Goal: Information Seeking & Learning: Learn about a topic

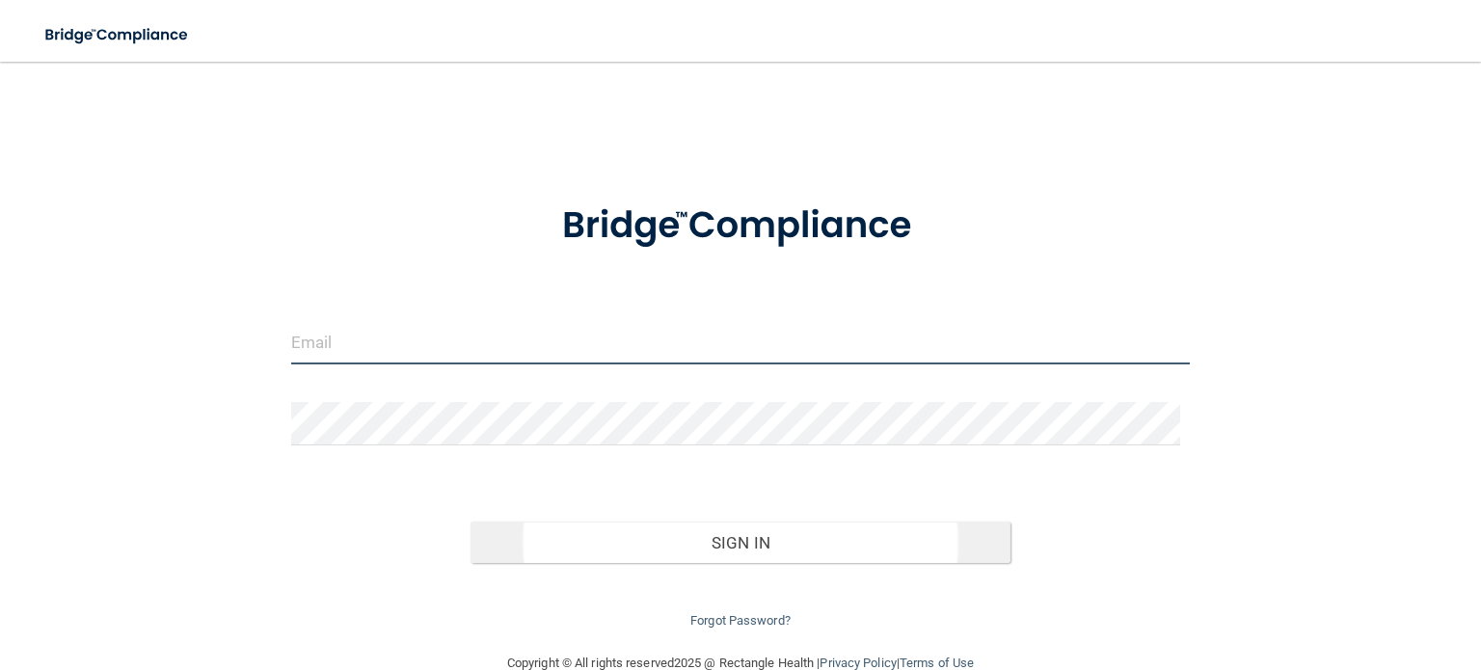
type input "[EMAIL_ADDRESS][DOMAIN_NAME]"
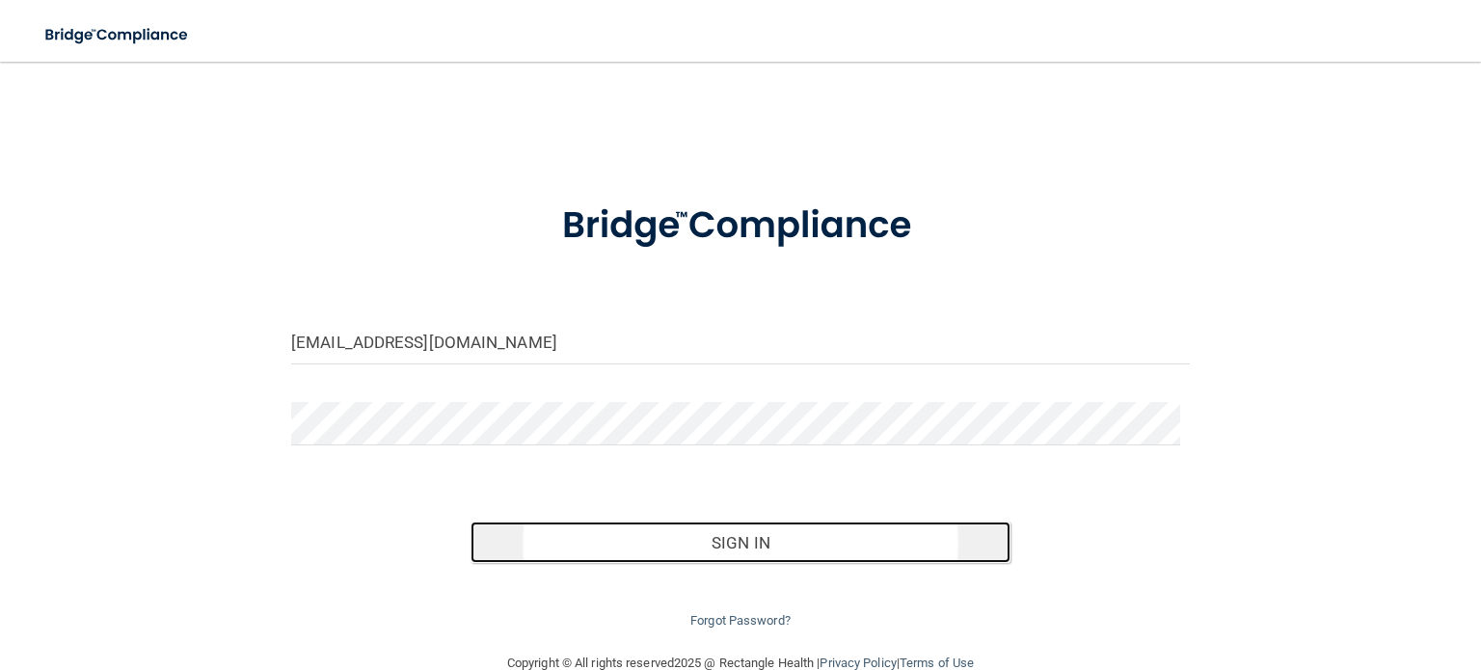
click at [729, 539] on button "Sign In" at bounding box center [740, 543] width 539 height 42
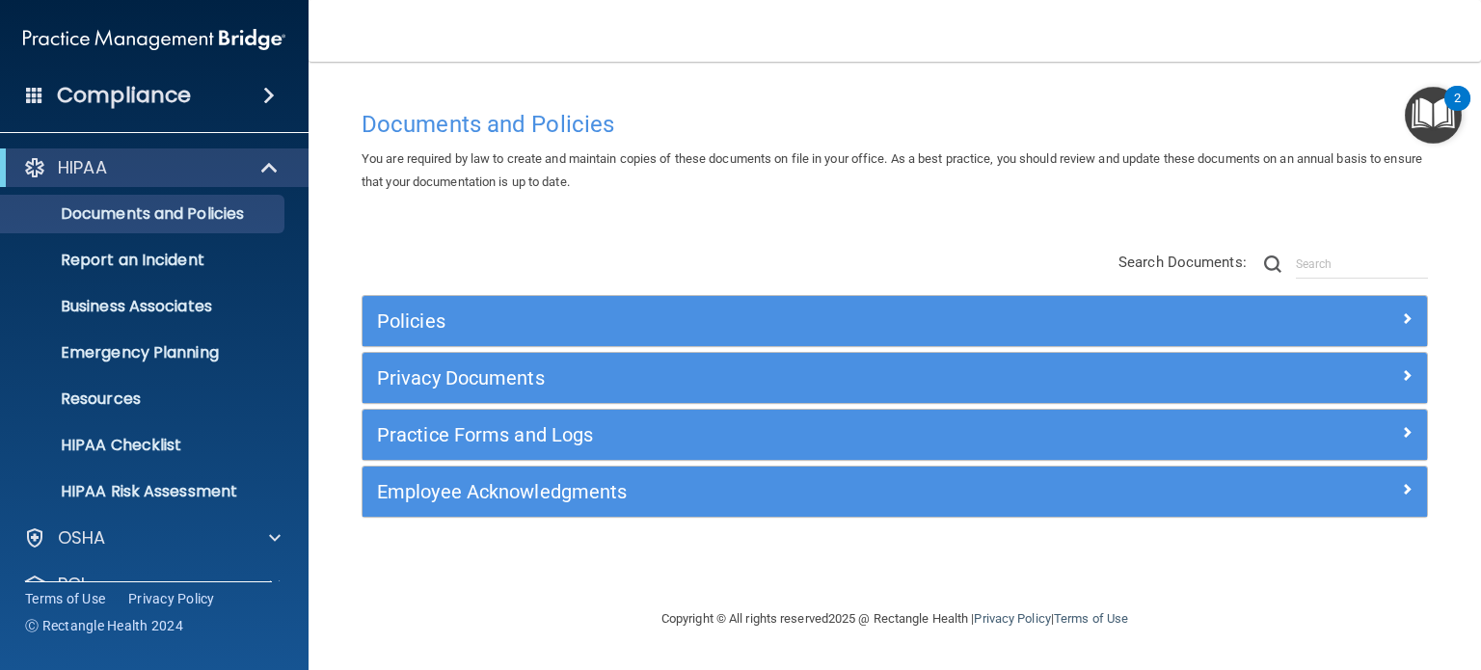
click at [274, 93] on span at bounding box center [269, 95] width 12 height 23
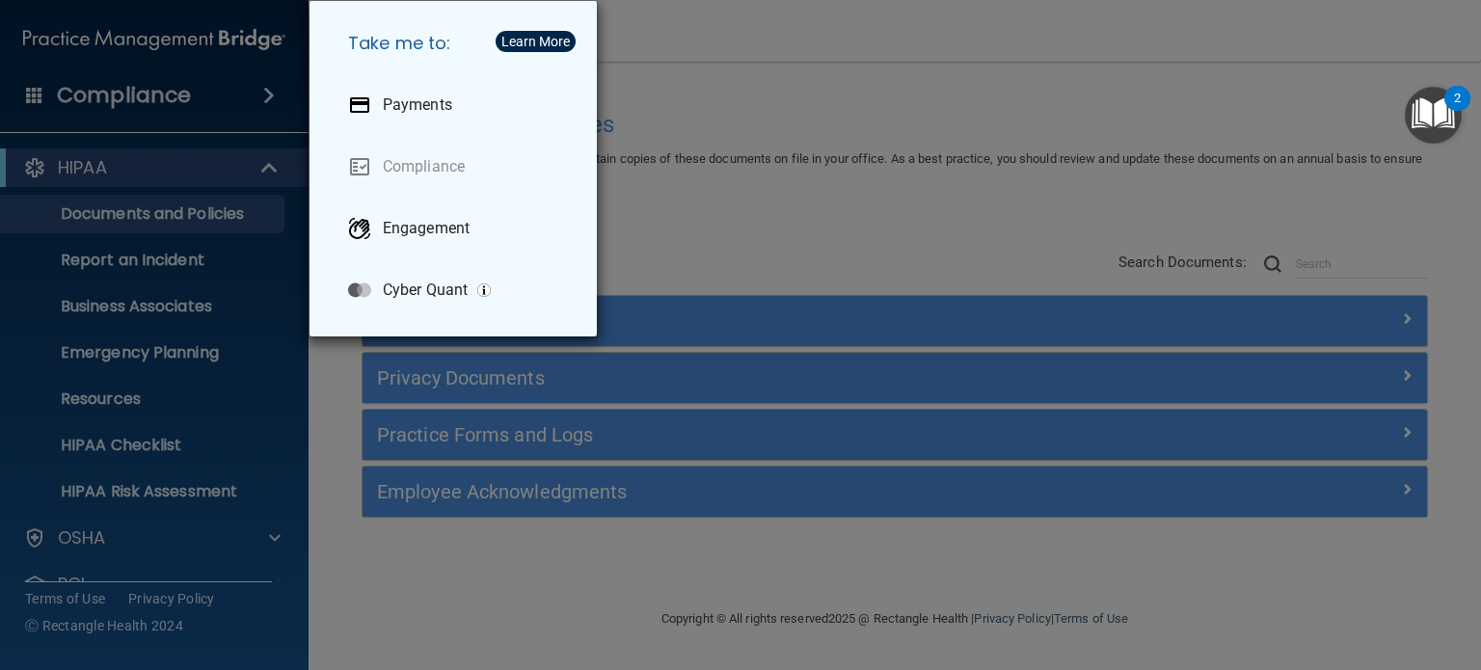
click at [755, 81] on div "Take me to: Payments Compliance Engagement Cyber Quant" at bounding box center [740, 335] width 1481 height 670
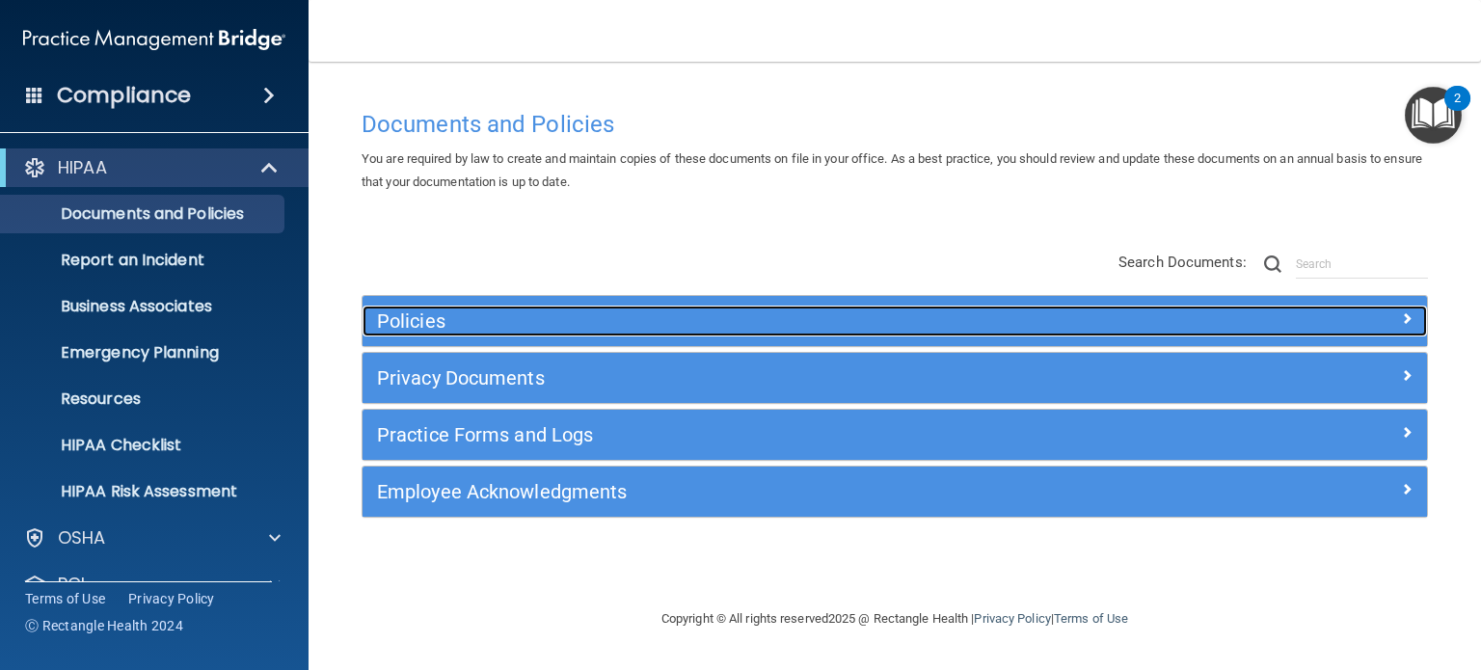
click at [409, 321] on h5 "Policies" at bounding box center [762, 321] width 770 height 21
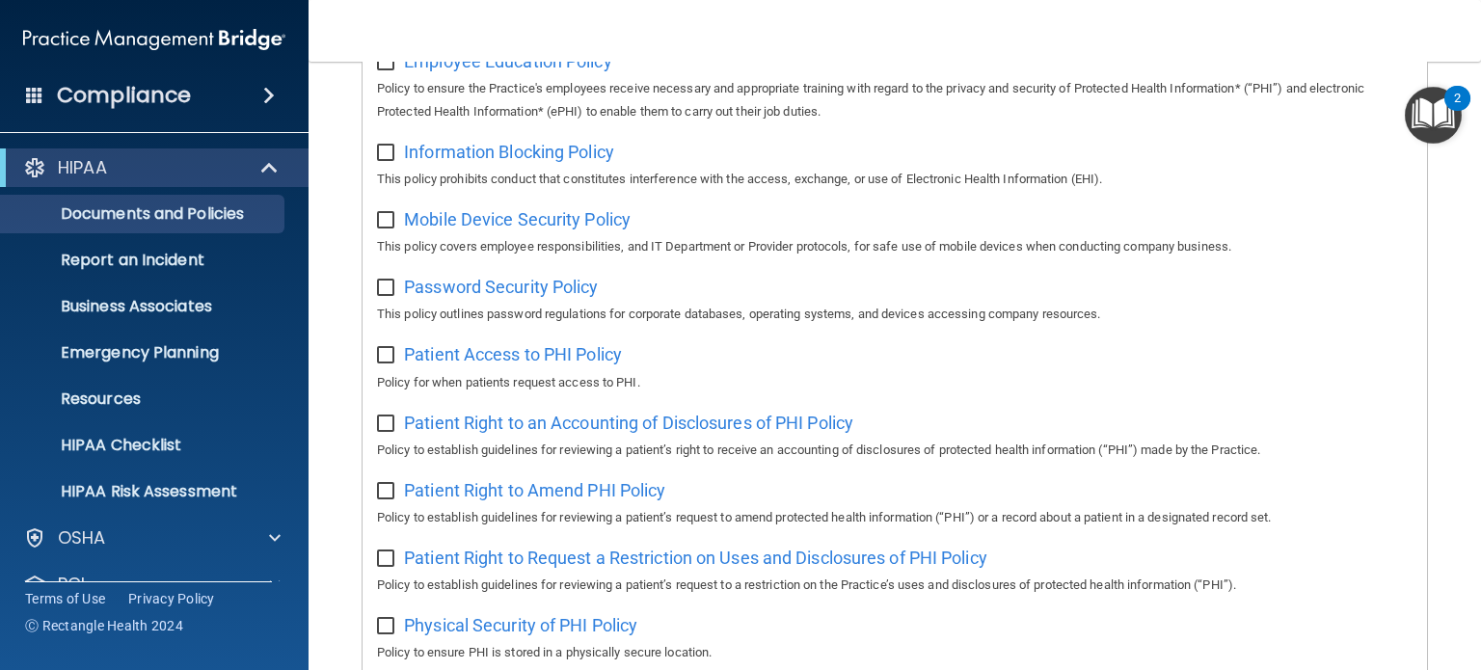
scroll to position [772, 0]
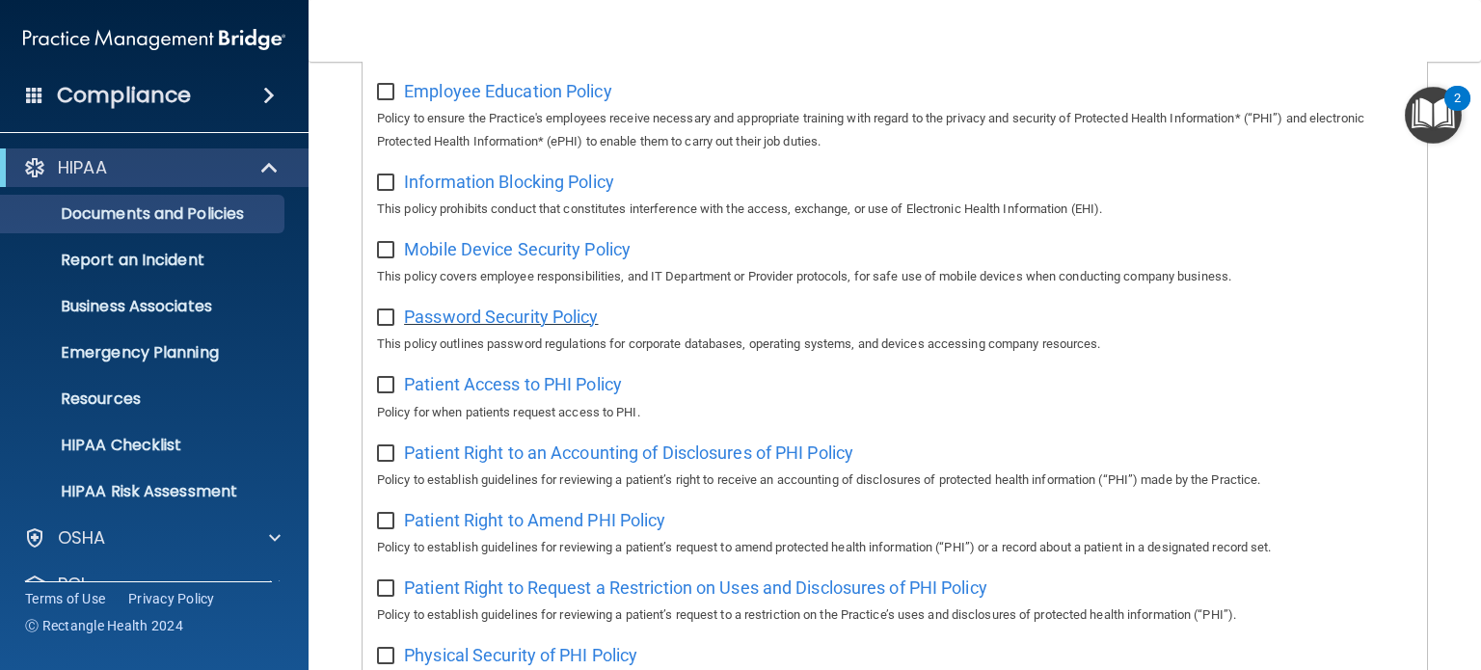
click at [532, 323] on span "Password Security Policy" at bounding box center [501, 317] width 194 height 20
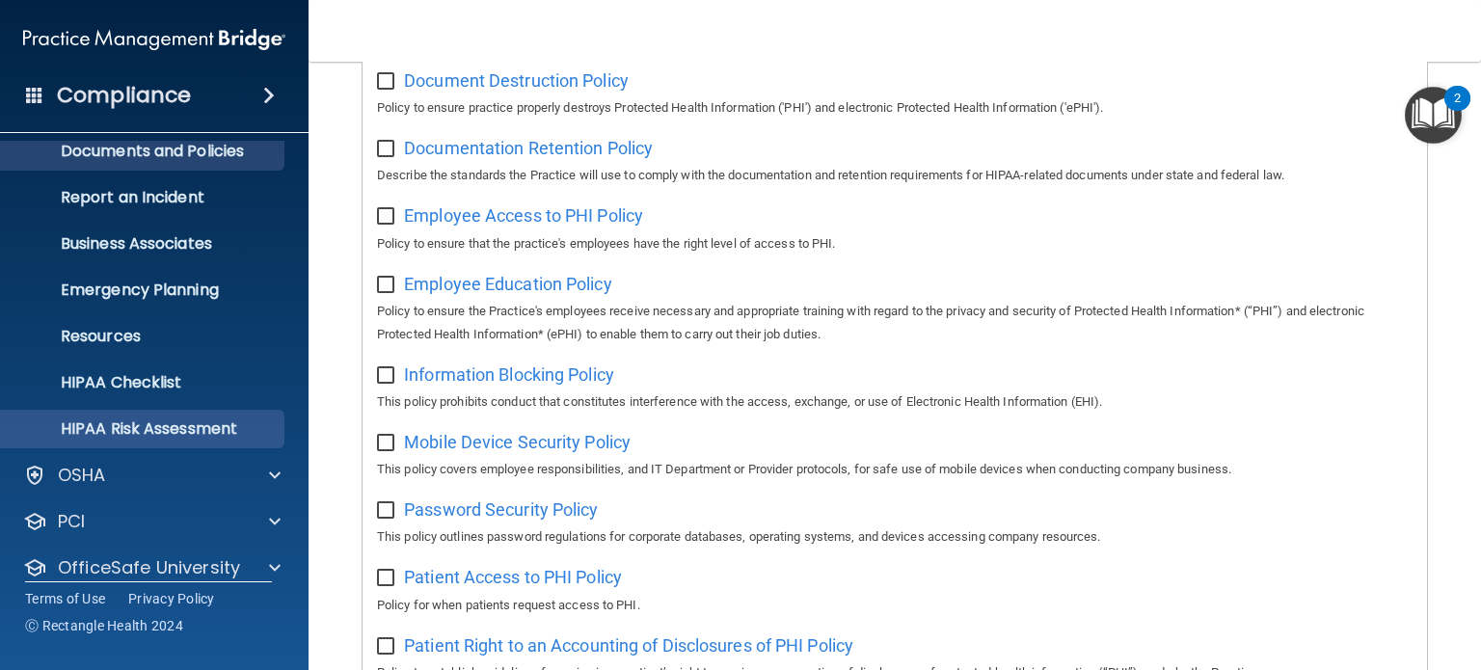
scroll to position [129, 0]
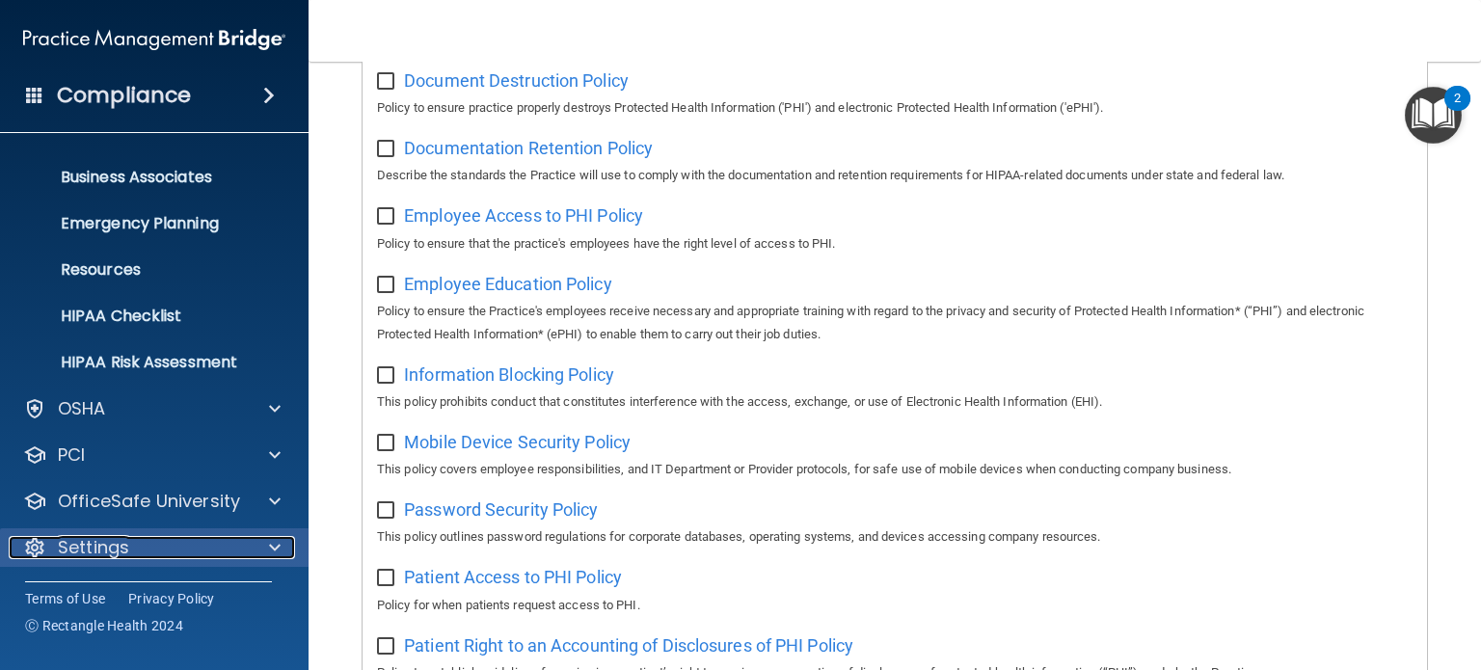
click at [267, 542] on div at bounding box center [272, 547] width 48 height 23
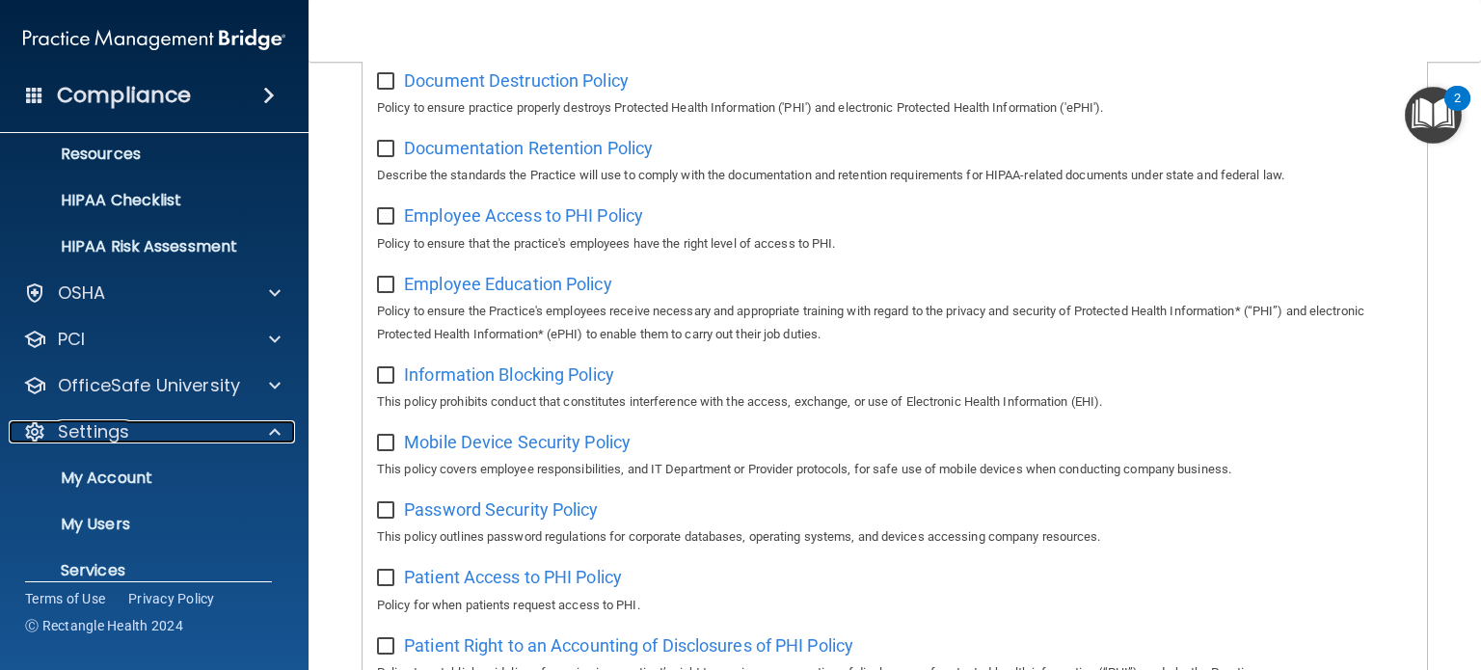
scroll to position [314, 0]
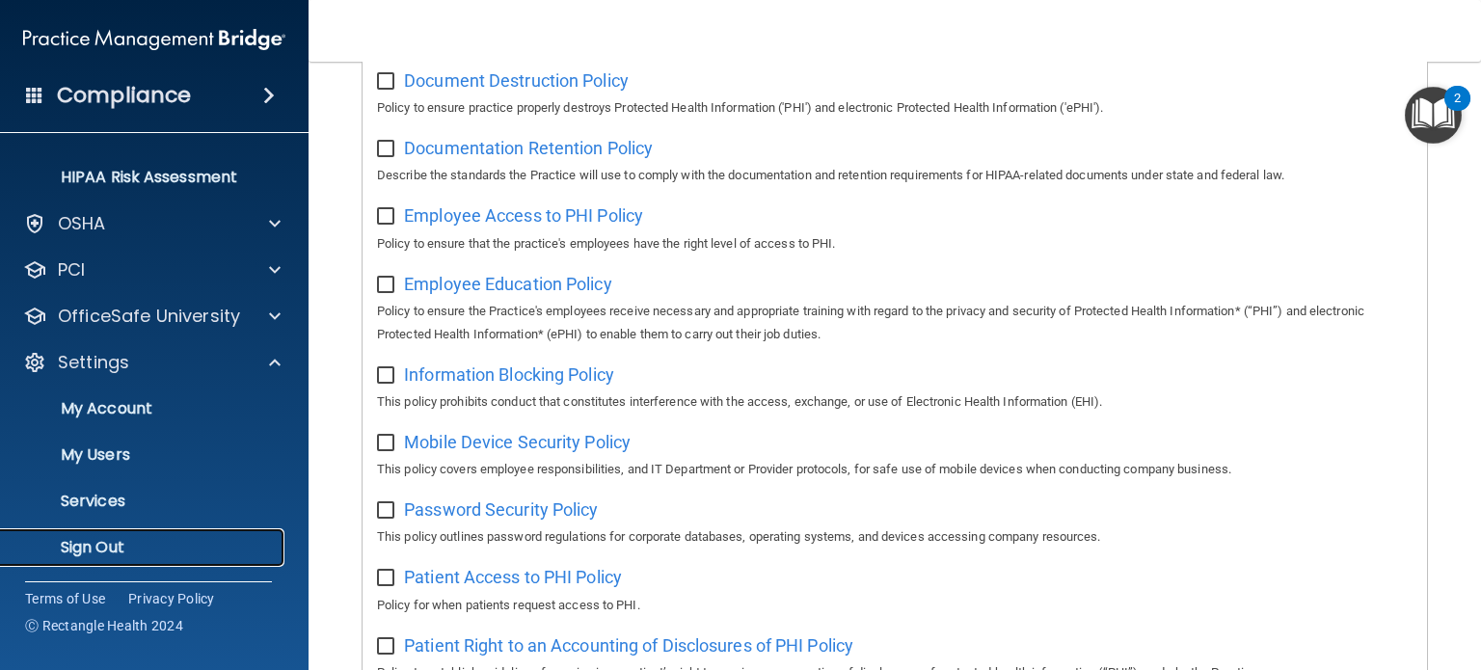
click at [150, 535] on link "Sign Out" at bounding box center [133, 547] width 304 height 39
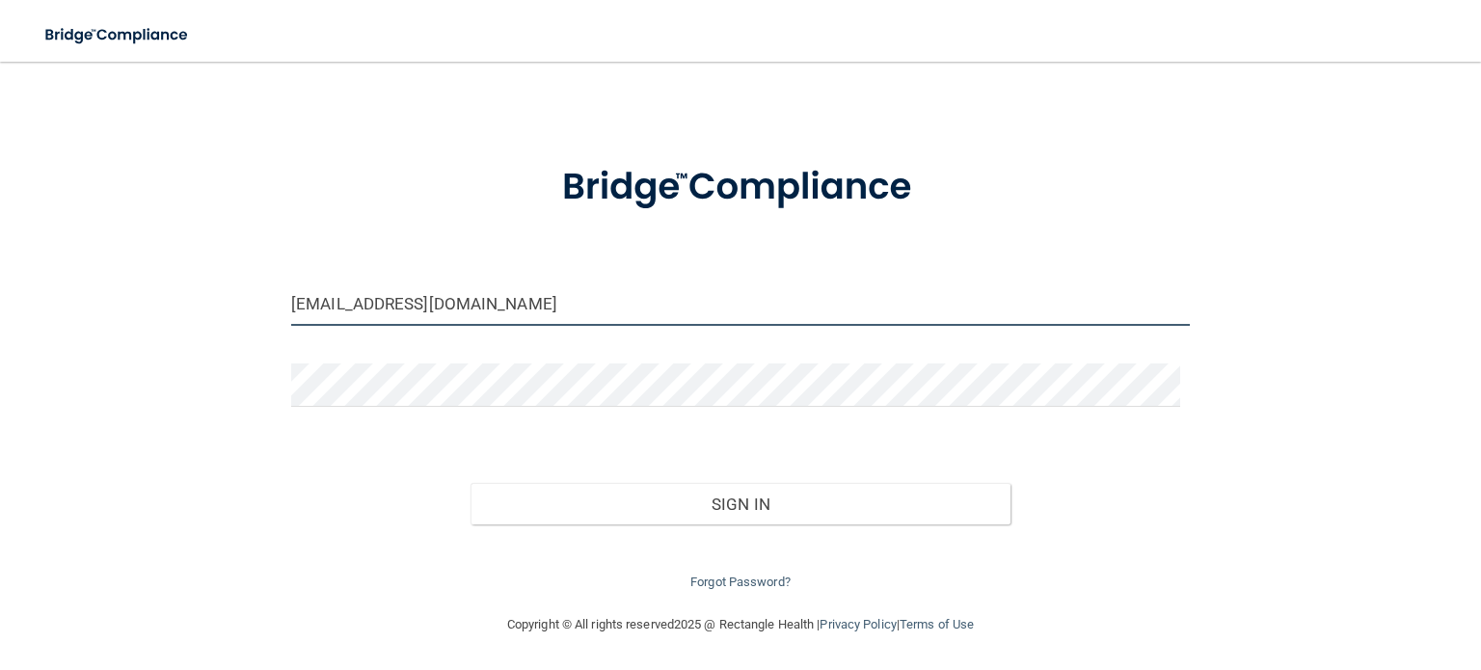
drag, startPoint x: 535, startPoint y: 306, endPoint x: 246, endPoint y: 299, distance: 289.4
click at [246, 299] on div "dgoulart@rectanglehealth.com Invalid email/password. You don't have permission …" at bounding box center [741, 318] width 1404 height 552
click at [558, 296] on input "[EMAIL_ADDRESS][DOMAIN_NAME]" at bounding box center [740, 304] width 899 height 43
drag, startPoint x: 522, startPoint y: 308, endPoint x: 212, endPoint y: 300, distance: 309.7
click at [212, 300] on div "dgoulart@rectanglehealth.com Invalid email/password. You don't have permission …" at bounding box center [741, 318] width 1404 height 552
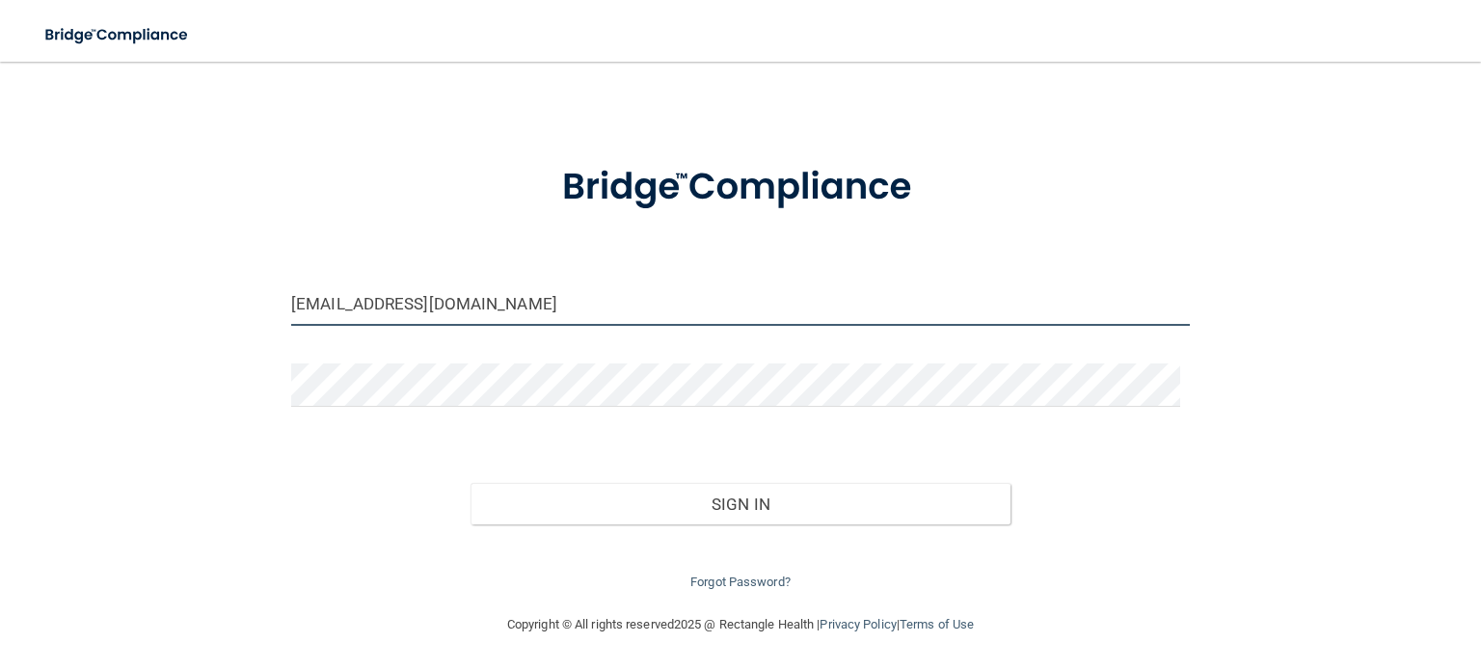
click at [574, 294] on input "[EMAIL_ADDRESS][DOMAIN_NAME]" at bounding box center [740, 304] width 899 height 43
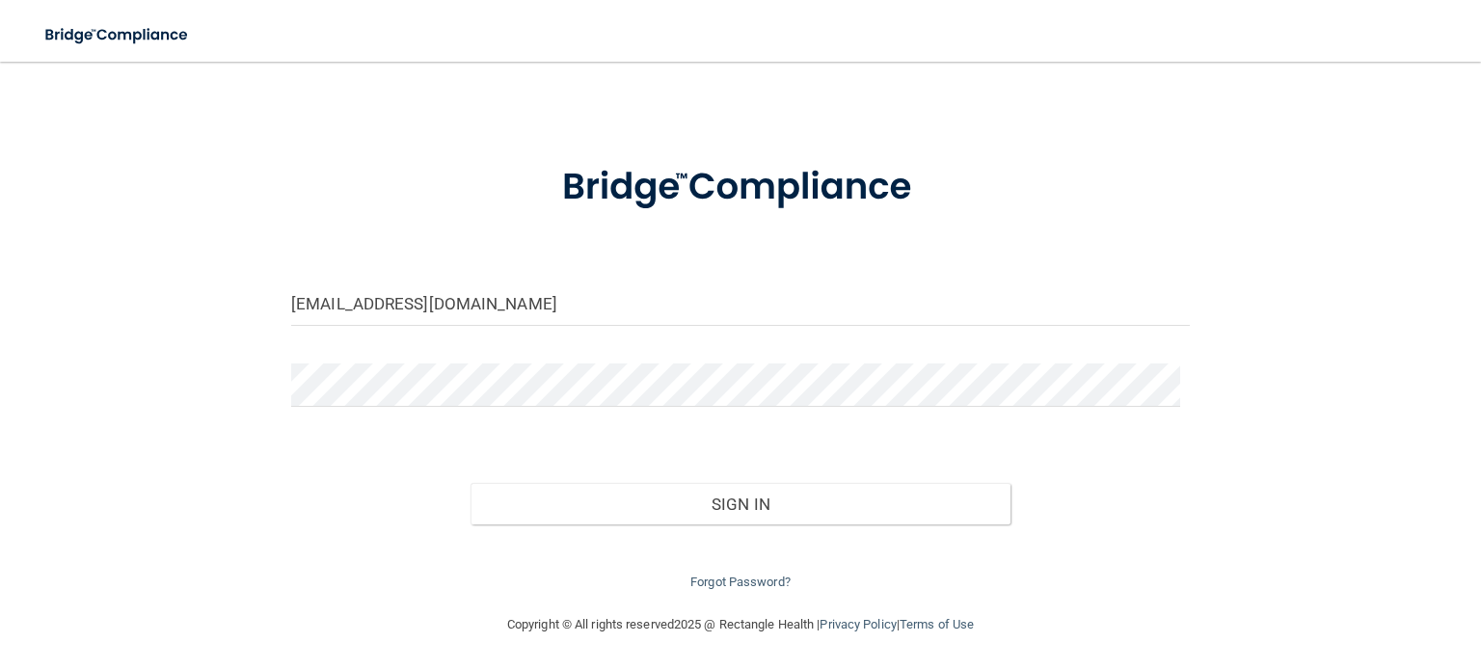
click at [511, 234] on div at bounding box center [741, 187] width 464 height 97
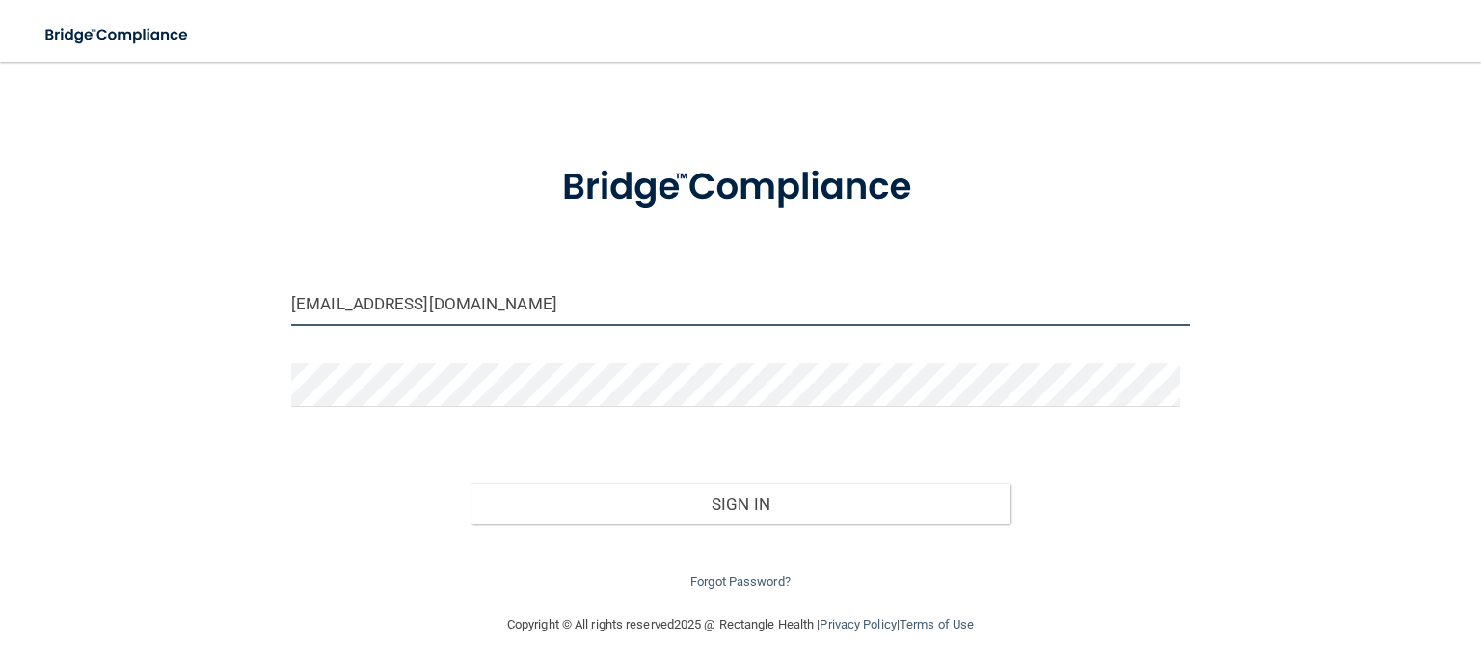
drag, startPoint x: 620, startPoint y: 312, endPoint x: 249, endPoint y: 312, distance: 371.3
click at [249, 312] on div "dgoulart@rectanglehealth.com Invalid email/password. You don't have permission …" at bounding box center [741, 318] width 1404 height 552
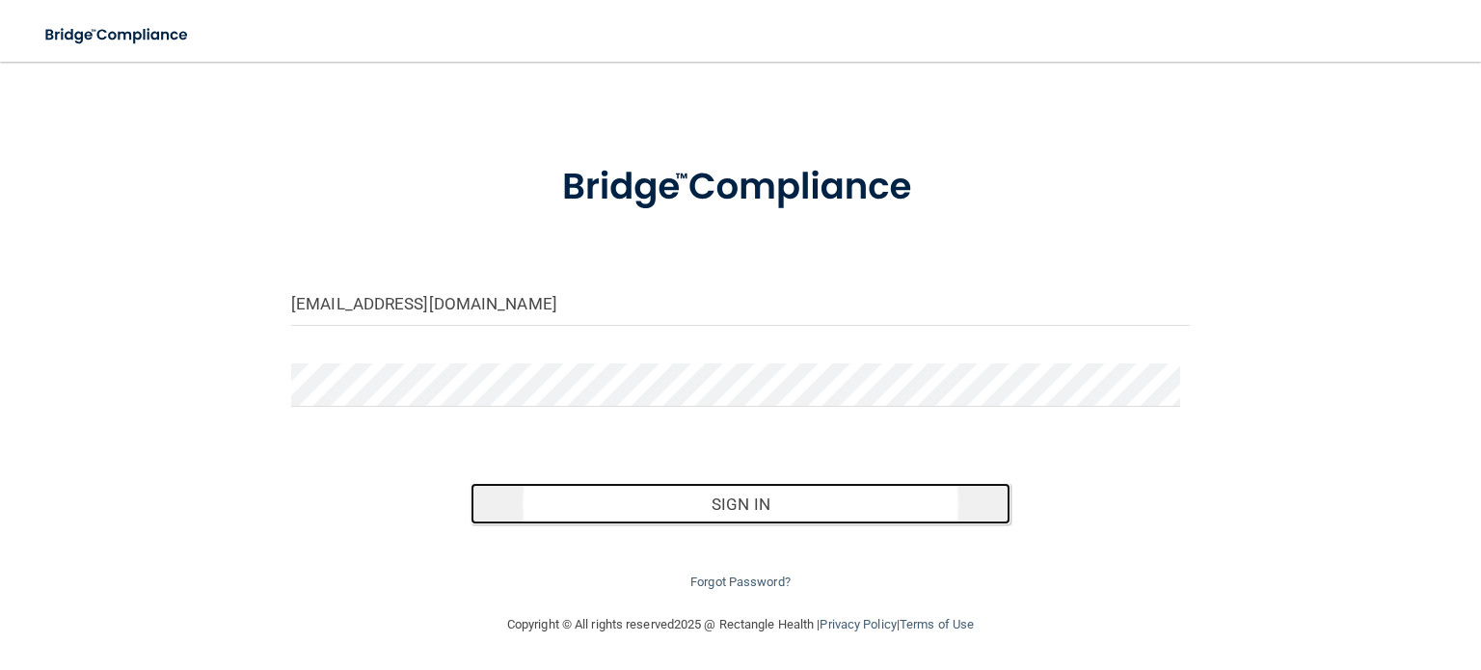
click at [734, 502] on button "Sign In" at bounding box center [740, 504] width 539 height 42
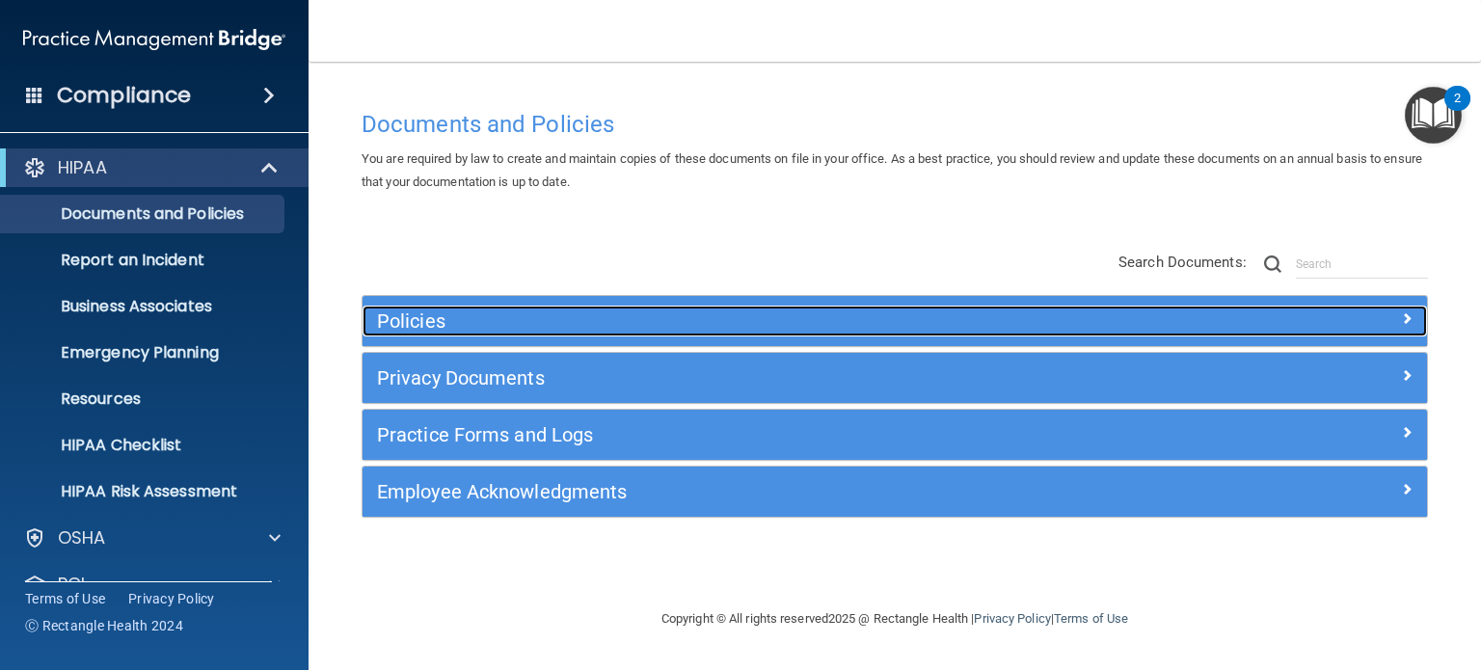
click at [401, 312] on h5 "Policies" at bounding box center [762, 321] width 770 height 21
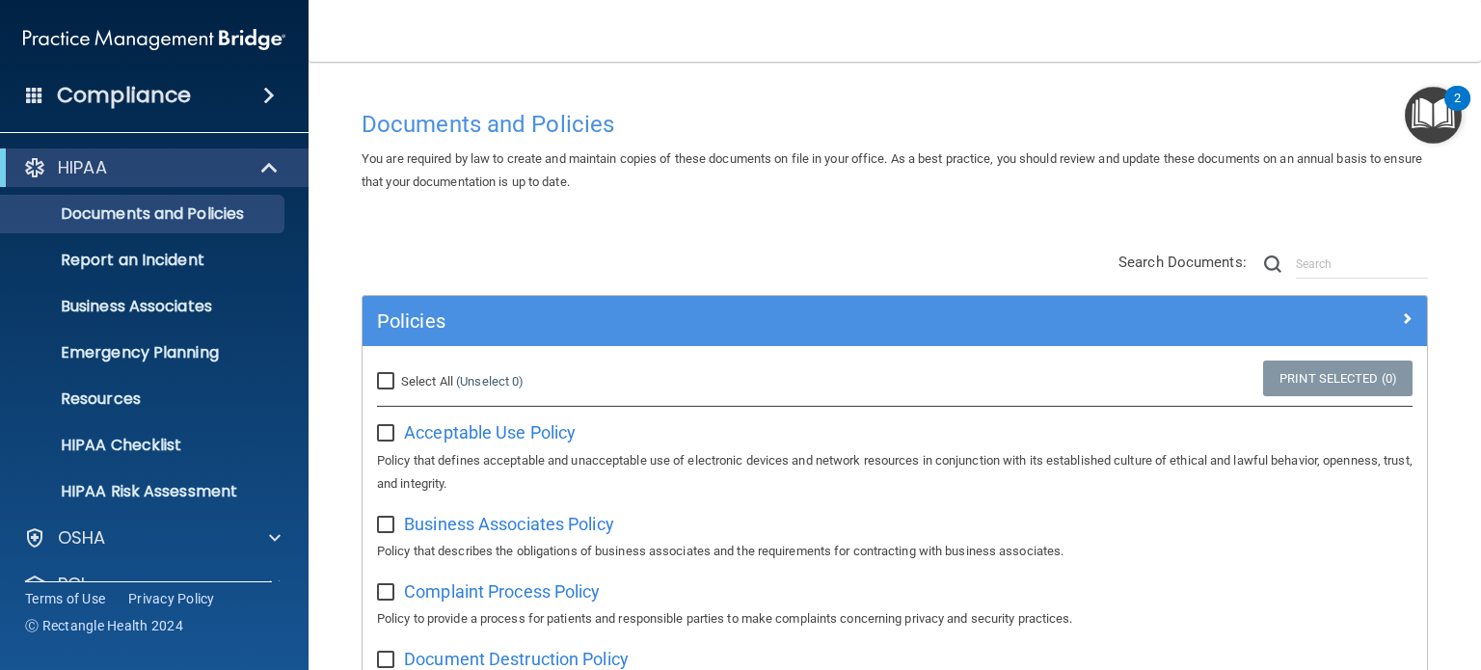
click at [386, 431] on input "checkbox" at bounding box center [388, 433] width 22 height 15
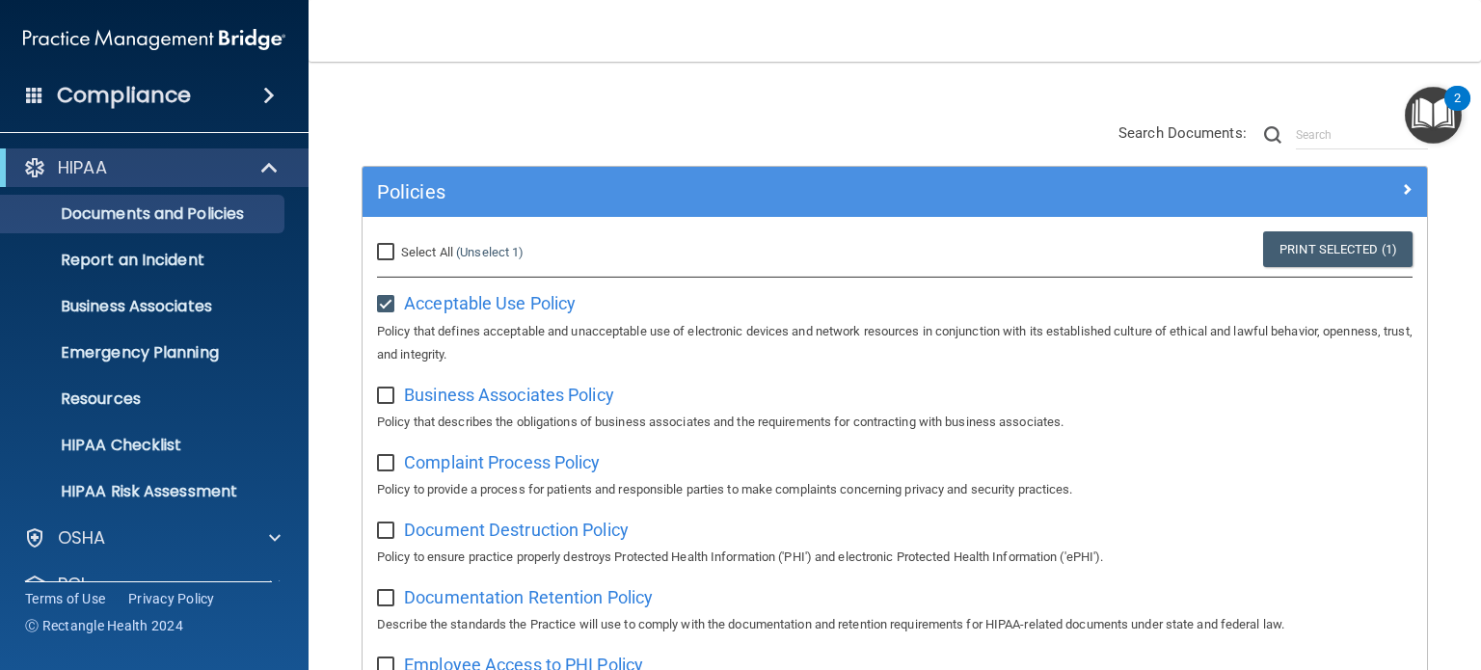
scroll to position [289, 0]
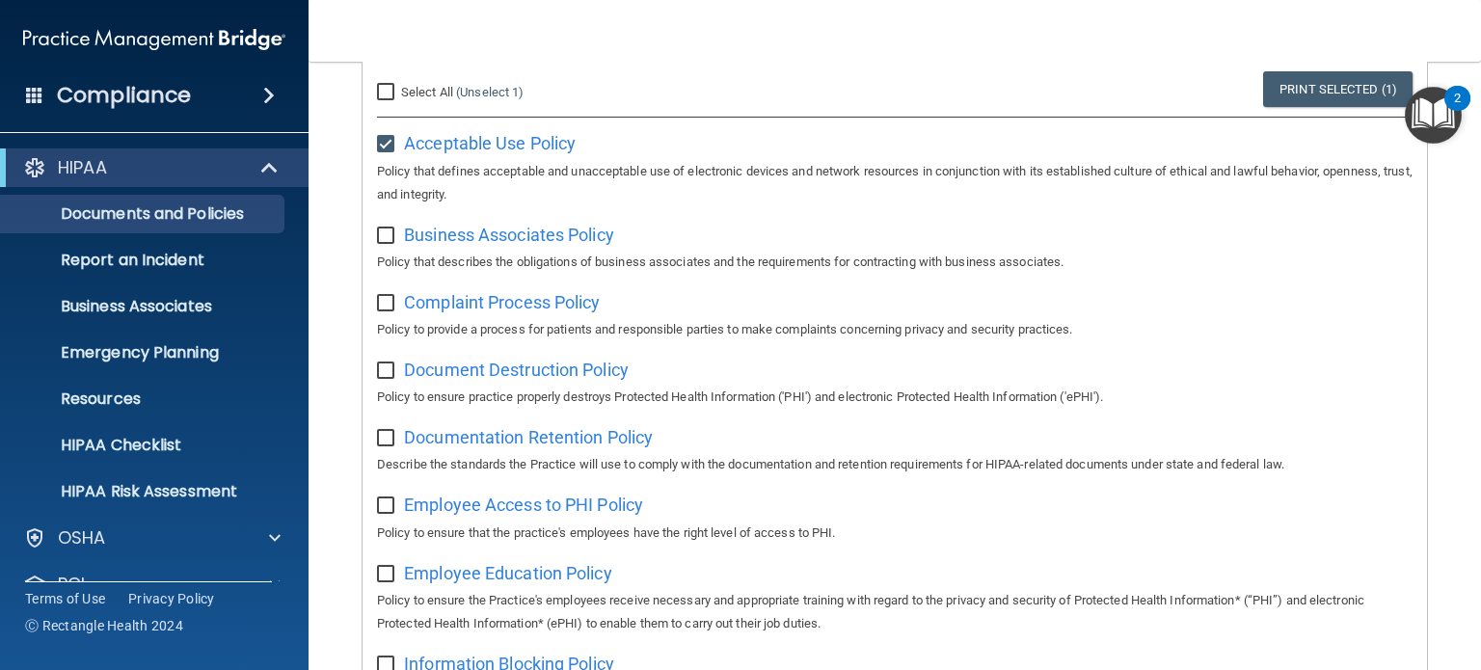
click at [382, 142] on input "checkbox" at bounding box center [388, 144] width 22 height 15
checkbox input "false"
click at [390, 88] on input "Select All (Unselect 0) Unselect All" at bounding box center [388, 92] width 22 height 15
checkbox input "true"
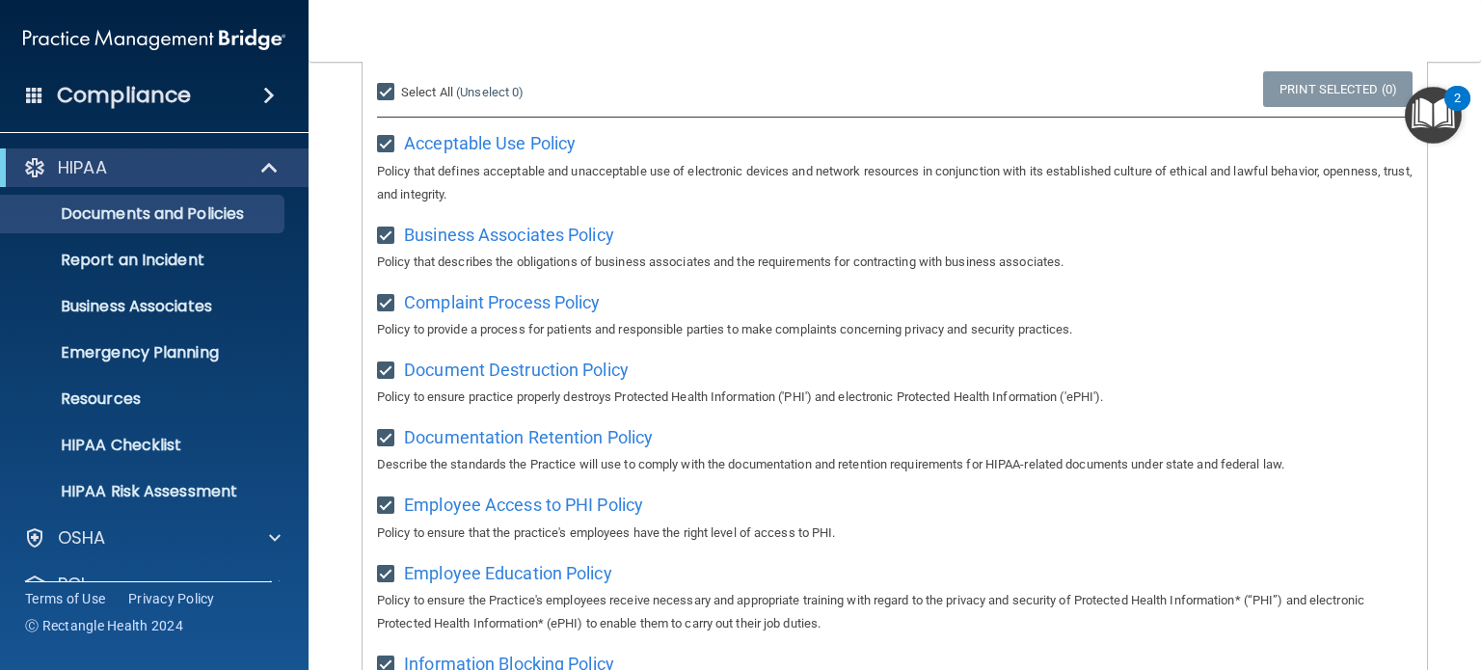
checkbox input "true"
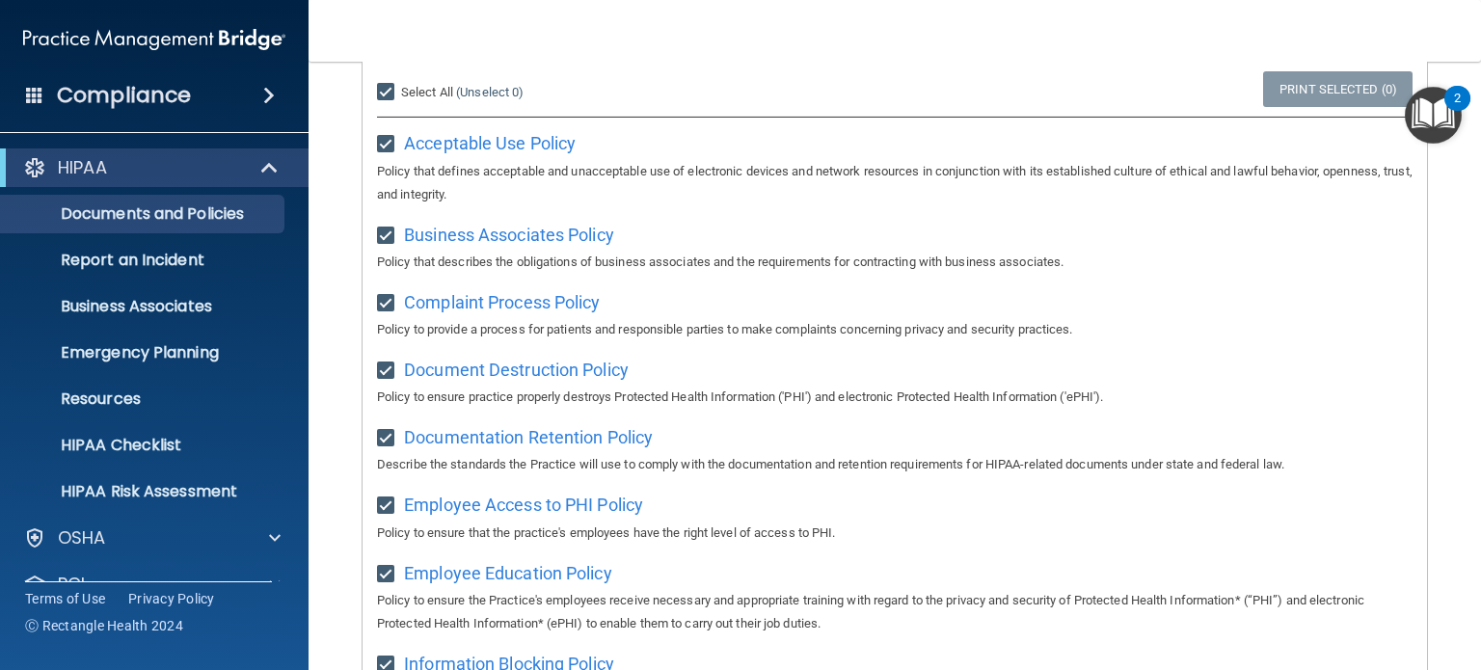
checkbox input "true"
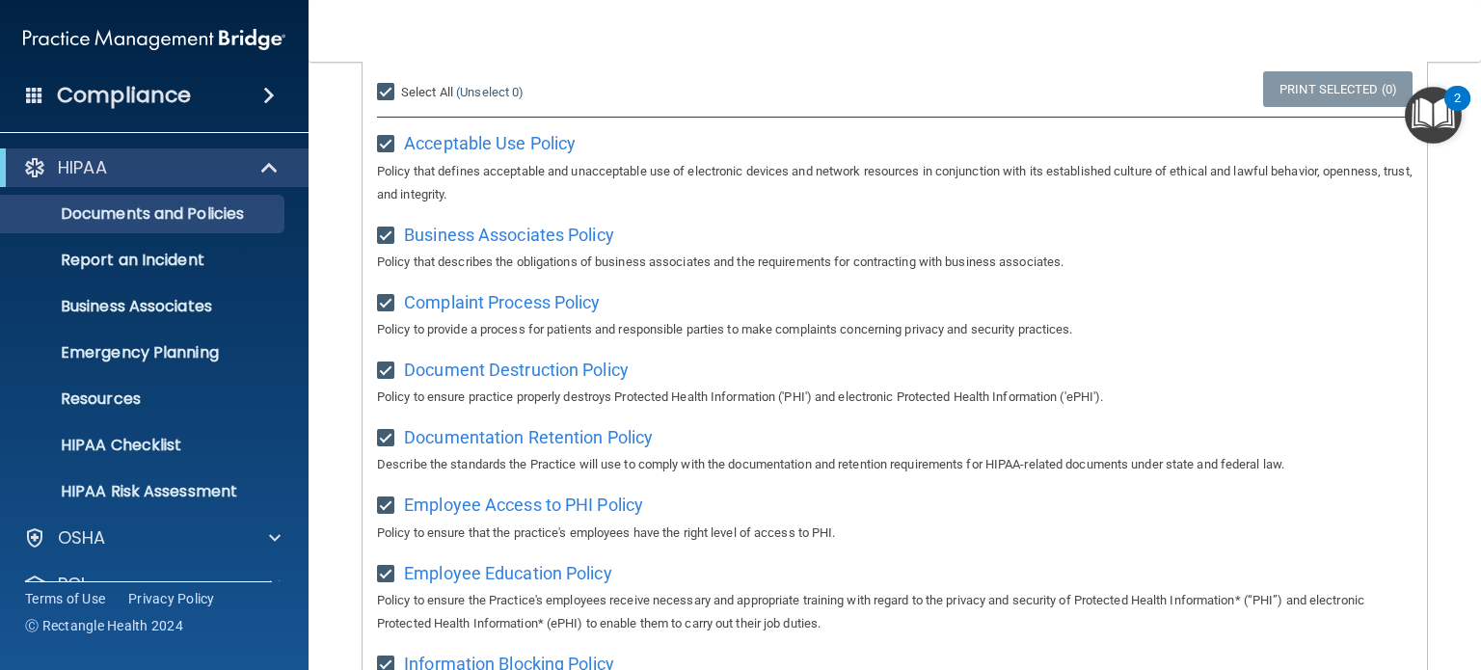
checkbox input "true"
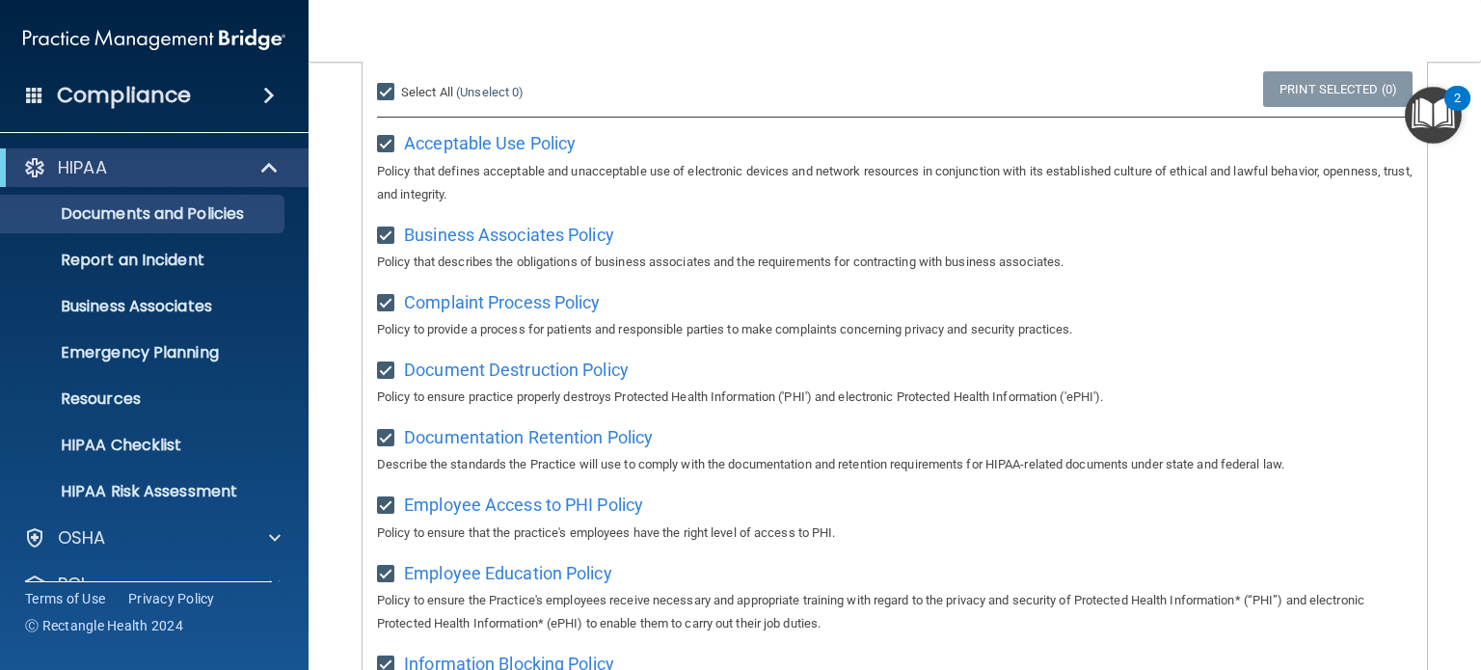
checkbox input "true"
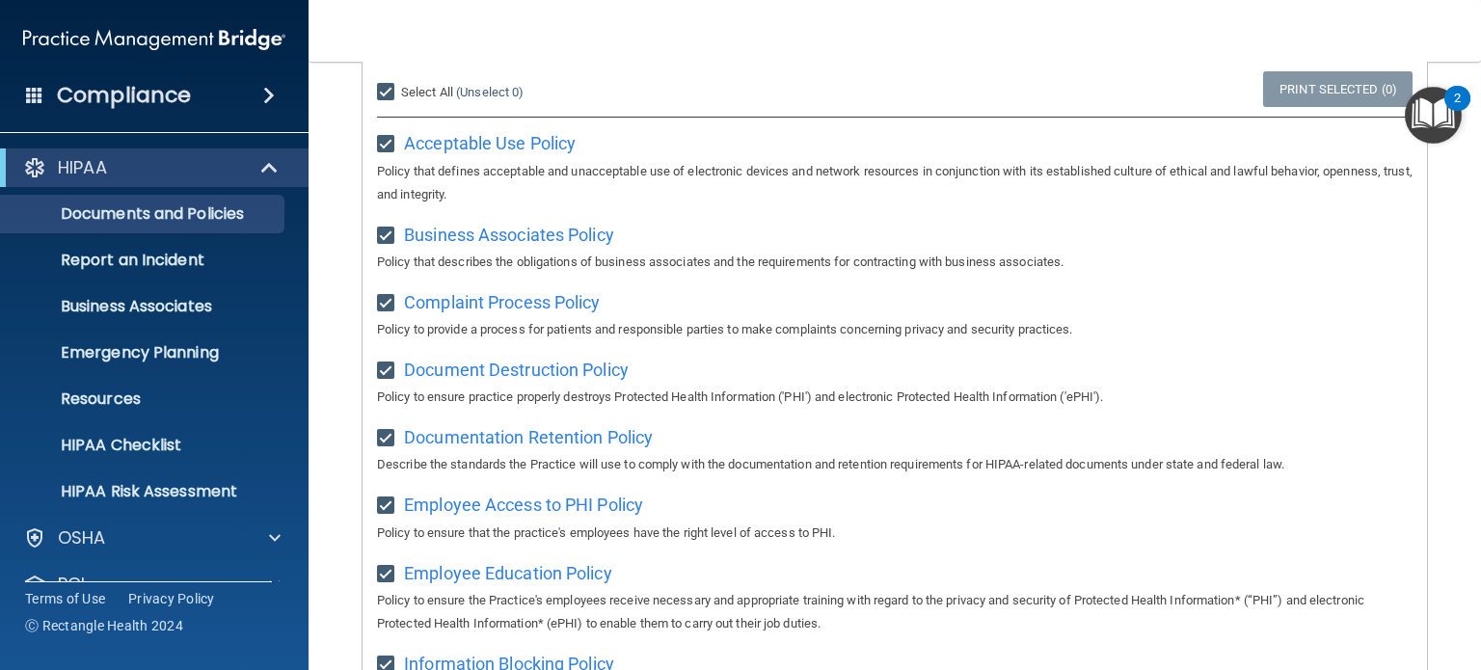
checkbox input "true"
click at [384, 88] on input "Select All (Unselect 21) Unselect All" at bounding box center [388, 92] width 22 height 15
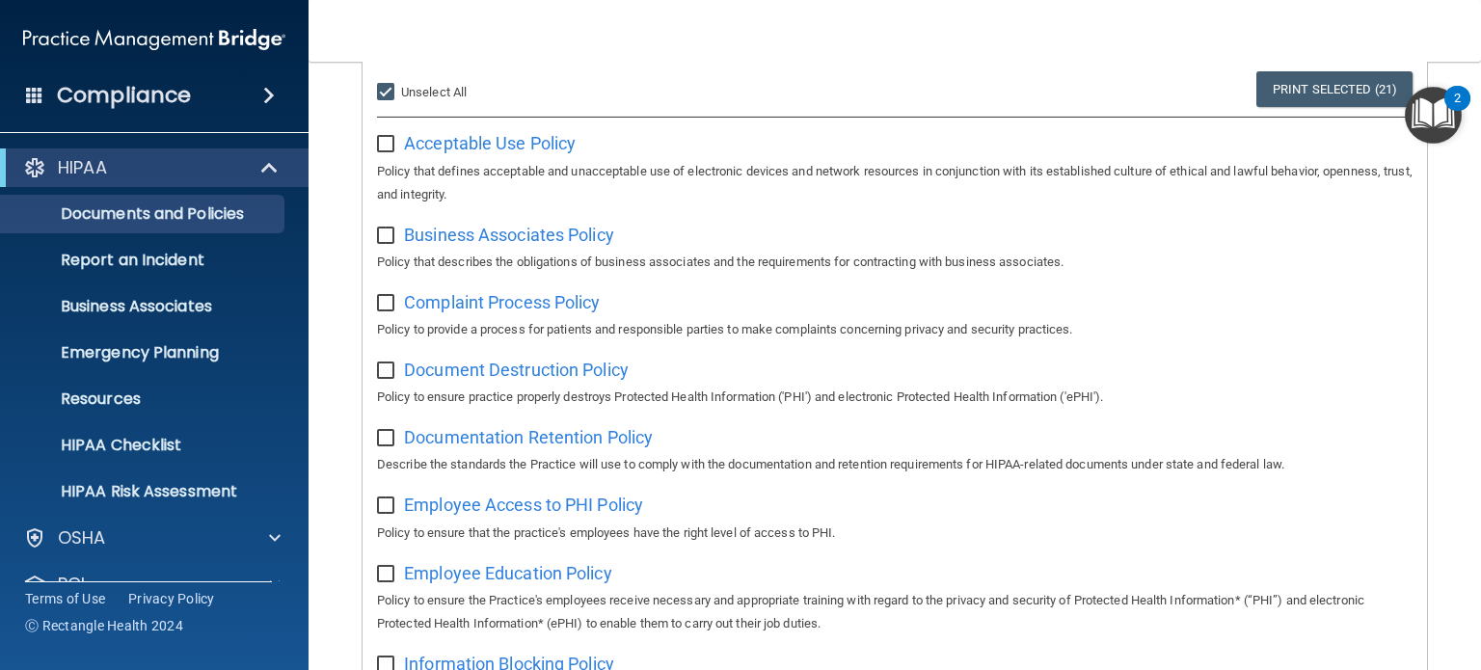
checkbox input "false"
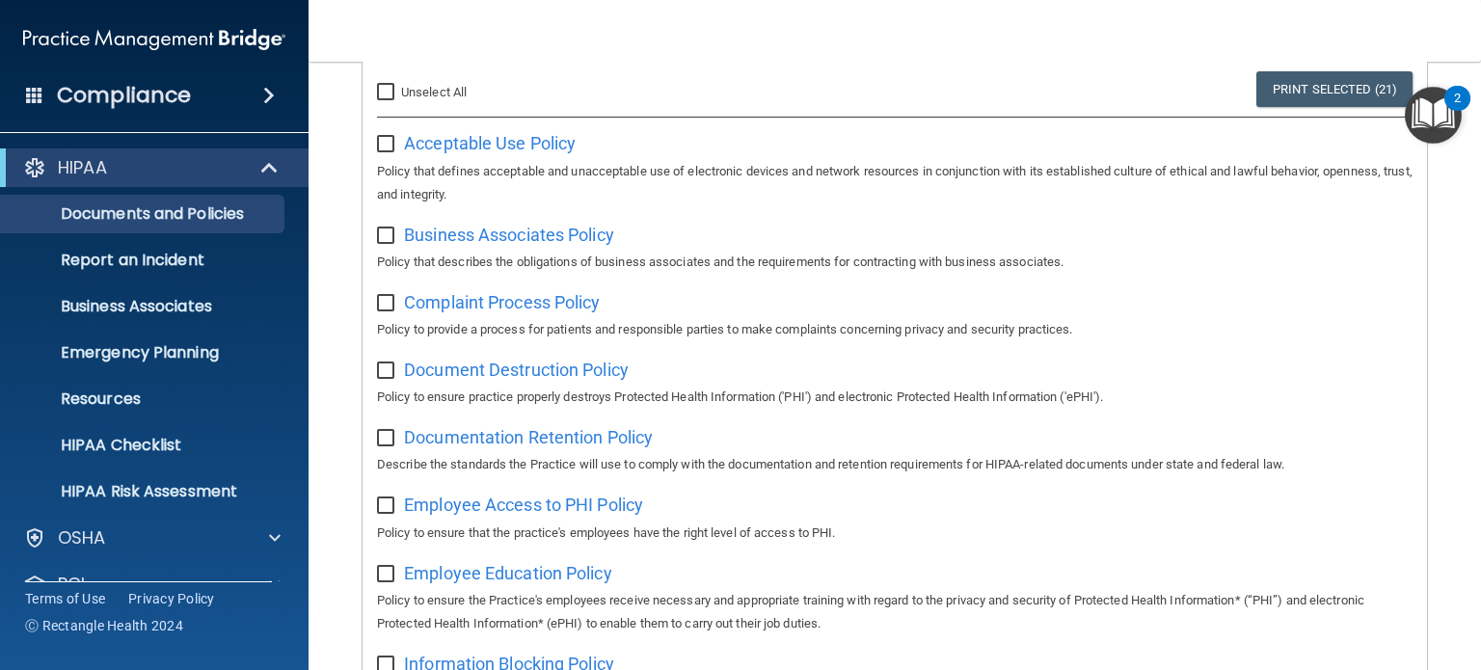
checkbox input "false"
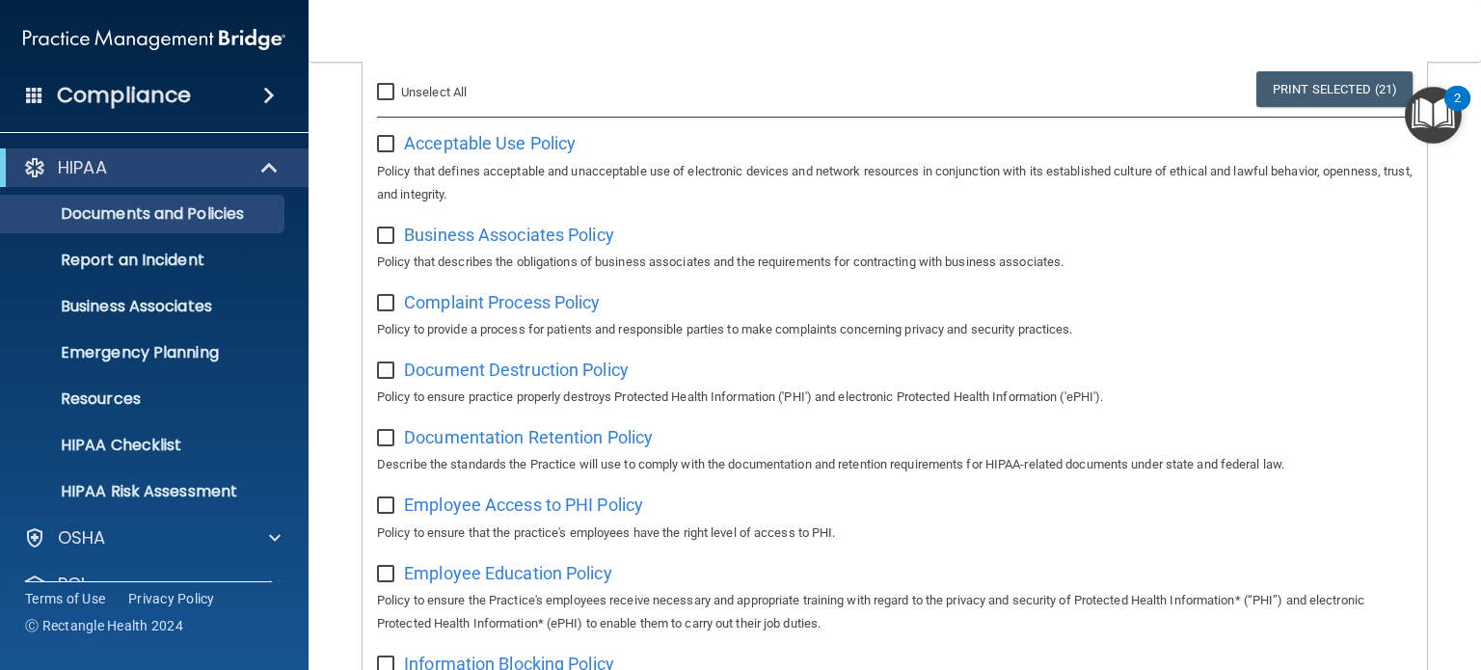
checkbox input "false"
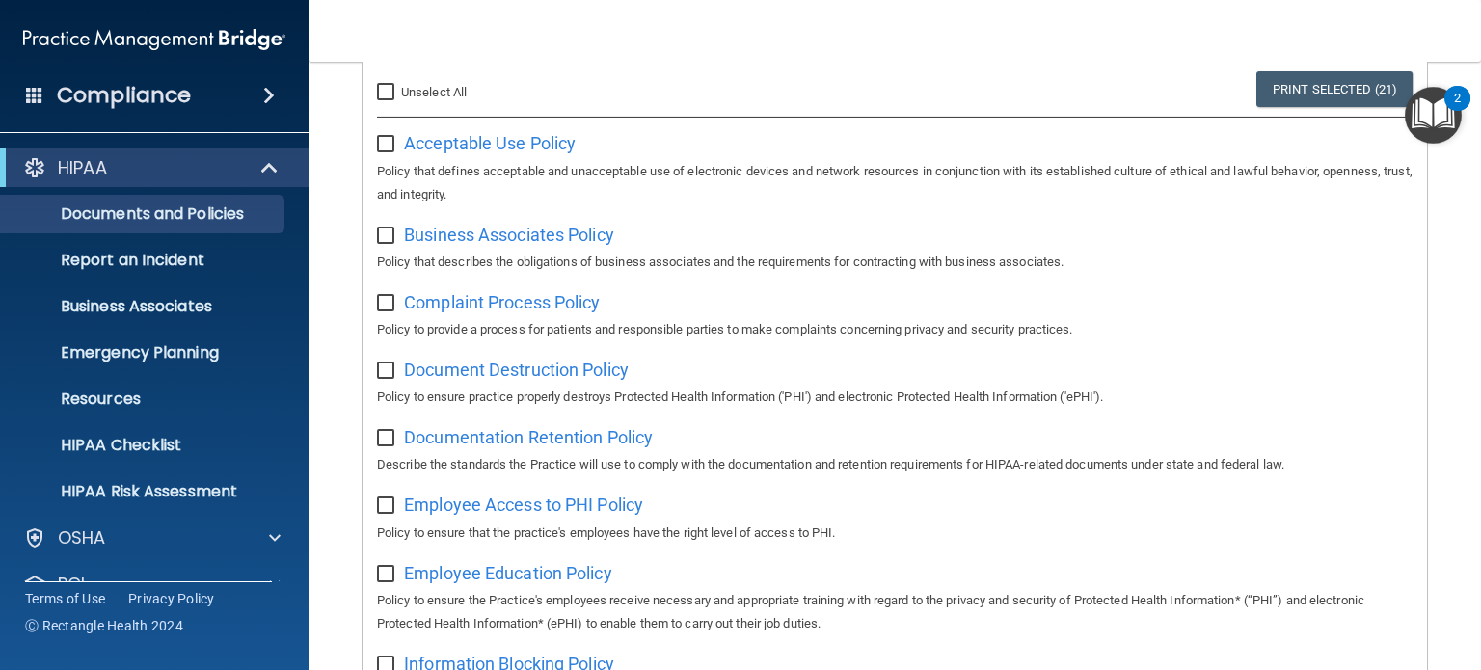
checkbox input "false"
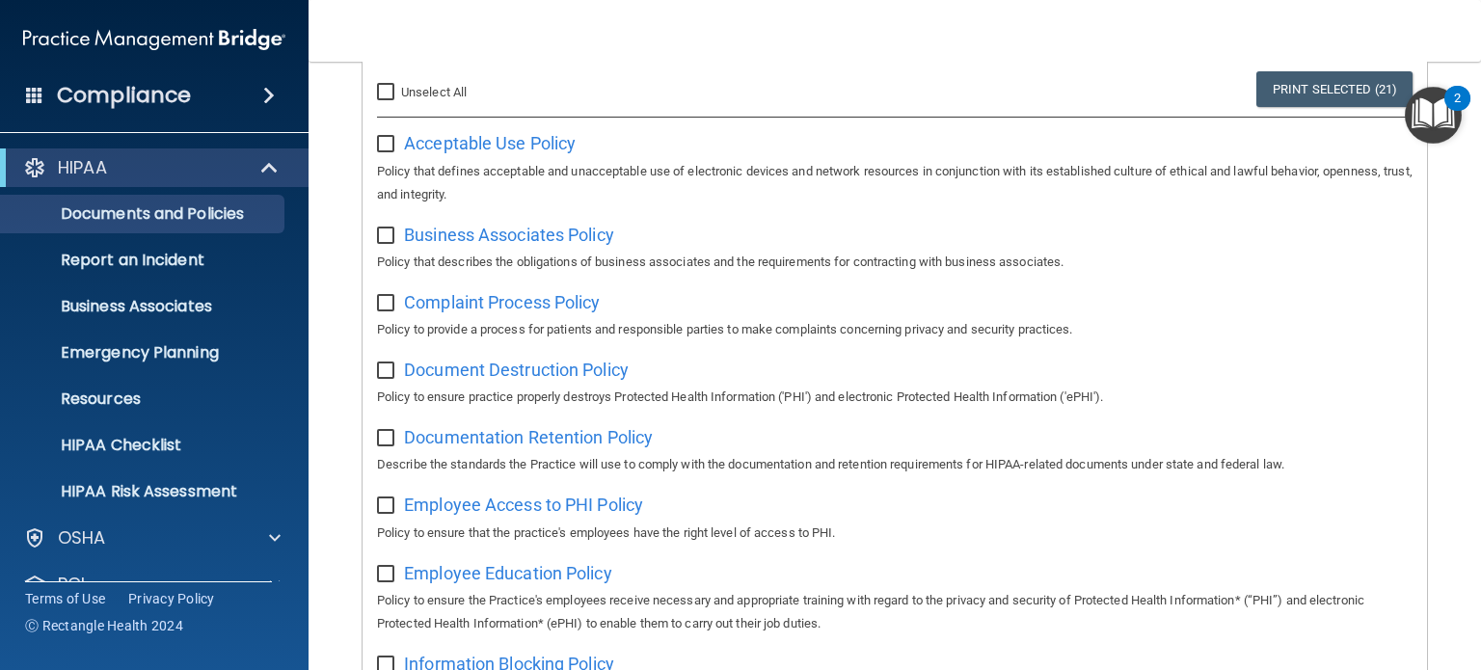
checkbox input "false"
click at [384, 93] on input "Select All (Unselect 0) Unselect All" at bounding box center [388, 92] width 22 height 15
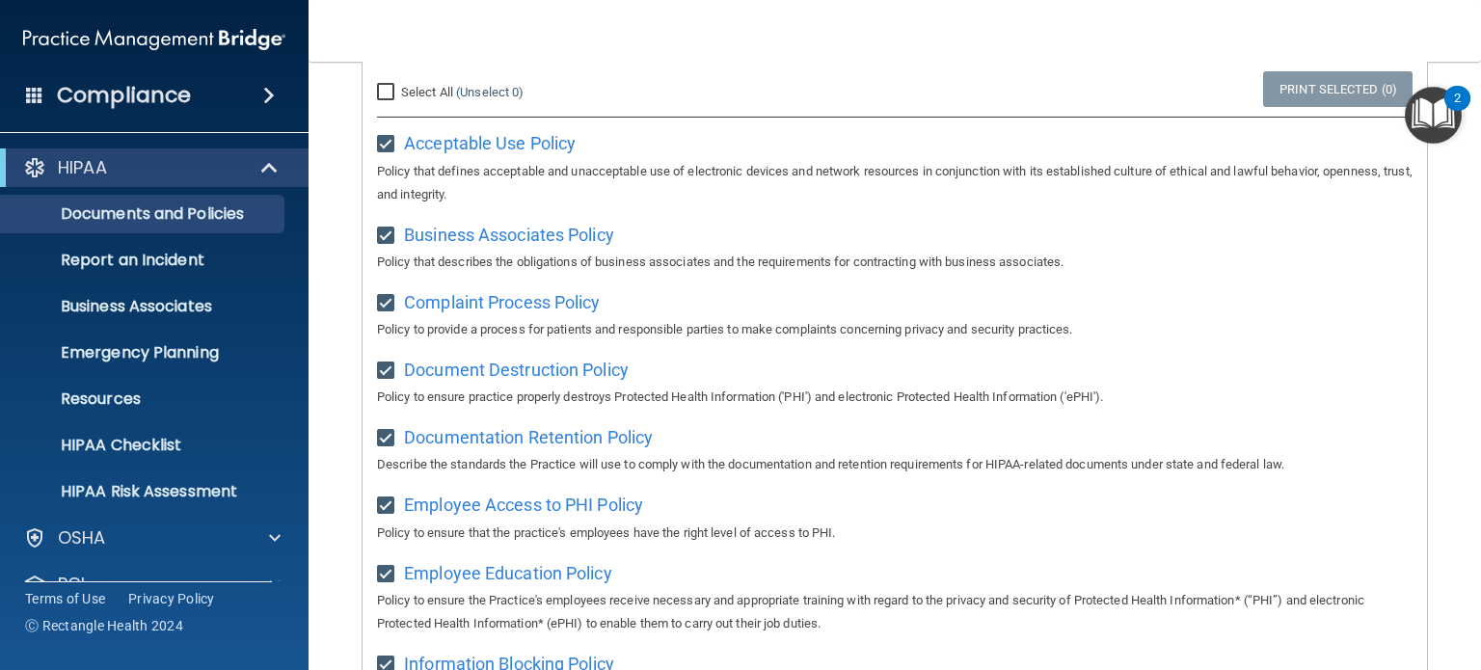
checkbox input "true"
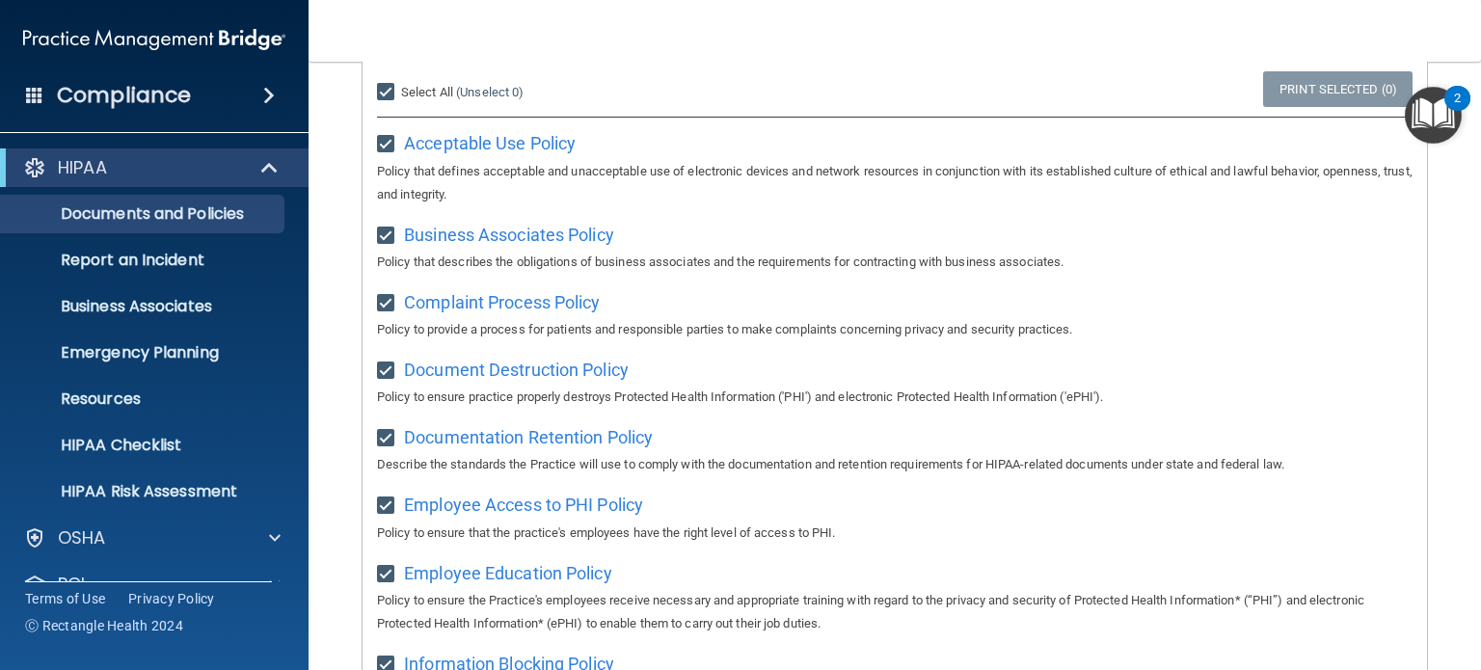
checkbox input "true"
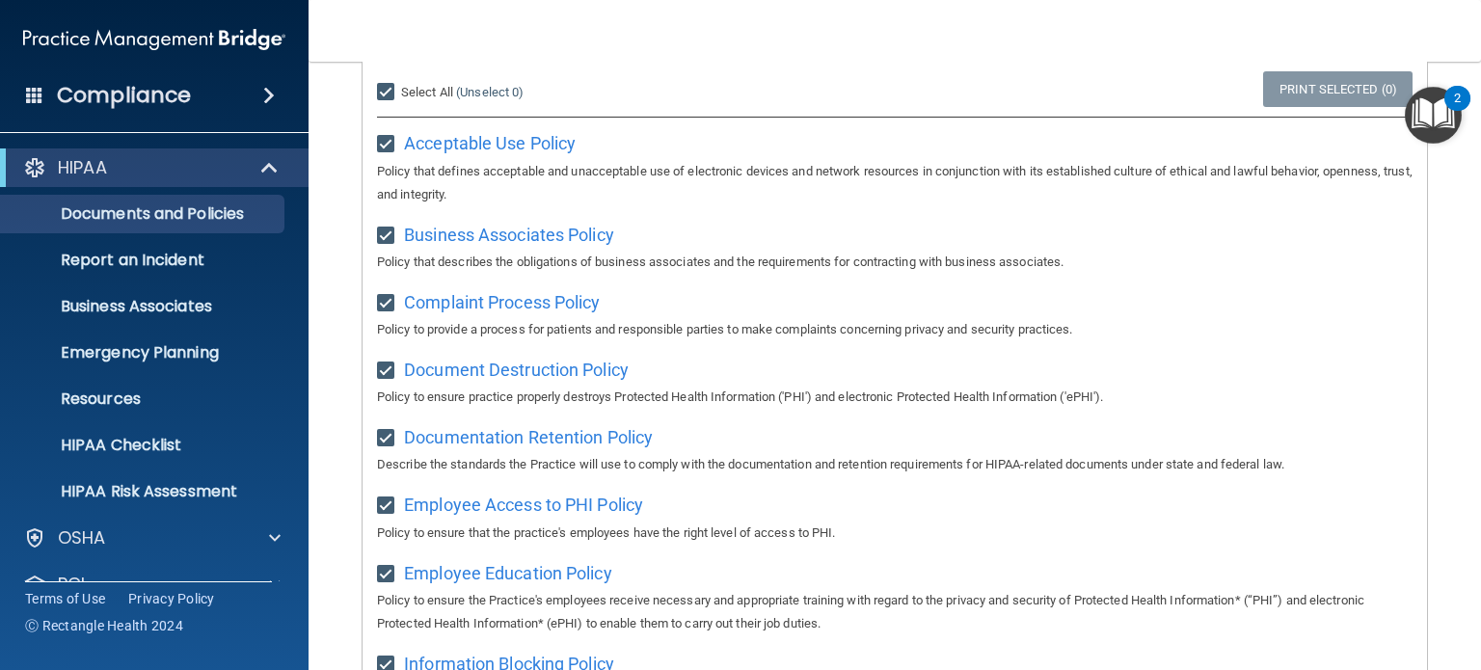
checkbox input "true"
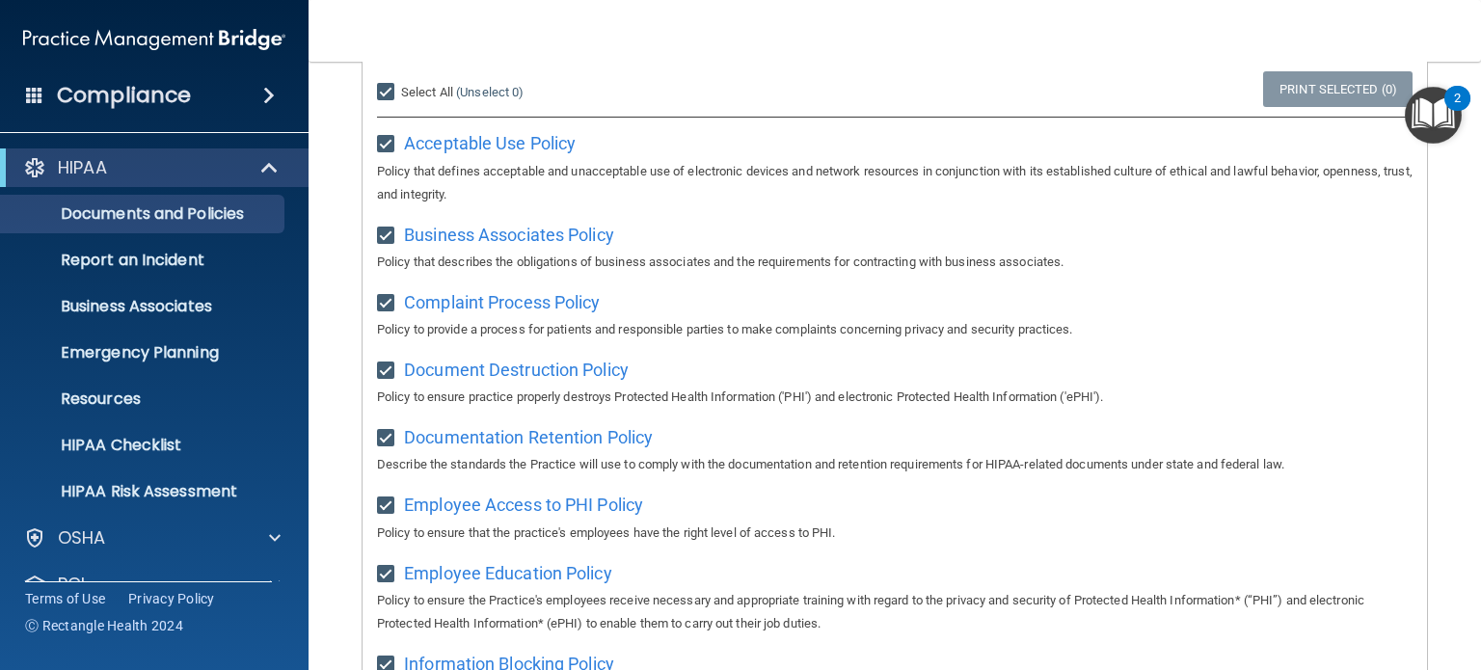
checkbox input "true"
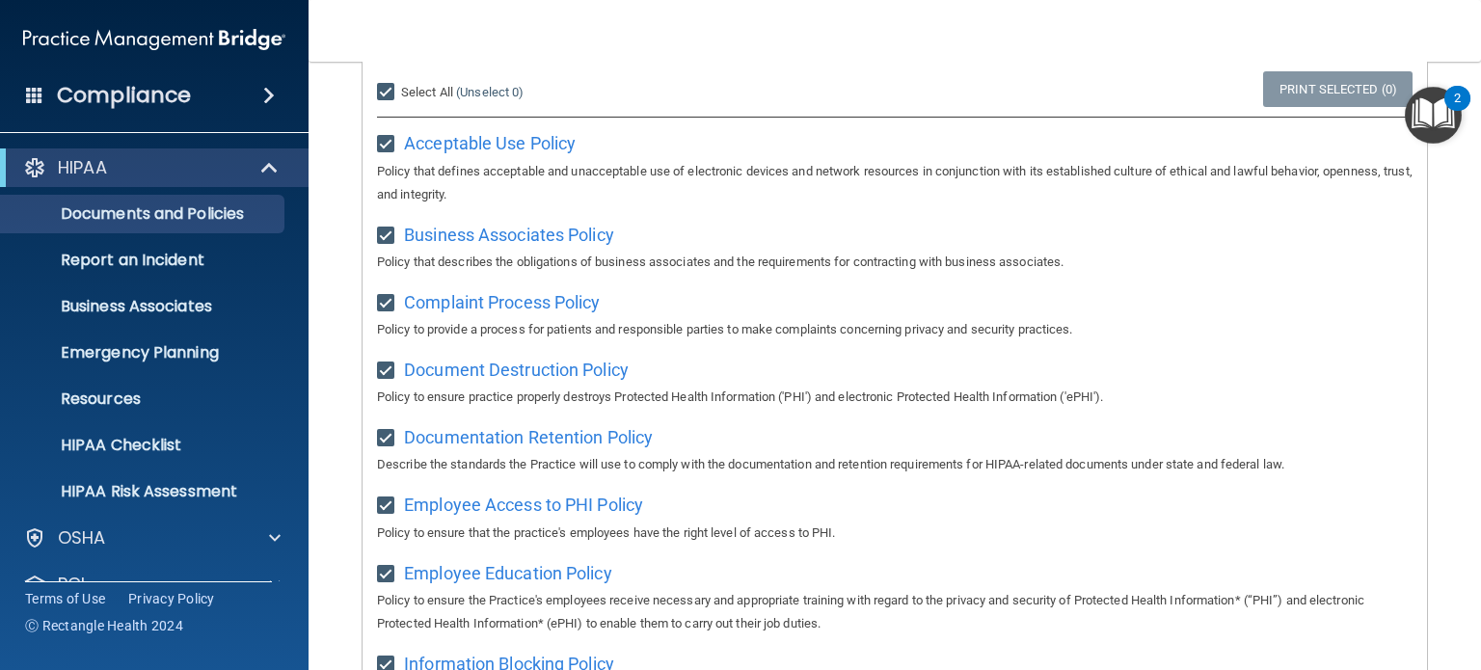
checkbox input "true"
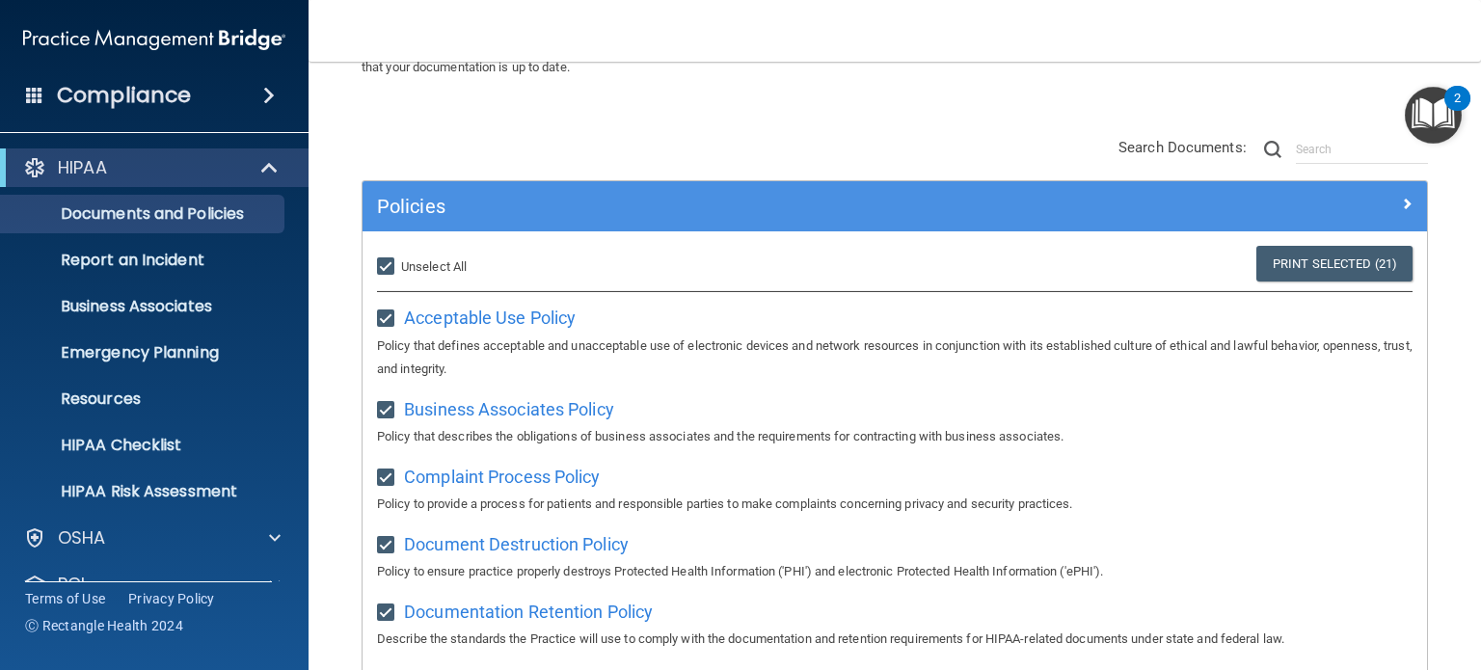
scroll to position [0, 0]
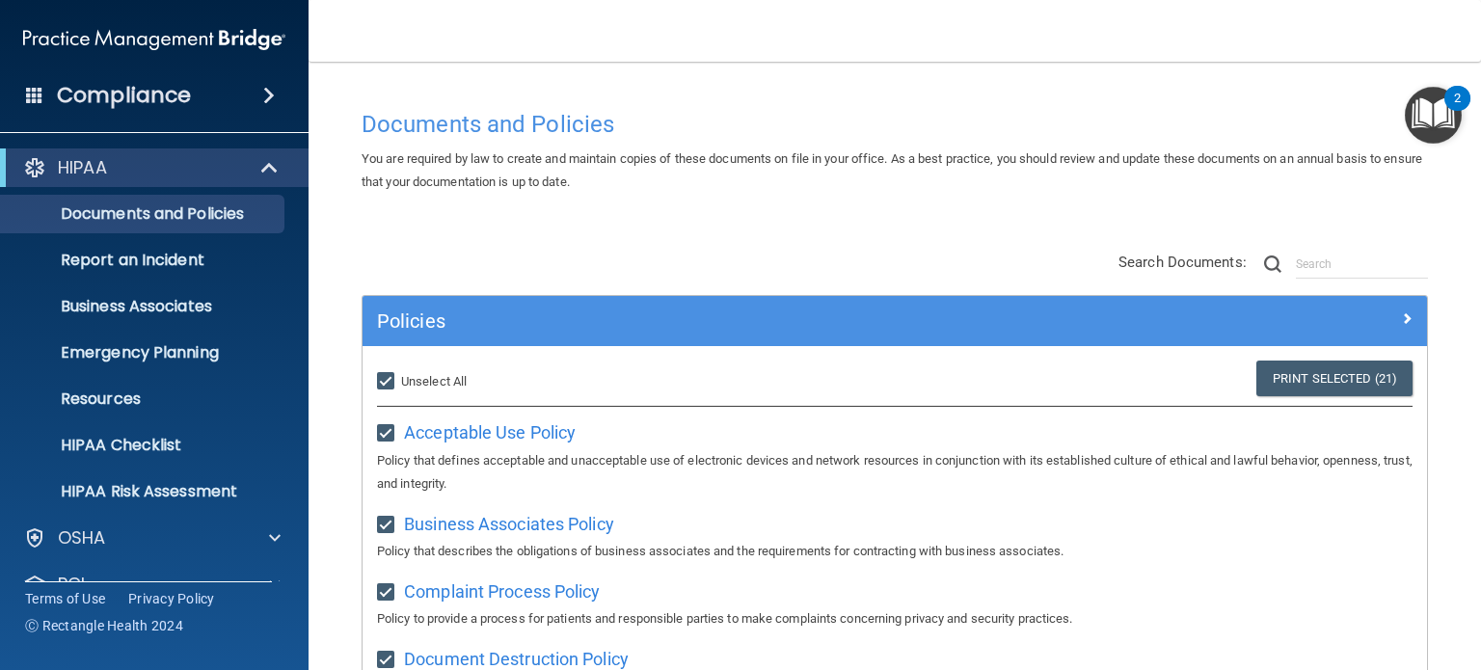
click at [389, 377] on input "Select All (Unselect 21) Unselect All" at bounding box center [388, 381] width 22 height 15
checkbox input "false"
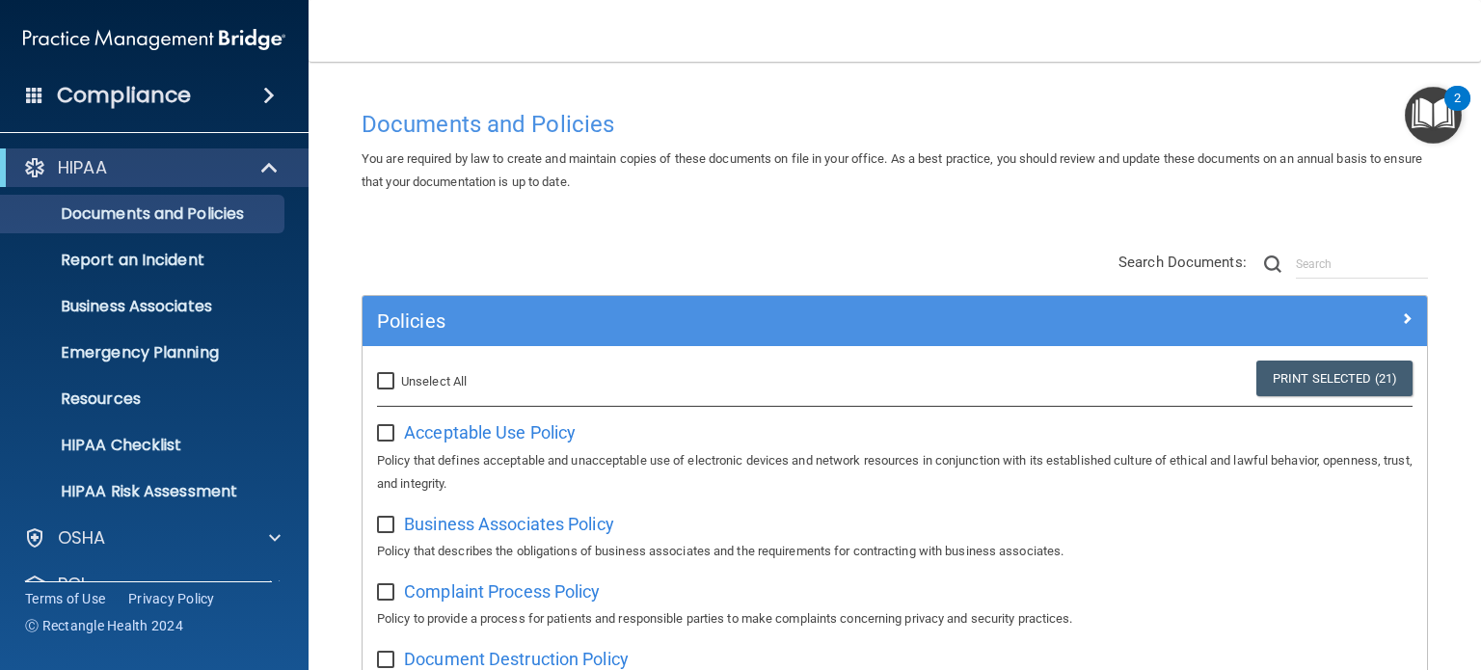
checkbox input "false"
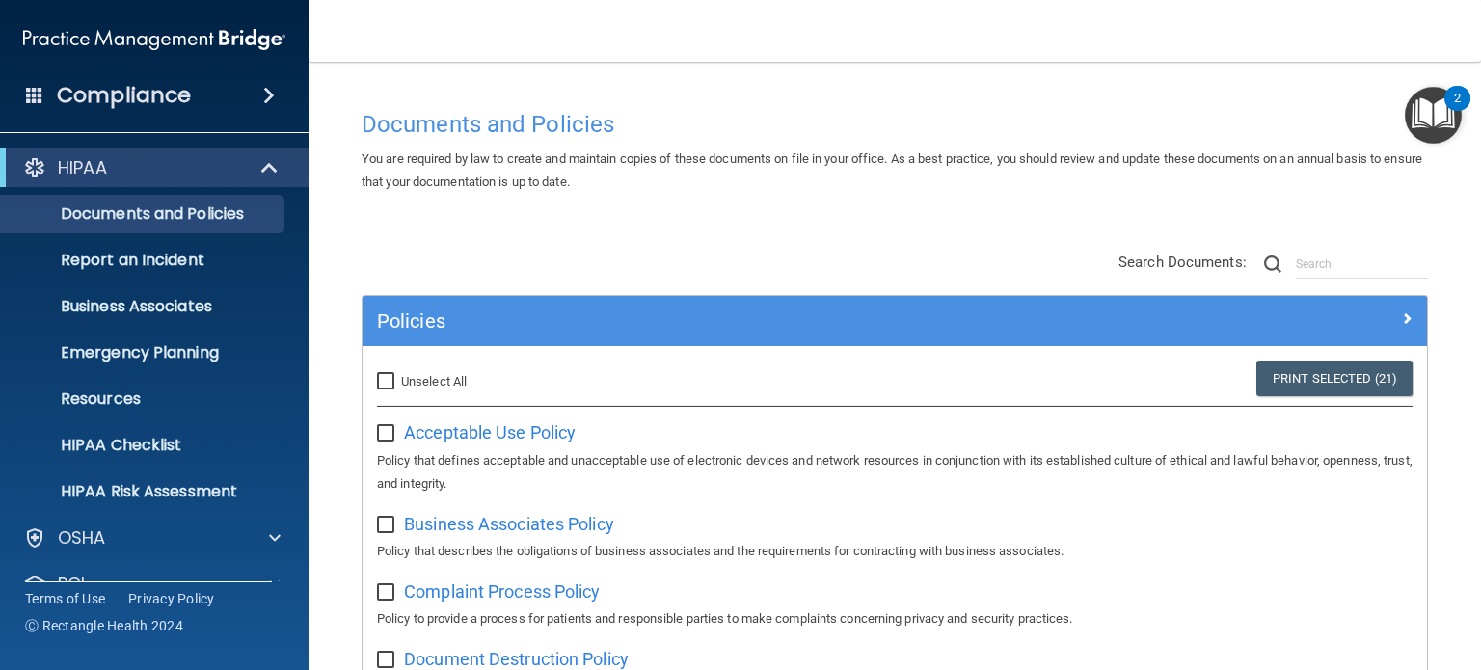
checkbox input "false"
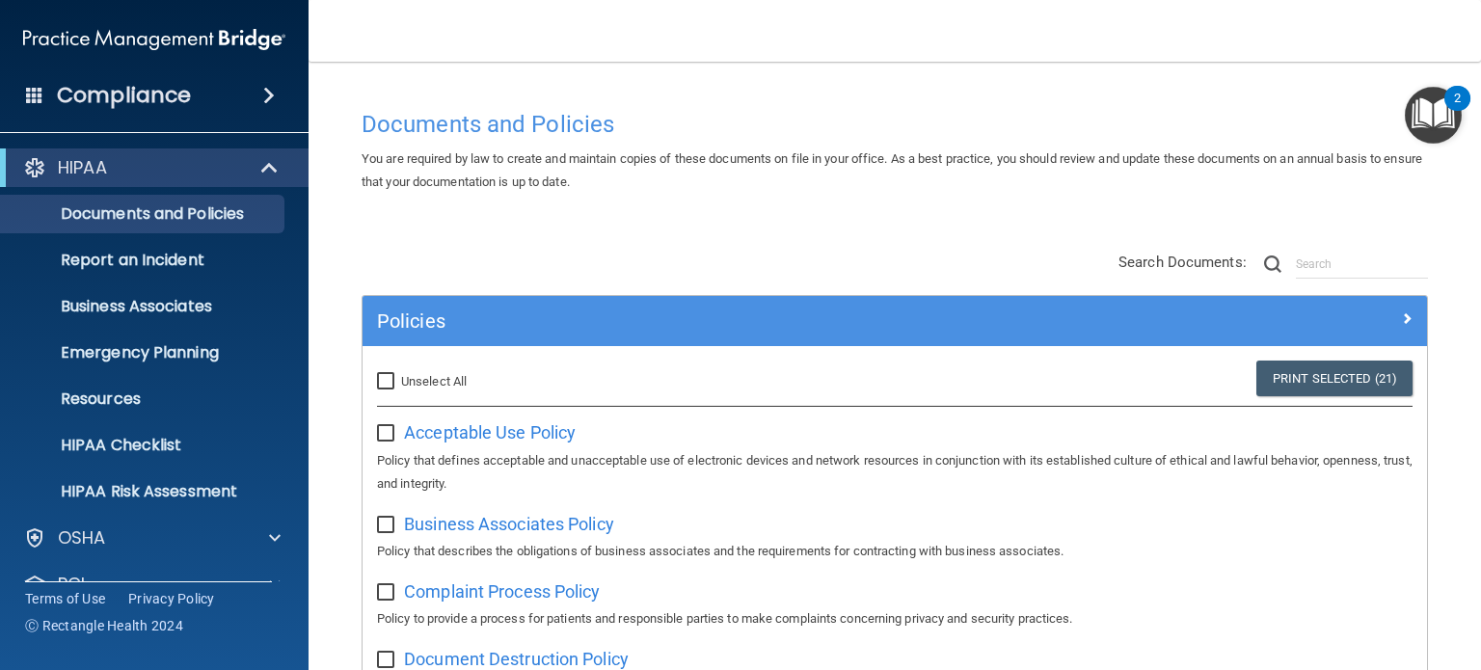
checkbox input "false"
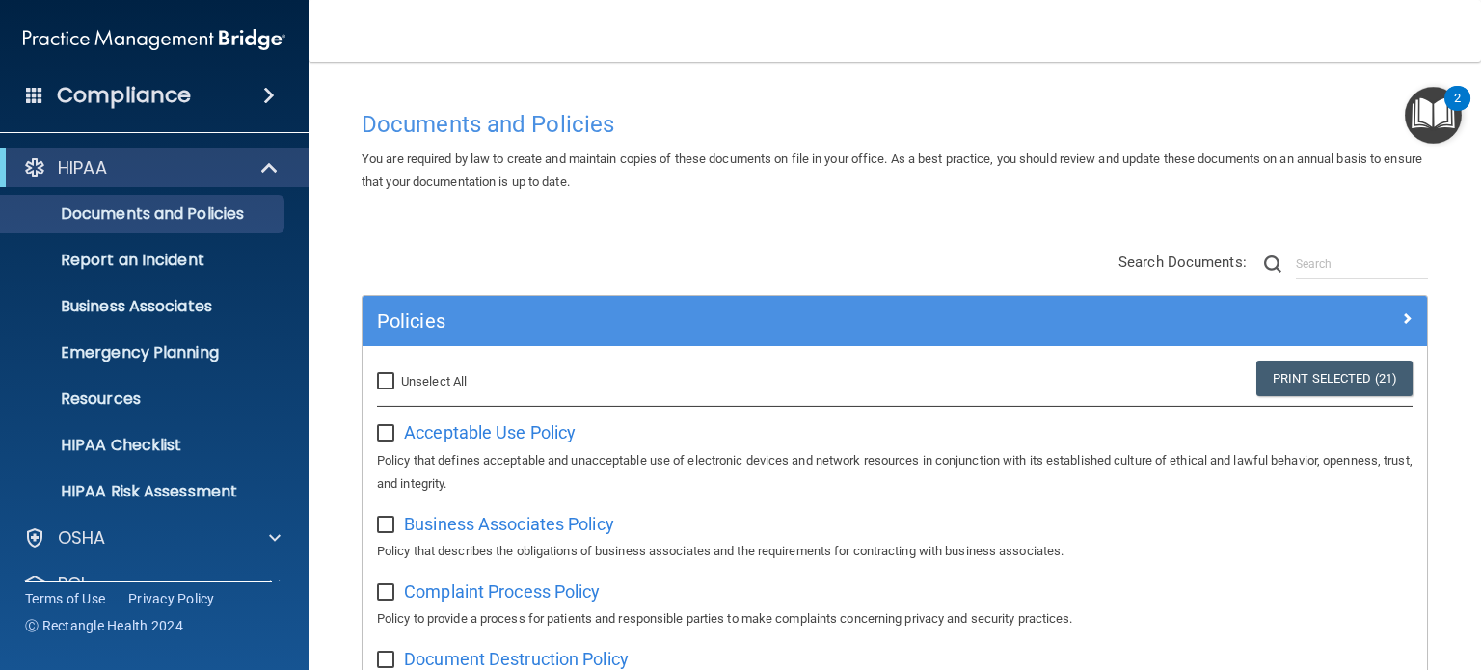
checkbox input "false"
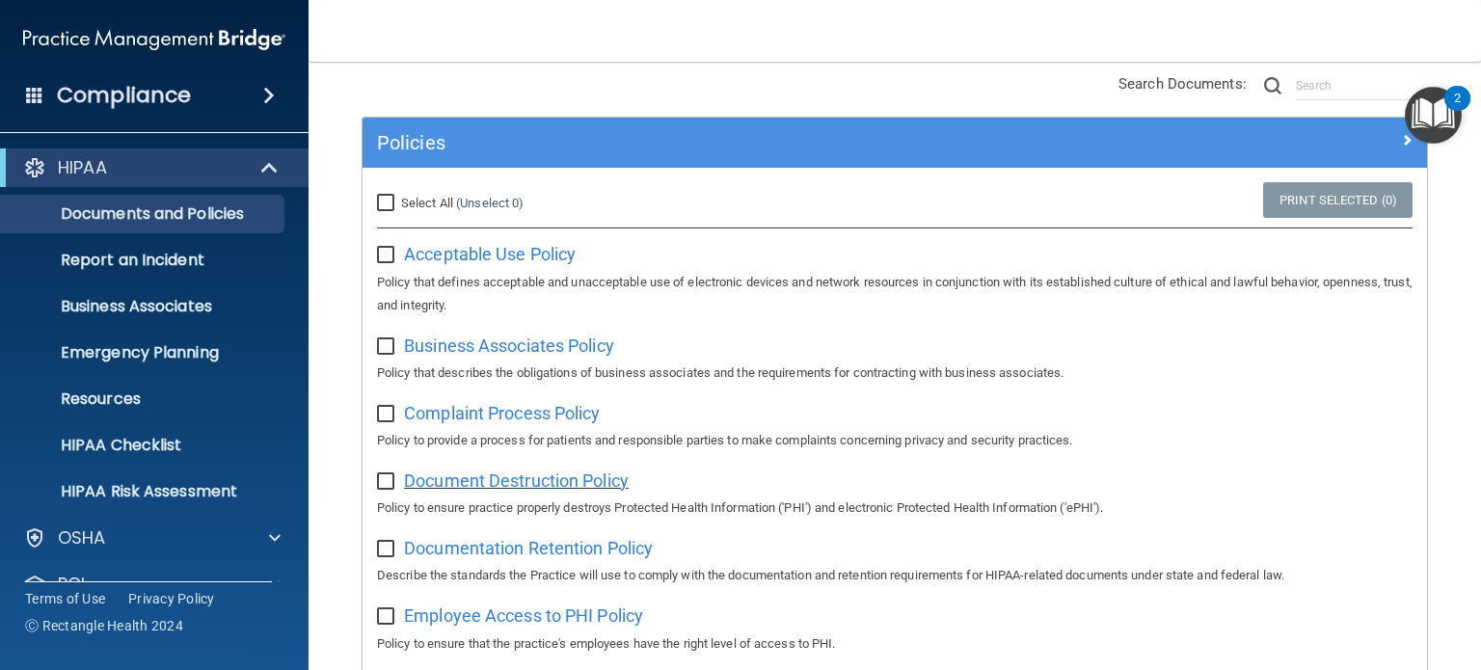
scroll to position [289, 0]
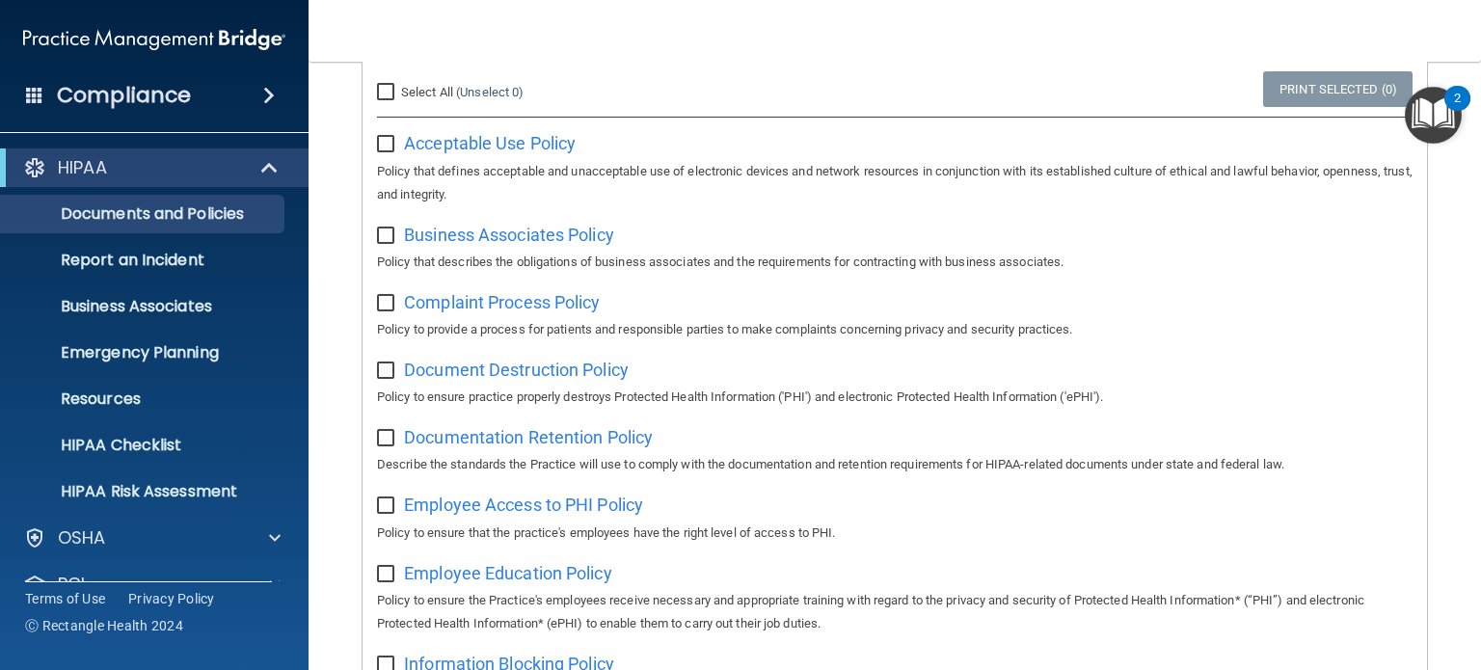
click at [388, 229] on input "checkbox" at bounding box center [388, 236] width 22 height 15
checkbox input "true"
click at [385, 304] on input "checkbox" at bounding box center [388, 303] width 22 height 15
checkbox input "true"
click at [390, 242] on input "checkbox" at bounding box center [388, 236] width 22 height 15
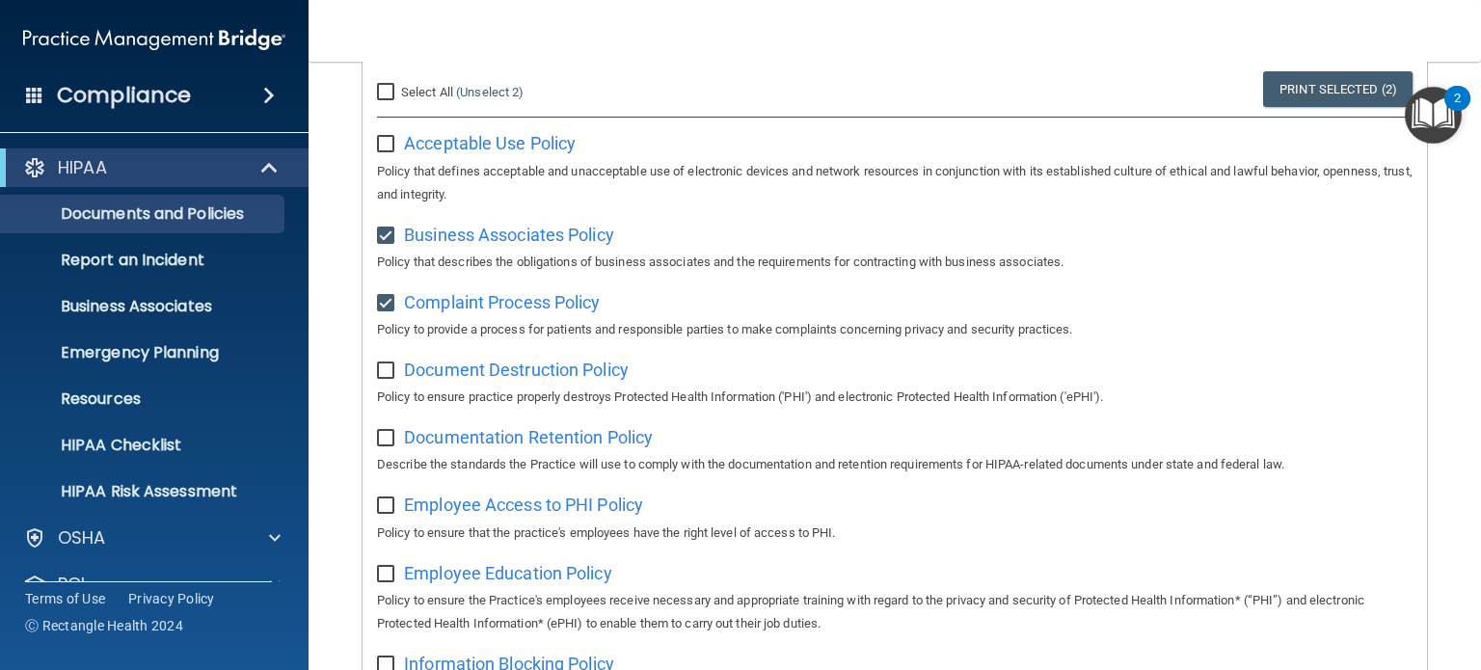
checkbox input "false"
click at [381, 303] on input "checkbox" at bounding box center [388, 303] width 22 height 15
checkbox input "false"
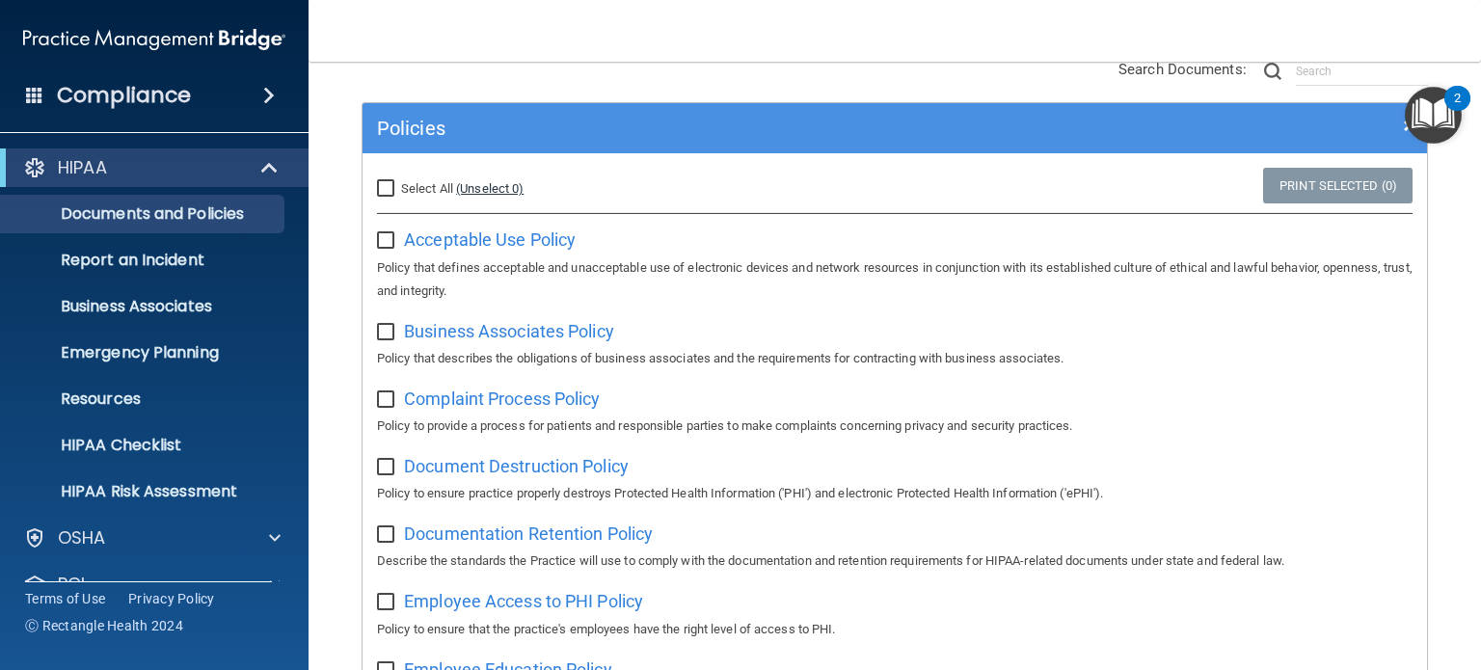
scroll to position [0, 0]
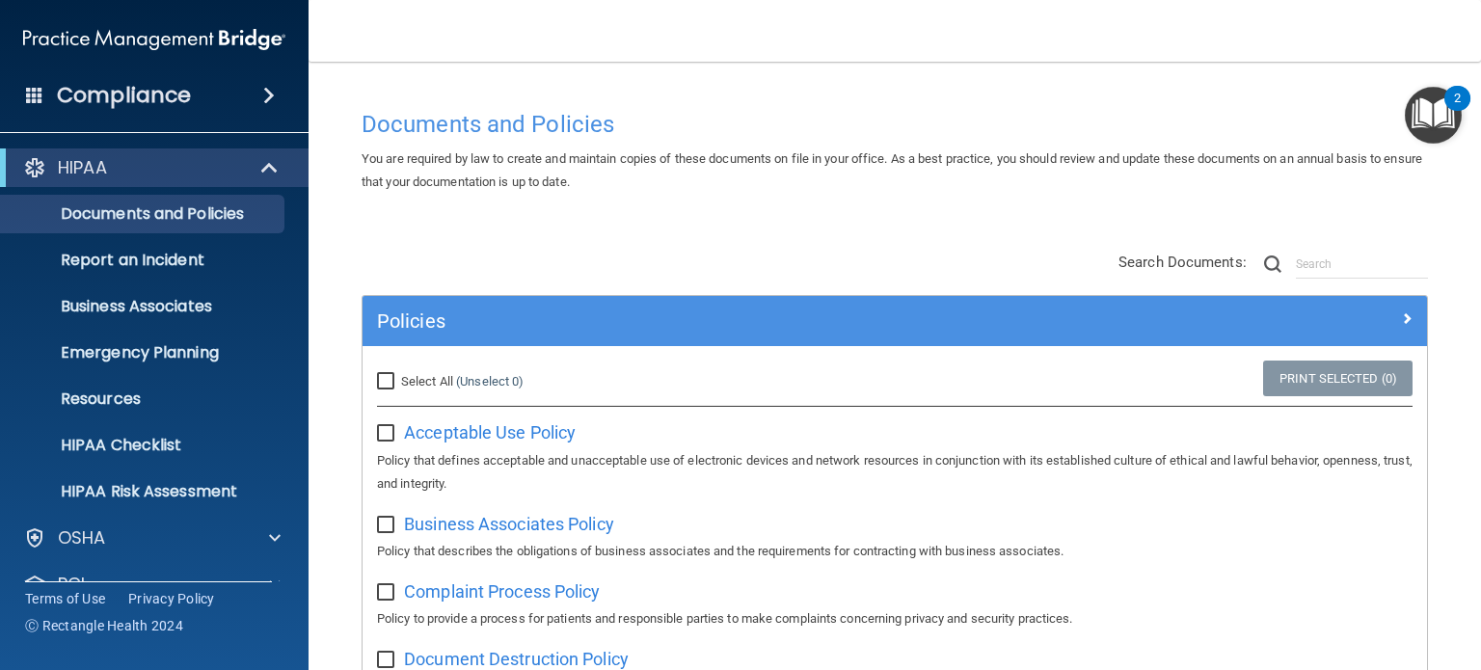
click at [383, 379] on input "Select All (Unselect 0) Unselect All" at bounding box center [388, 381] width 22 height 15
checkbox input "true"
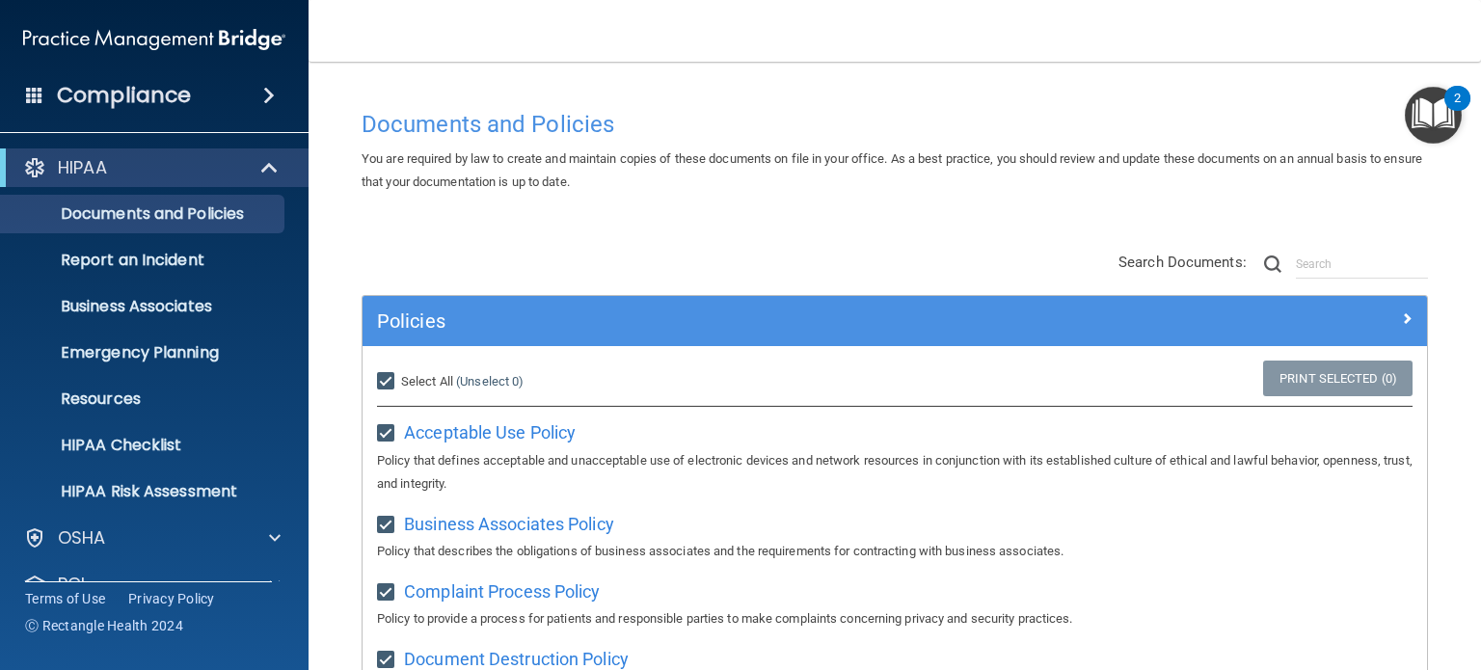
checkbox input "true"
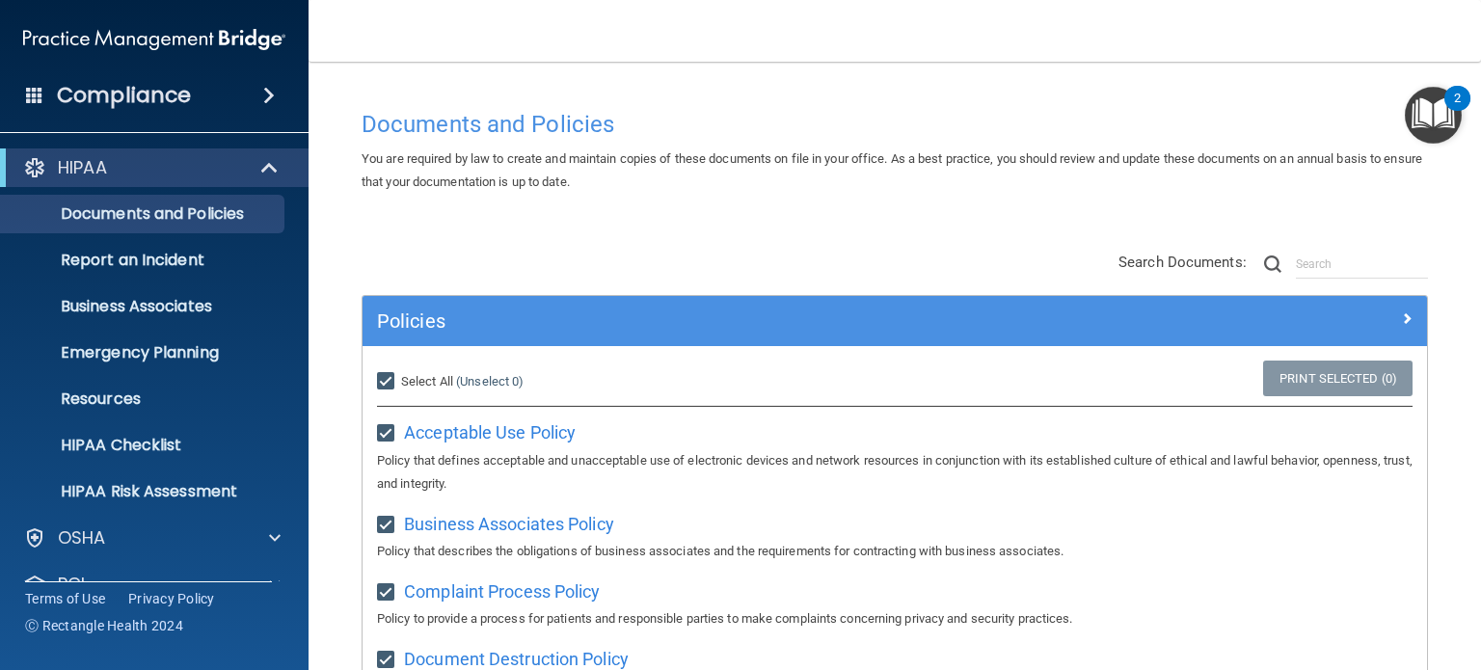
checkbox input "true"
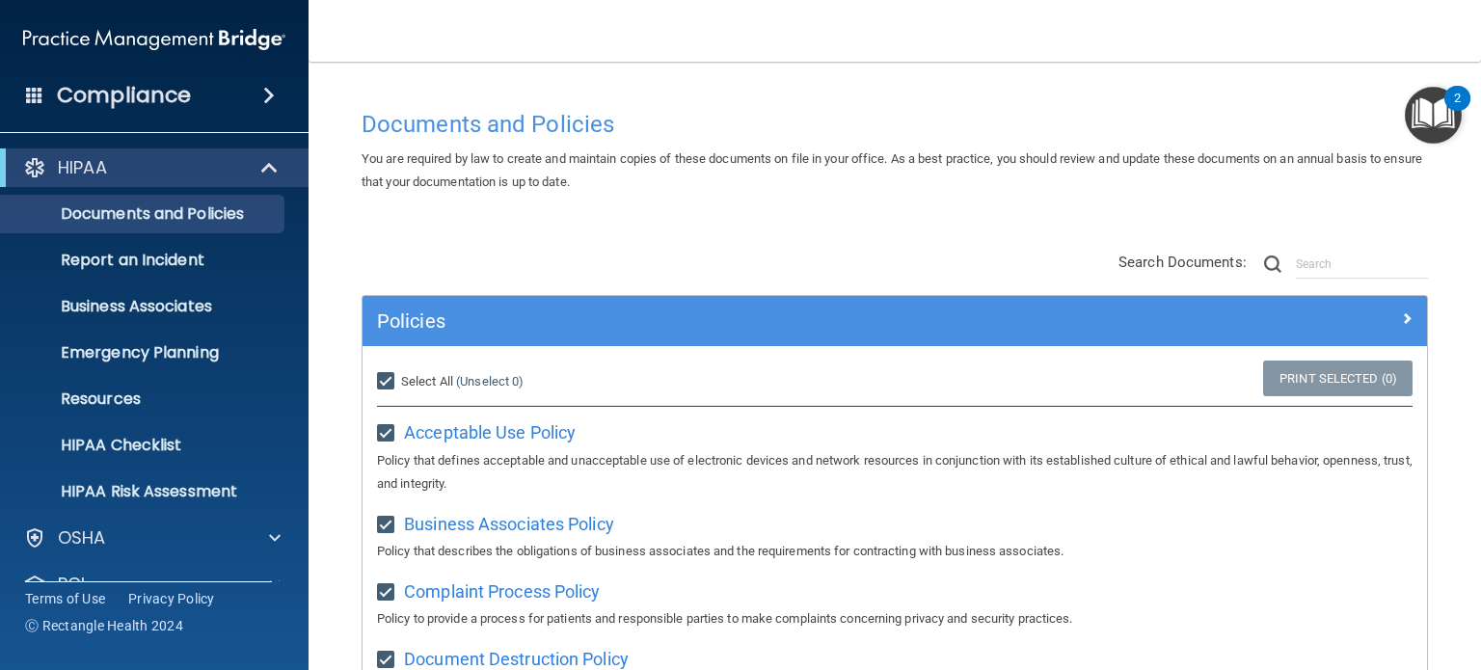
checkbox input "true"
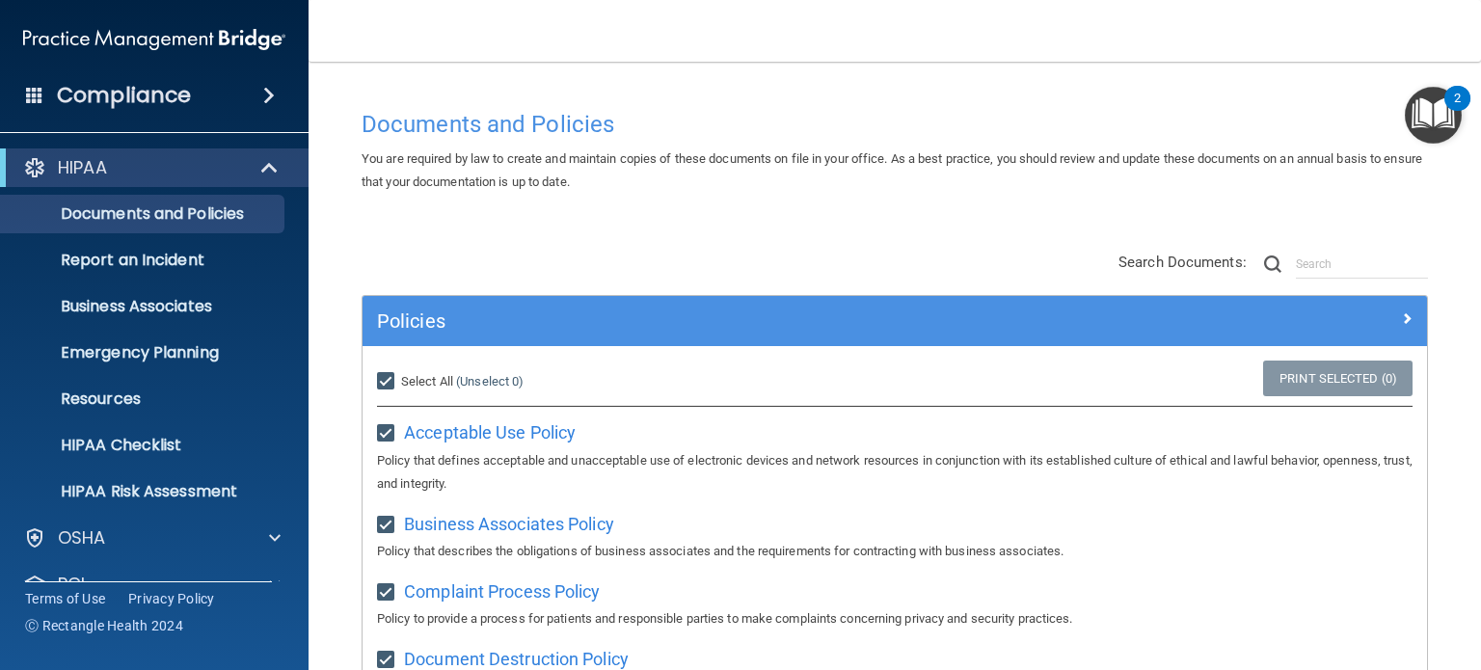
checkbox input "true"
drag, startPoint x: 384, startPoint y: 380, endPoint x: 398, endPoint y: 375, distance: 15.2
click at [384, 379] on input "Select All (Unselect 21) Unselect All" at bounding box center [388, 381] width 22 height 15
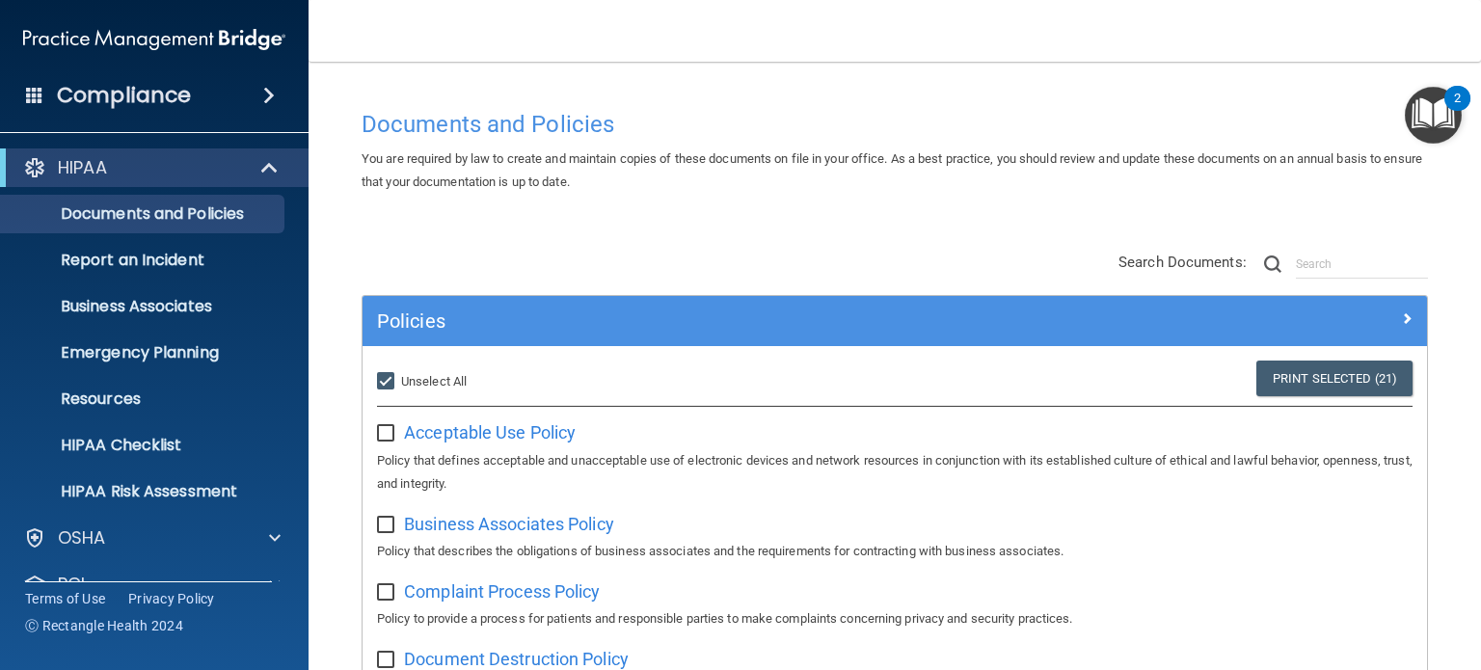
checkbox input "false"
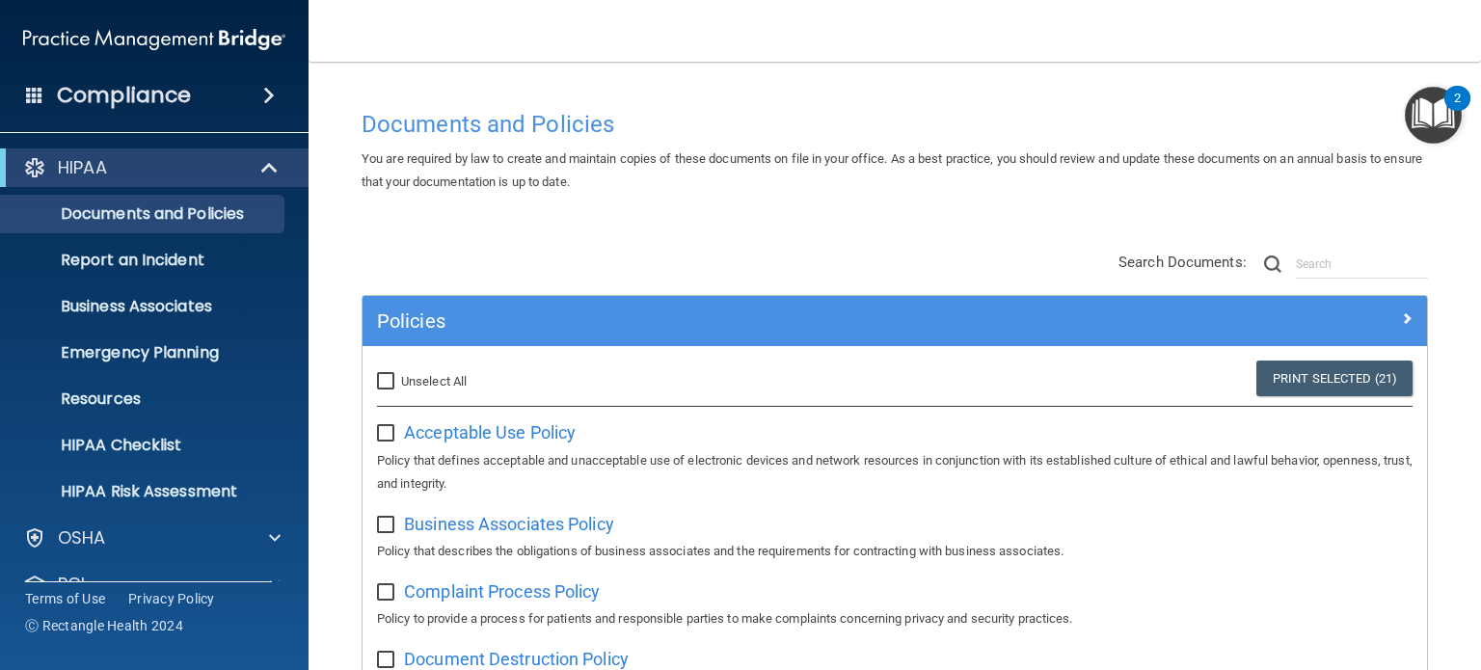
checkbox input "false"
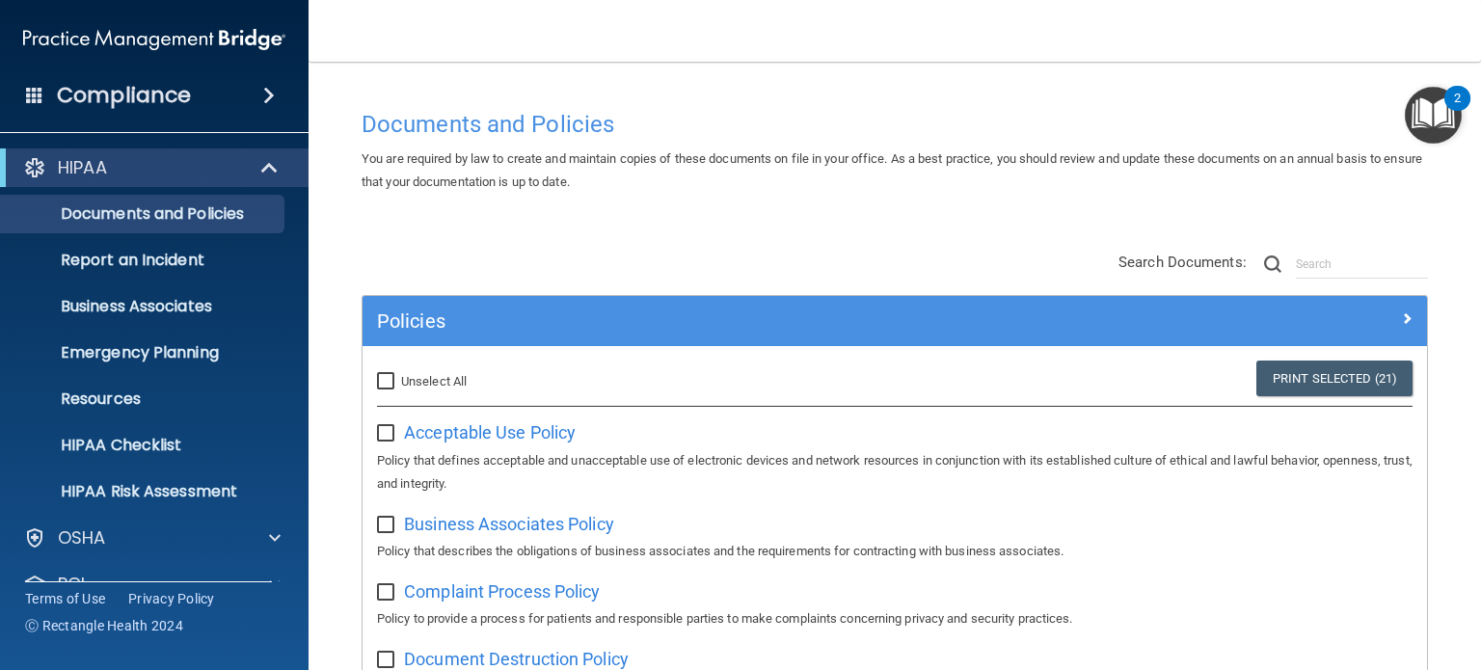
checkbox input "false"
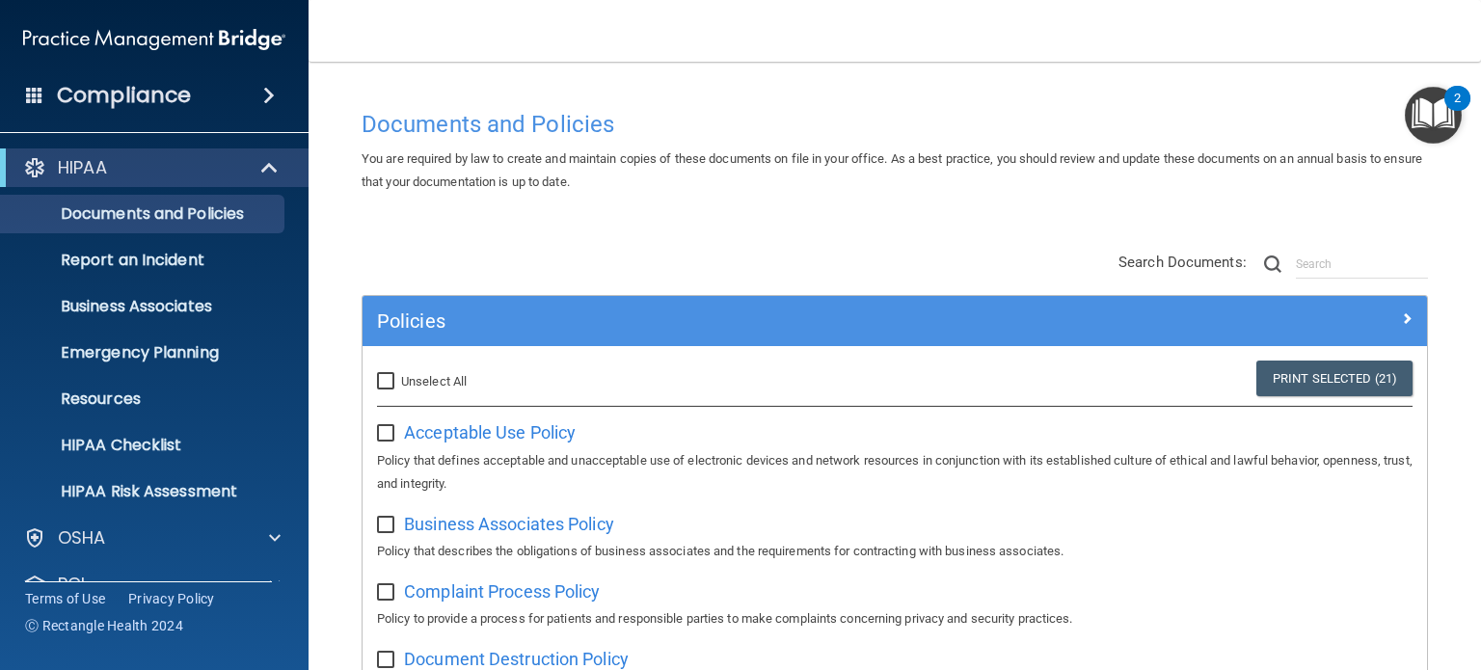
checkbox input "false"
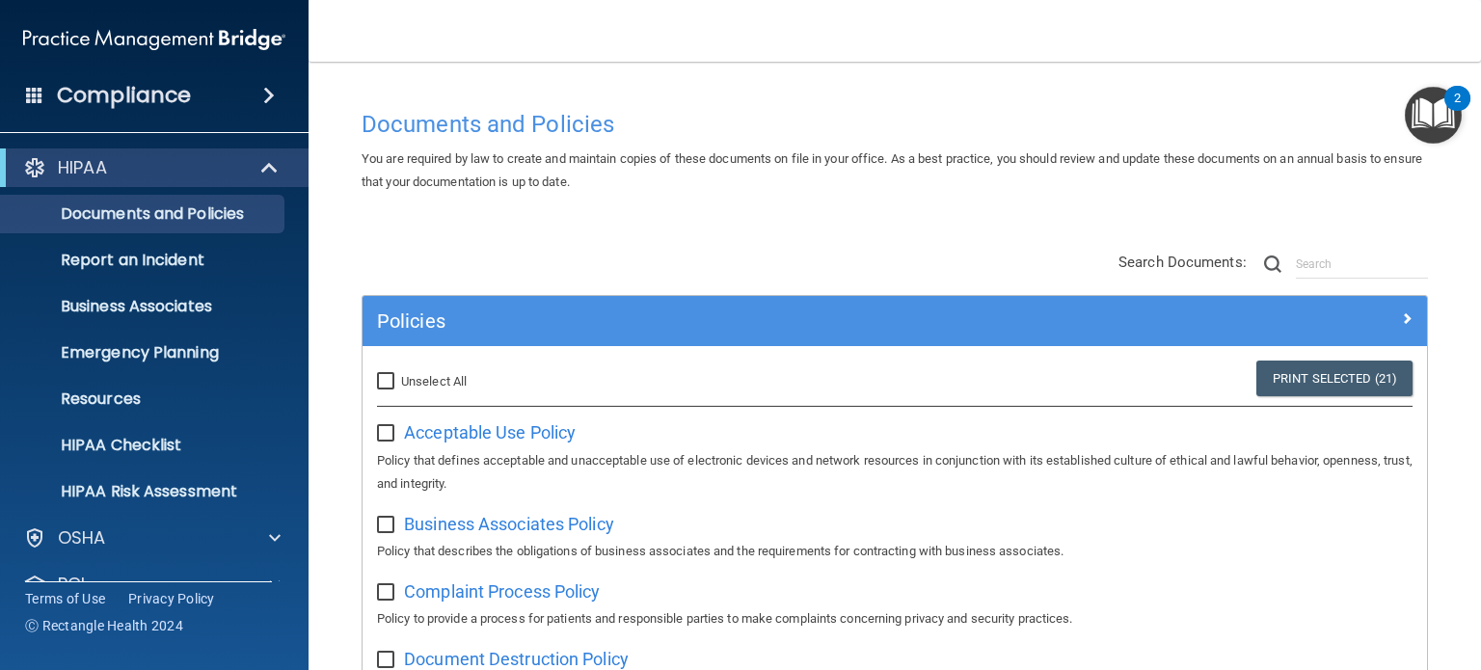
checkbox input "false"
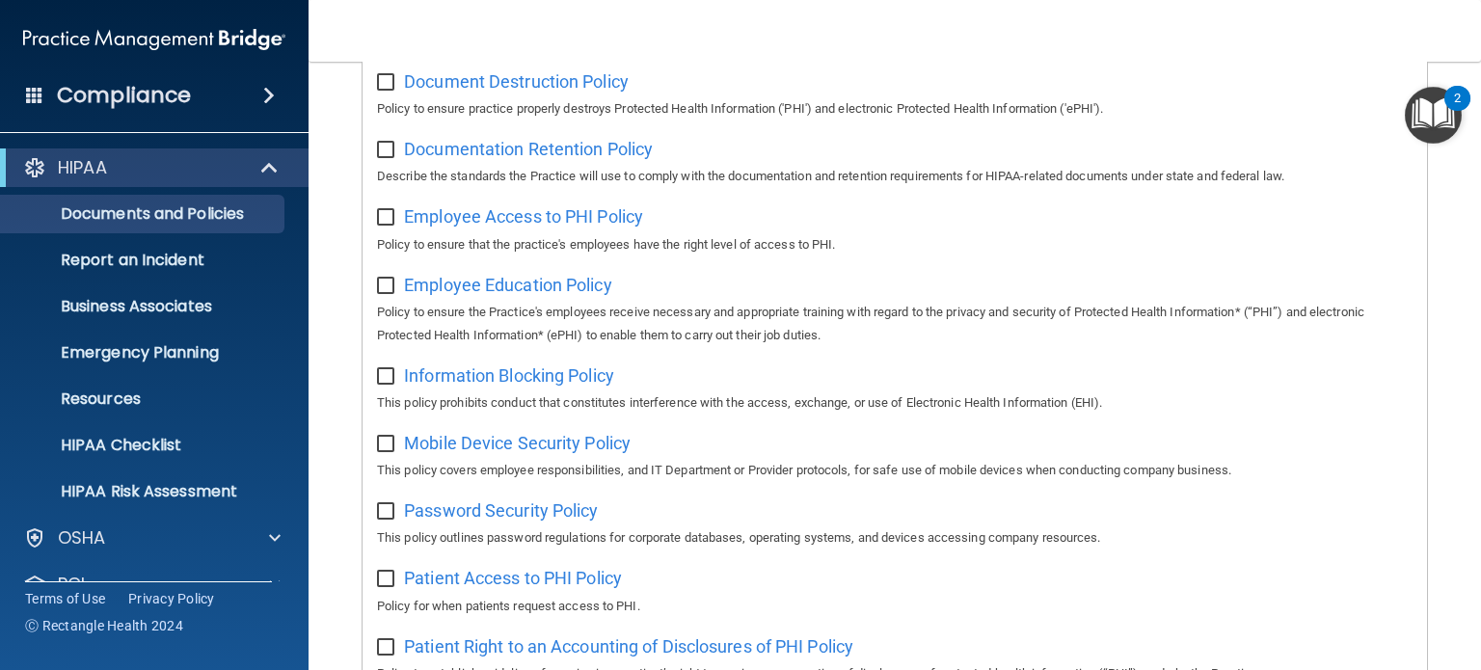
scroll to position [579, 0]
drag, startPoint x: 650, startPoint y: 439, endPoint x: 374, endPoint y: 455, distance: 276.3
click at [374, 455] on div "Select All (Unselect 0) Unselect All Print Selected (0) Acceptable Use Policy P…" at bounding box center [895, 567] width 1065 height 1599
click at [778, 432] on div "Mobile Device Security Policy This policy covers employee responsibilities, and…" at bounding box center [895, 453] width 1036 height 55
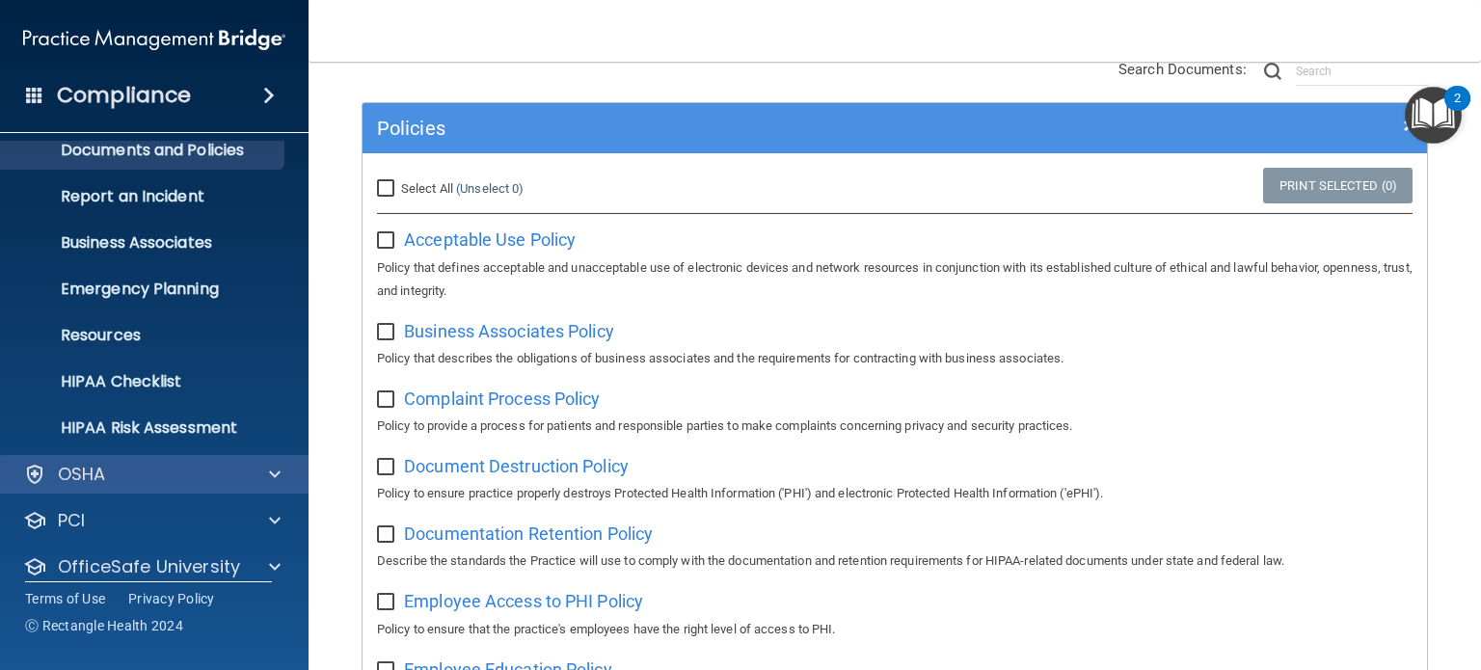
scroll to position [129, 0]
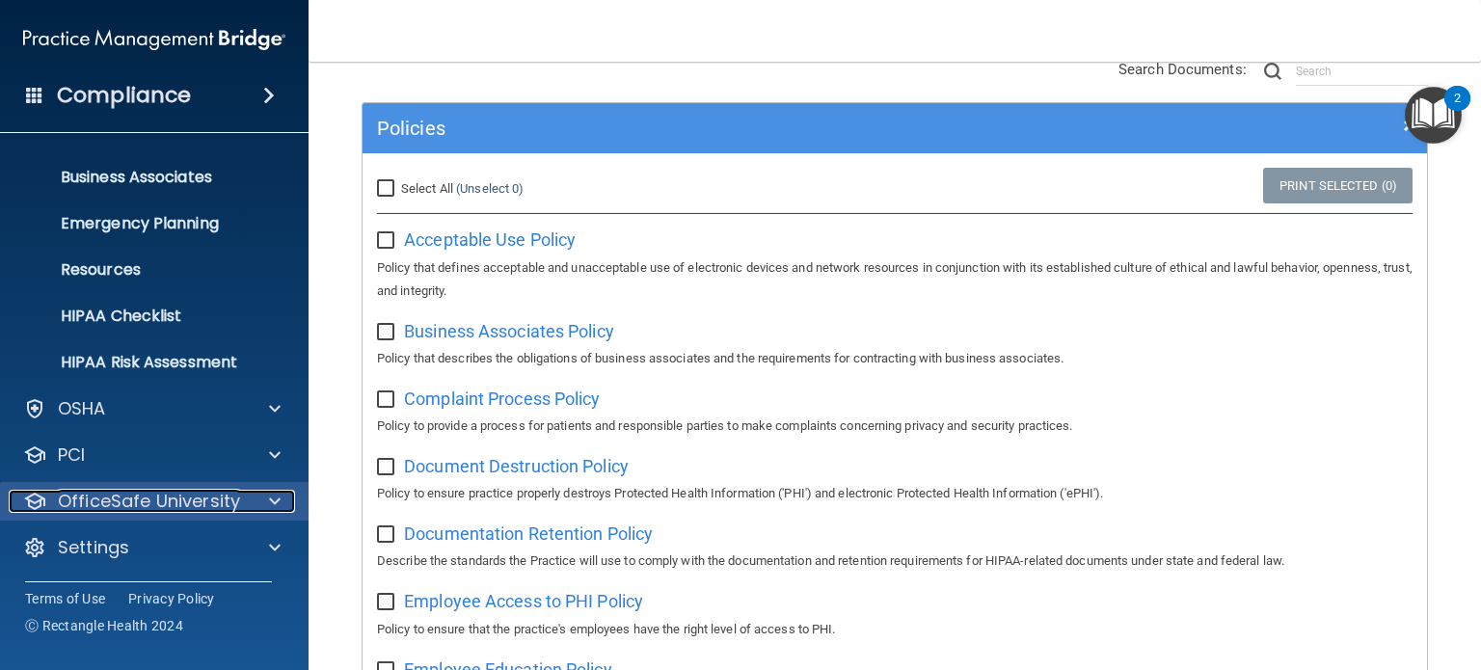
click at [272, 501] on span at bounding box center [275, 501] width 12 height 23
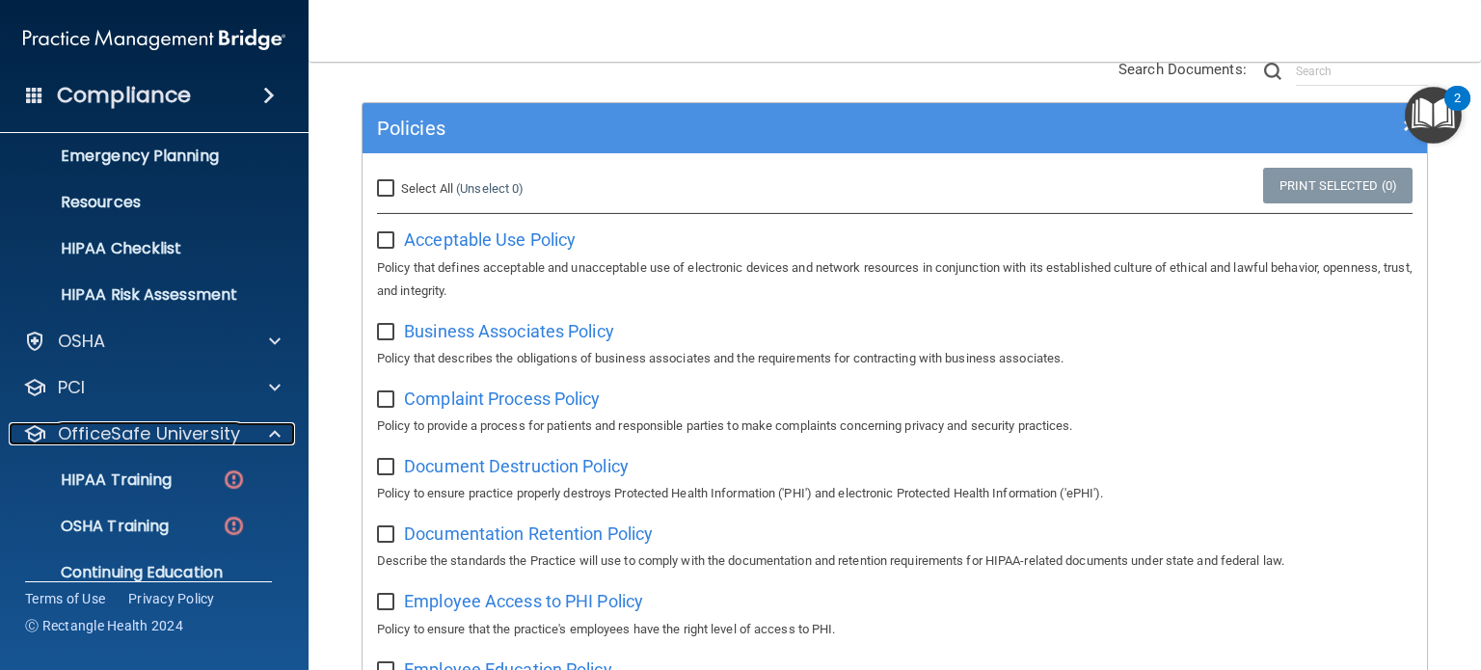
scroll to position [268, 0]
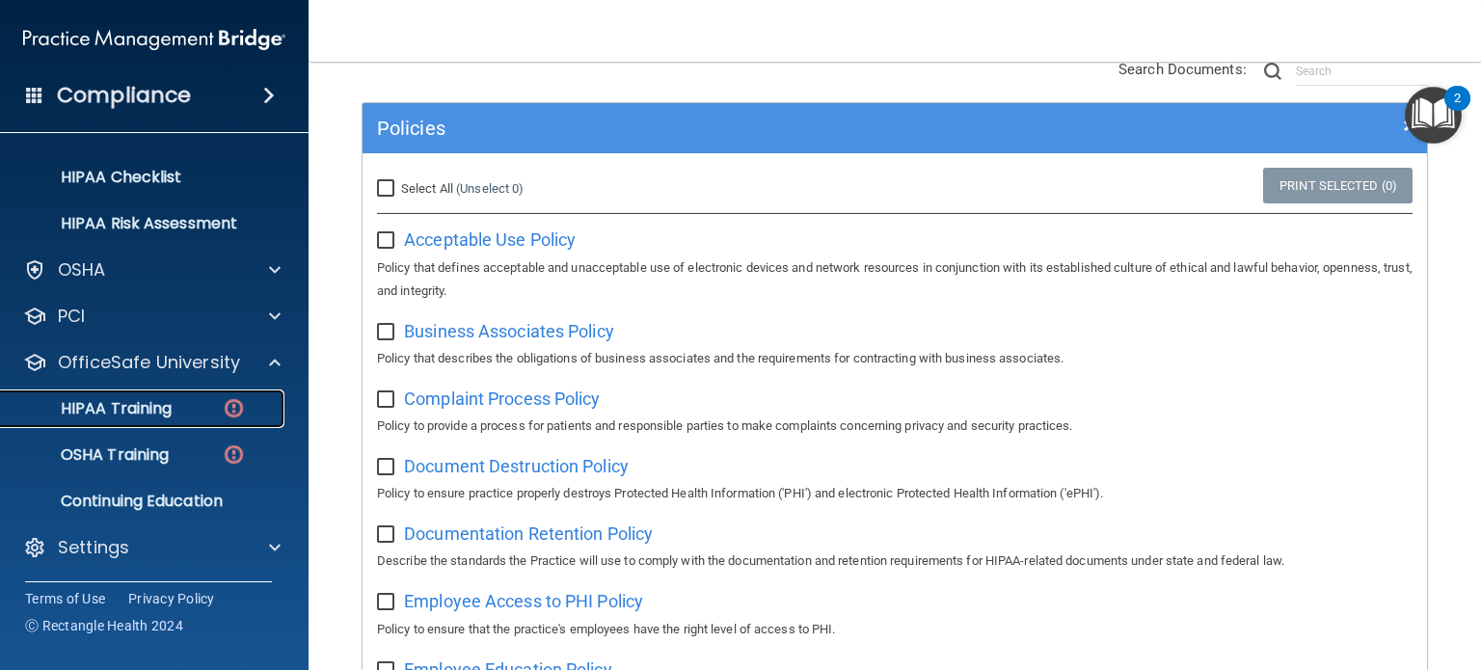
click at [169, 395] on link "HIPAA Training" at bounding box center [133, 409] width 304 height 39
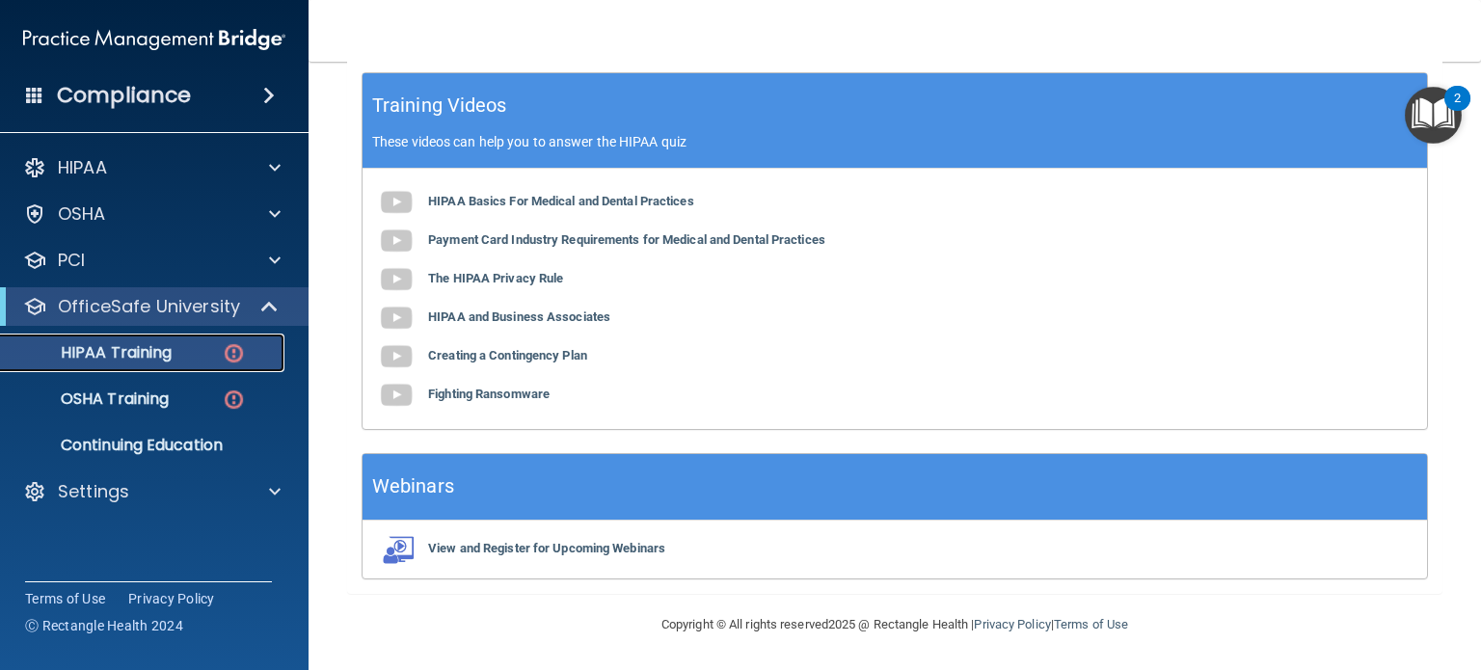
scroll to position [543, 0]
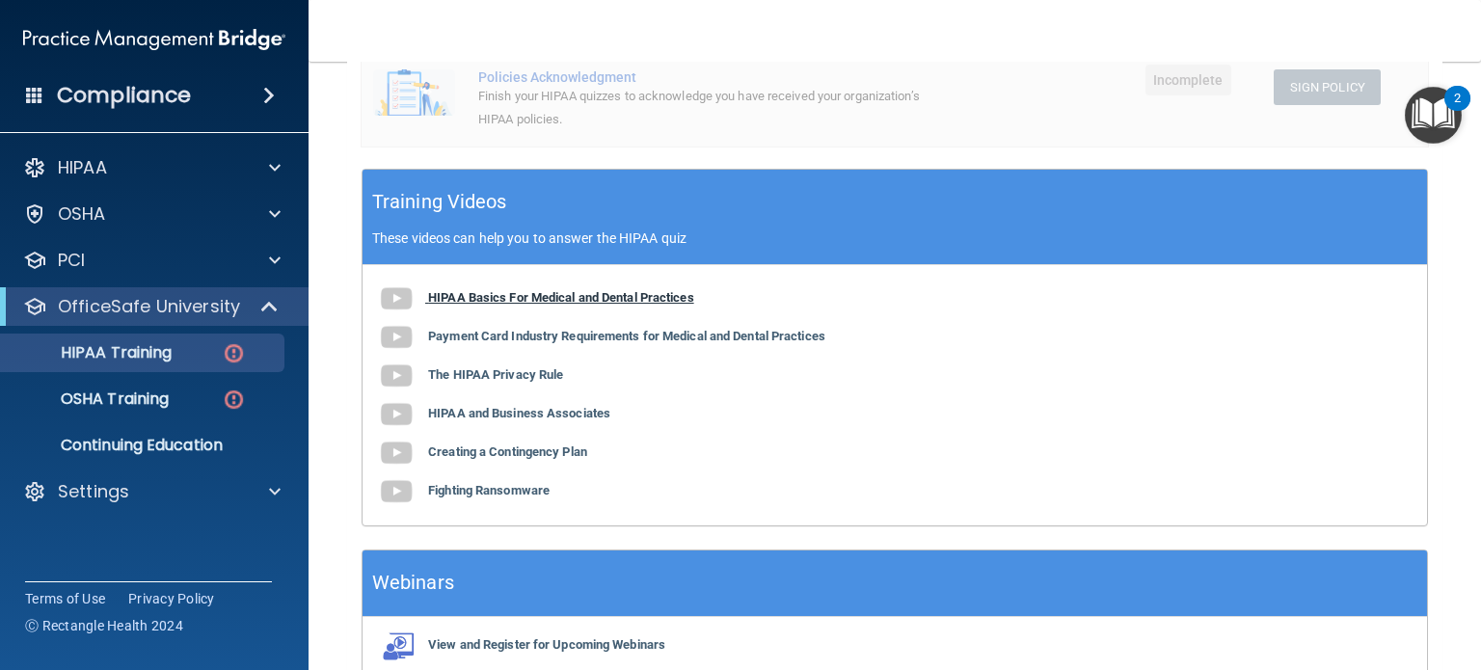
click at [555, 294] on b "HIPAA Basics For Medical and Dental Practices" at bounding box center [561, 297] width 266 height 14
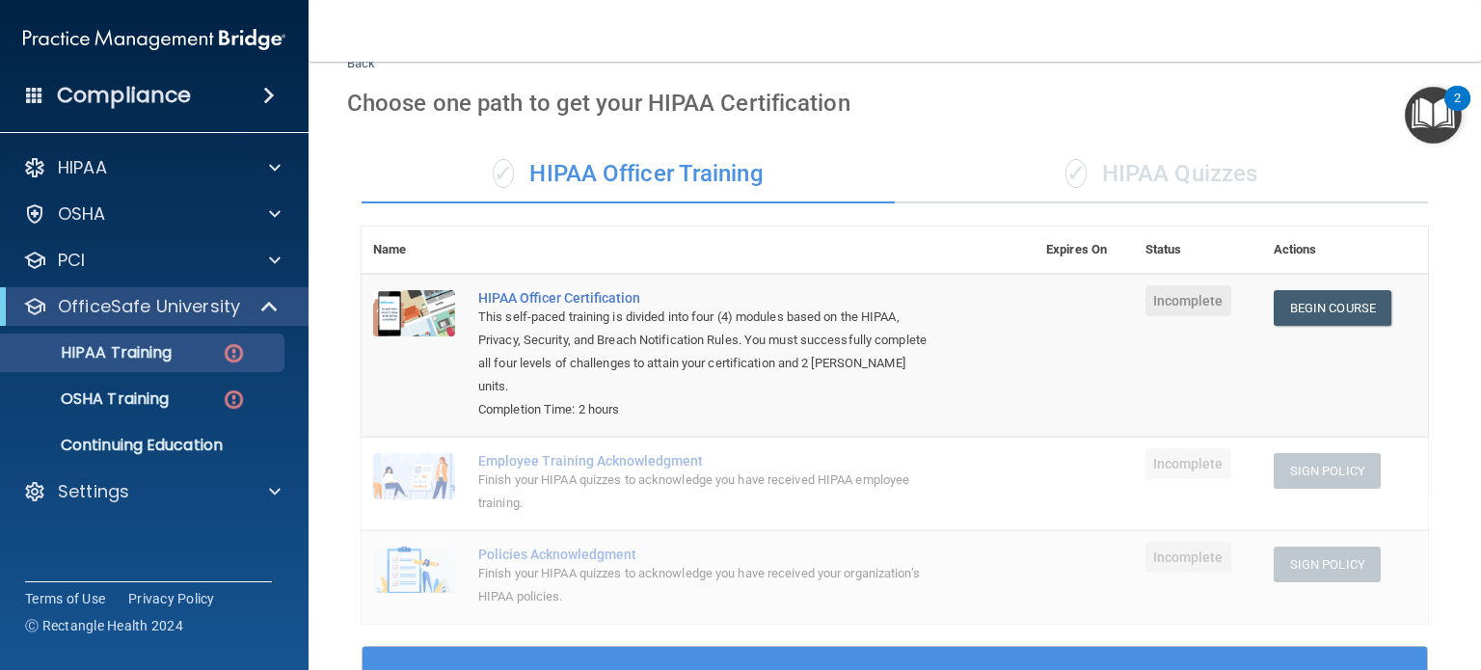
scroll to position [61, 0]
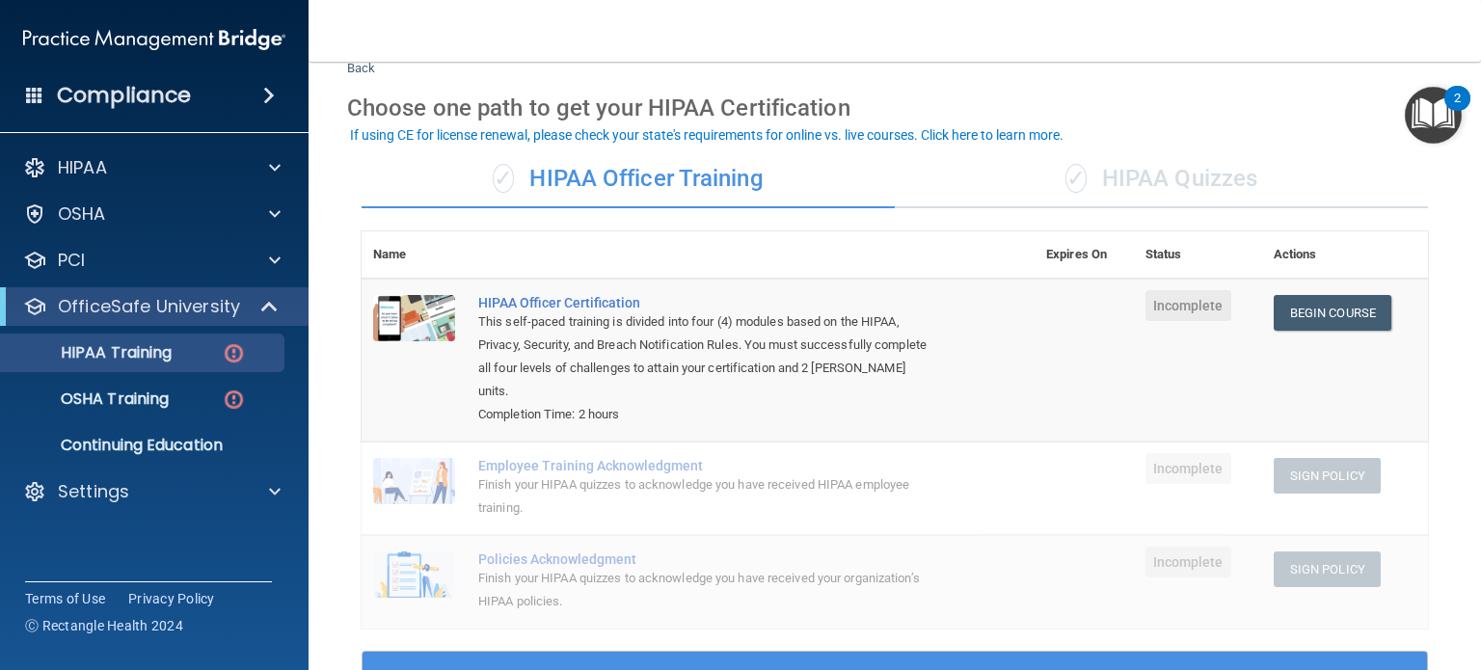
click at [1127, 172] on div "✓ HIPAA Quizzes" at bounding box center [1161, 179] width 533 height 58
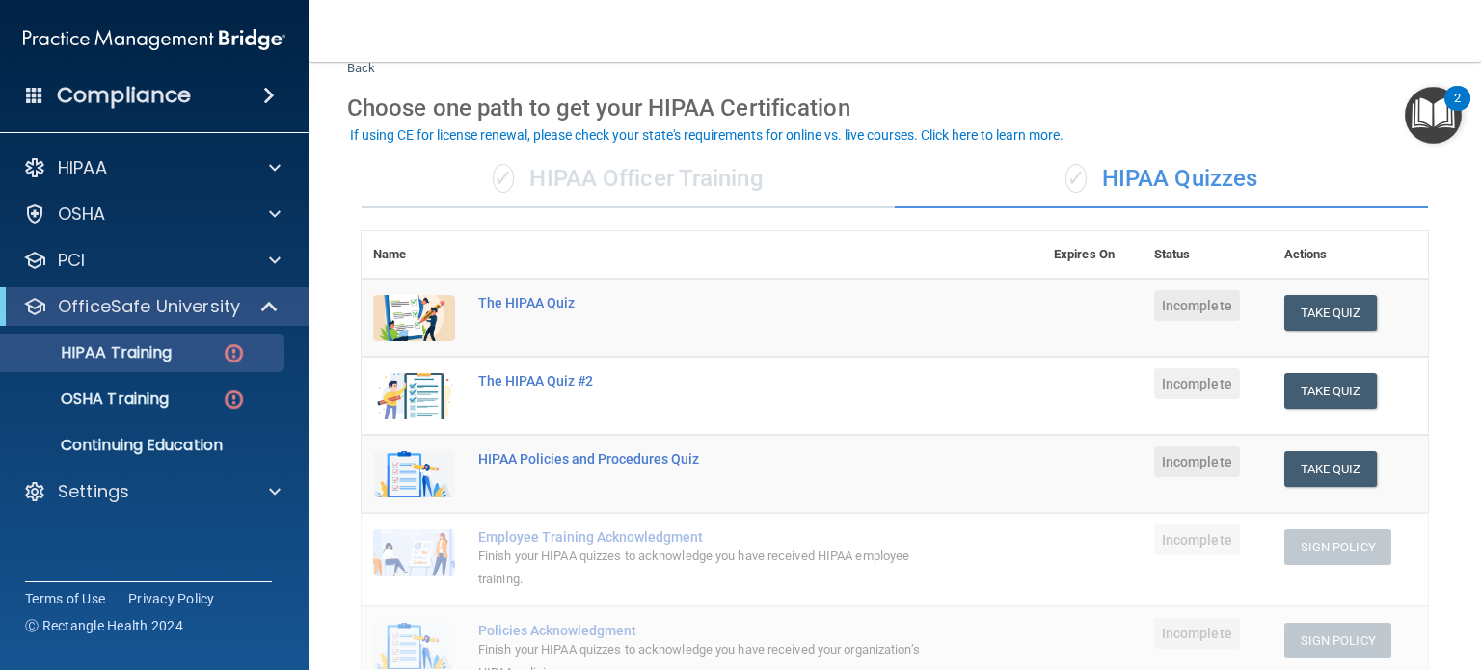
click at [729, 174] on div "✓ HIPAA Officer Training" at bounding box center [628, 179] width 533 height 58
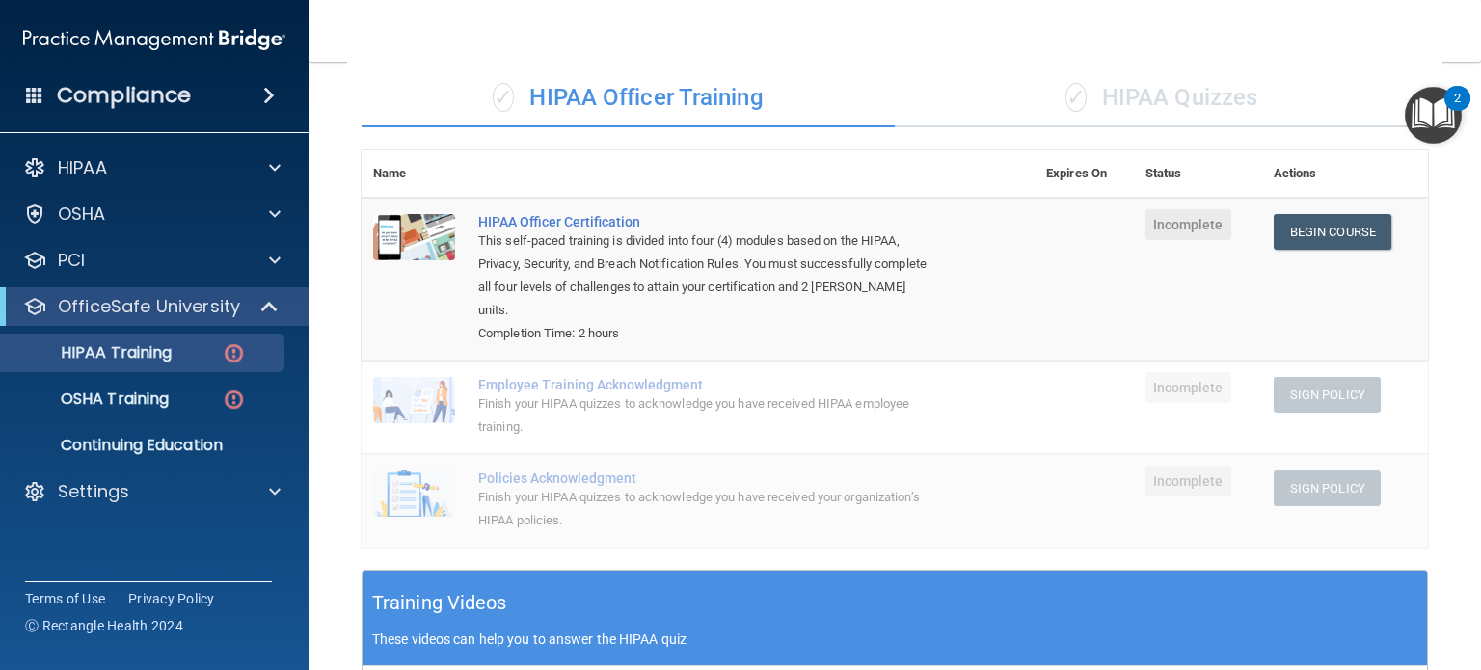
scroll to position [0, 0]
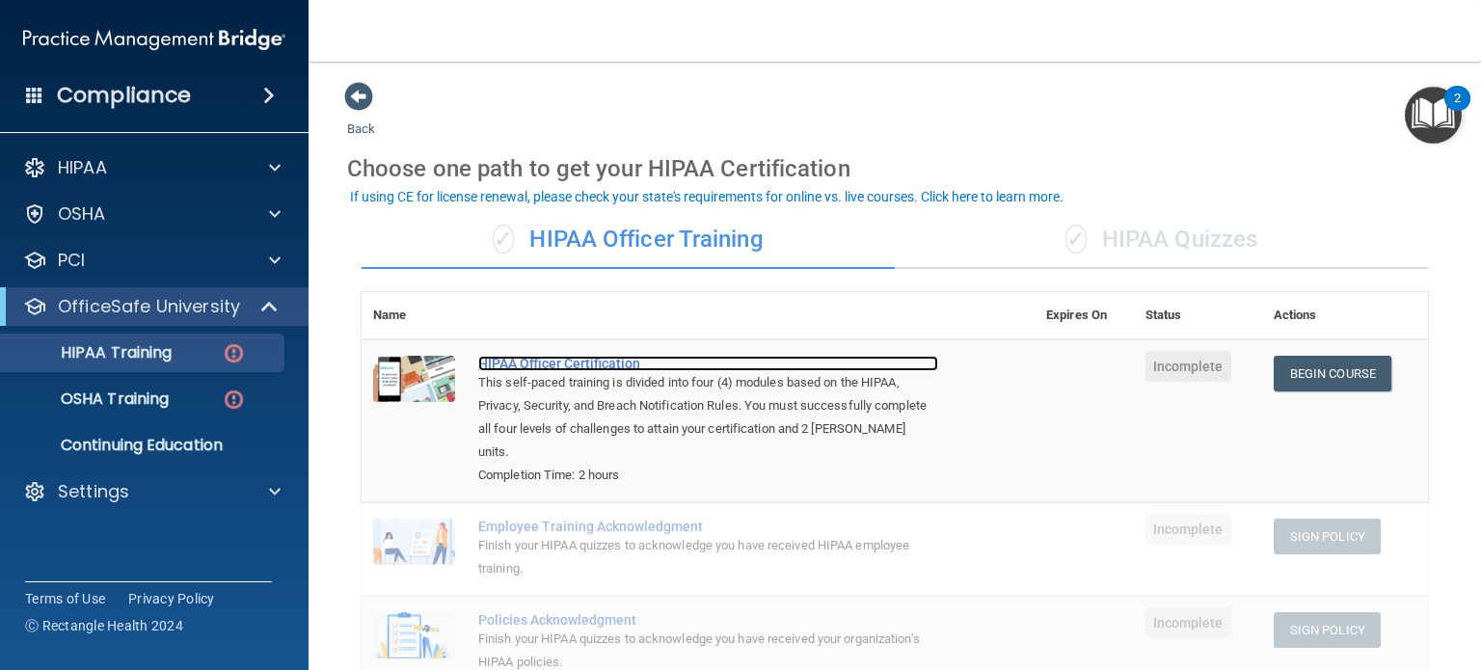
click at [558, 365] on div "HIPAA Officer Certification" at bounding box center [708, 363] width 460 height 15
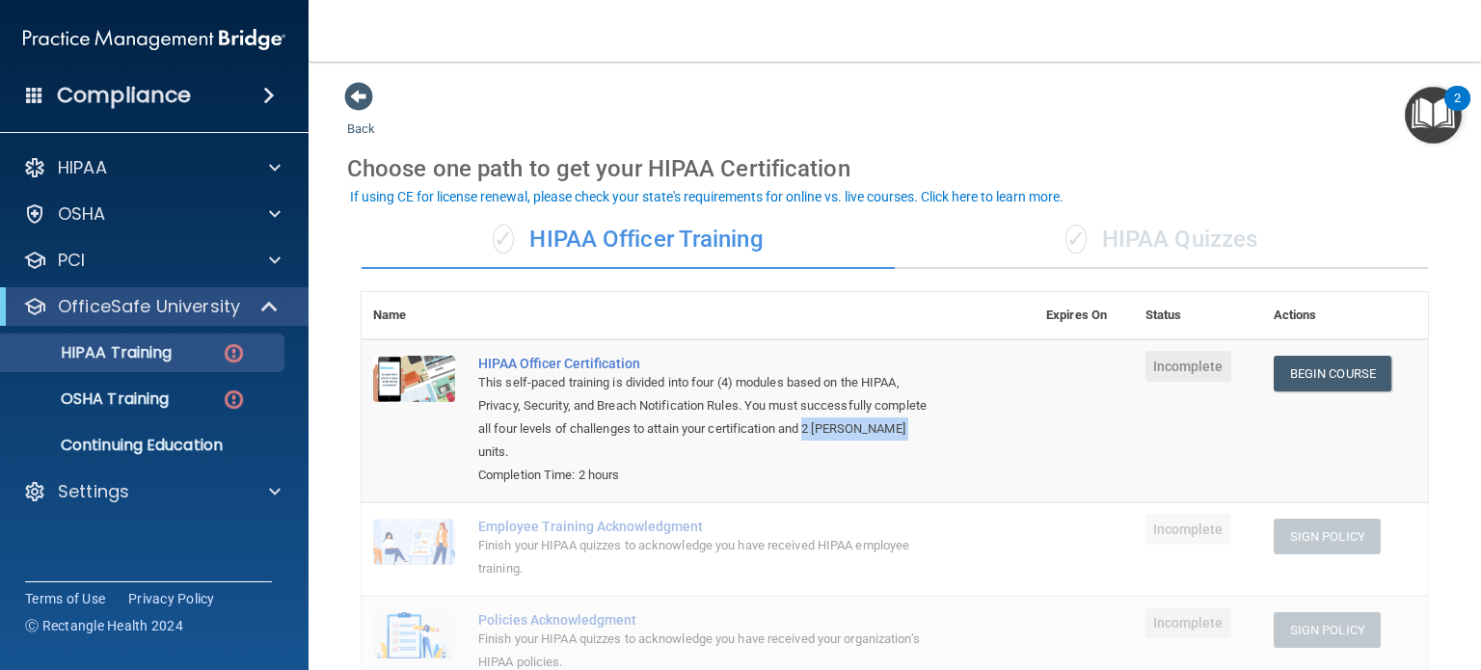
drag, startPoint x: 865, startPoint y: 427, endPoint x: 921, endPoint y: 450, distance: 60.5
click at [921, 450] on div "This self-paced training is divided into four (4) modules based on the HIPAA, P…" at bounding box center [708, 417] width 460 height 93
click at [229, 445] on p "Continuing Education" at bounding box center [144, 445] width 263 height 19
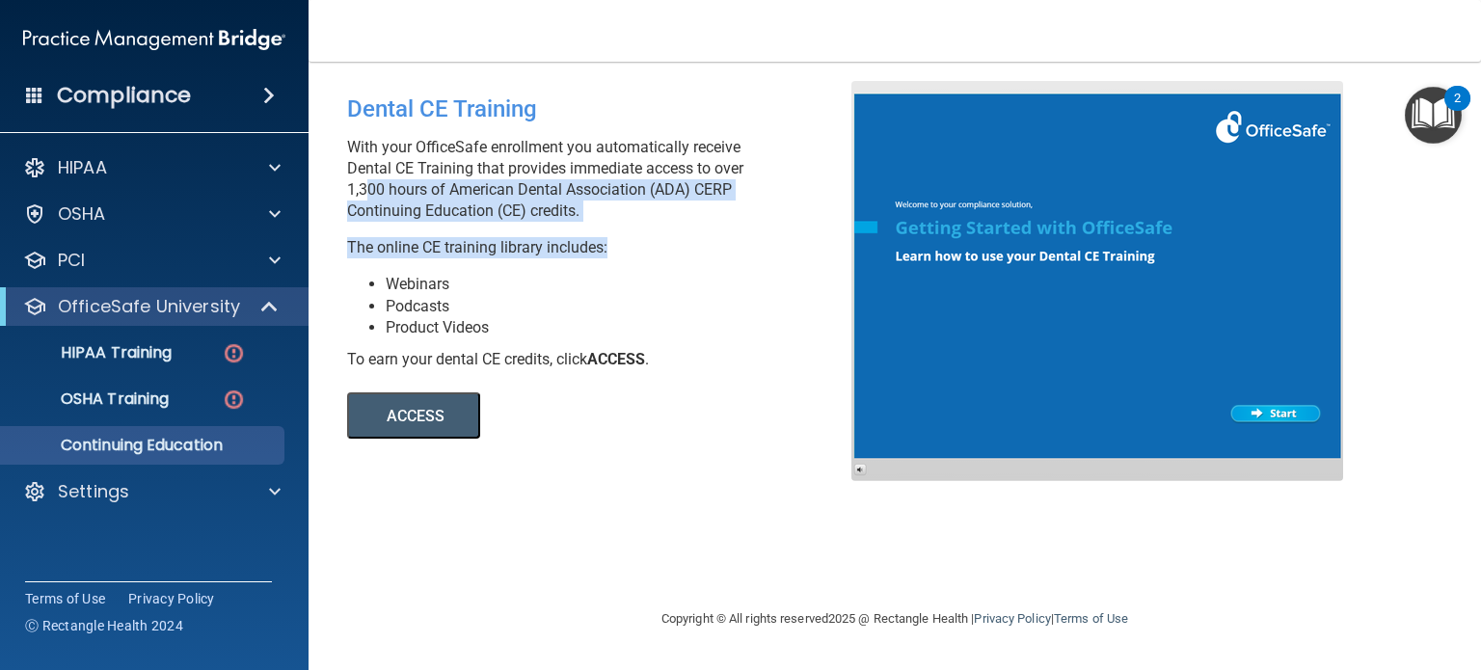
drag, startPoint x: 359, startPoint y: 183, endPoint x: 691, endPoint y: 227, distance: 334.6
click at [691, 227] on div "With your OfficeSafe enrollment you automatically receive Dental CE Training th…" at bounding box center [606, 198] width 519 height 122
click at [450, 412] on button "ACCESS" at bounding box center [413, 416] width 133 height 46
click at [280, 167] on span at bounding box center [275, 167] width 12 height 23
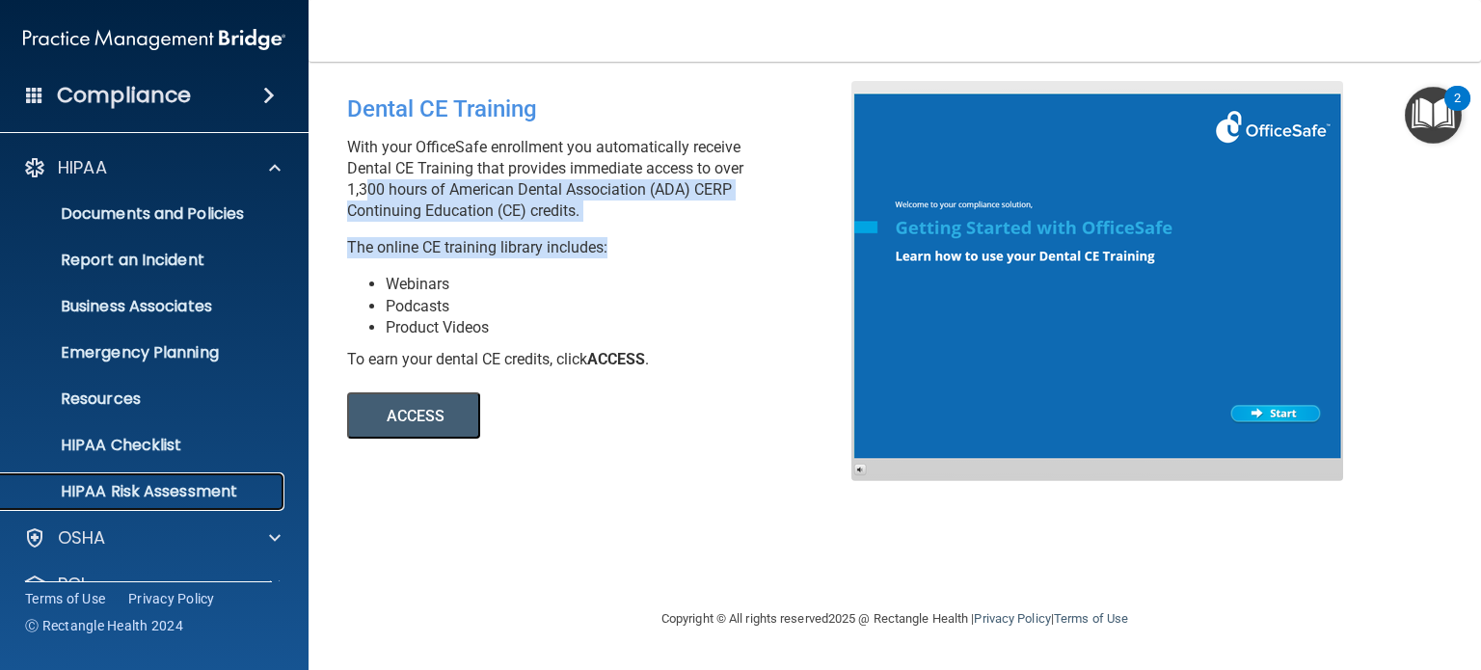
click at [178, 483] on p "HIPAA Risk Assessment" at bounding box center [144, 491] width 263 height 19
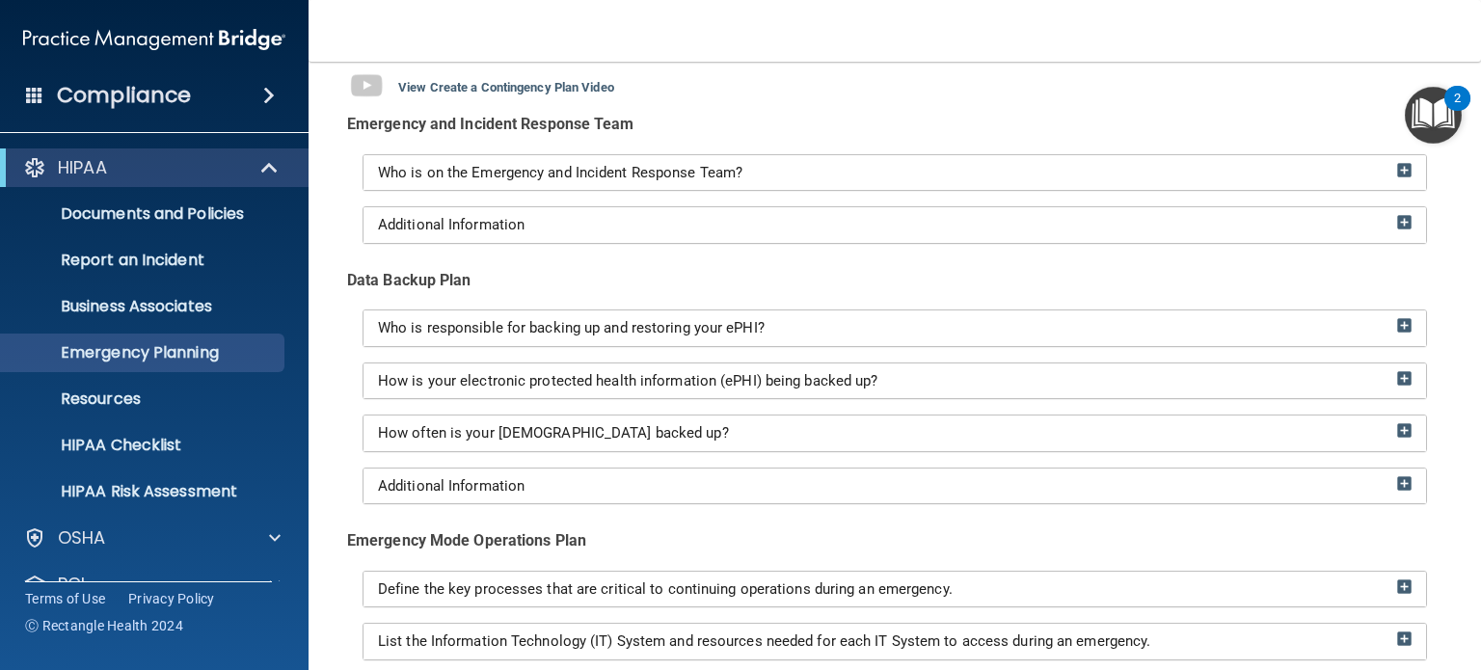
scroll to position [96, 0]
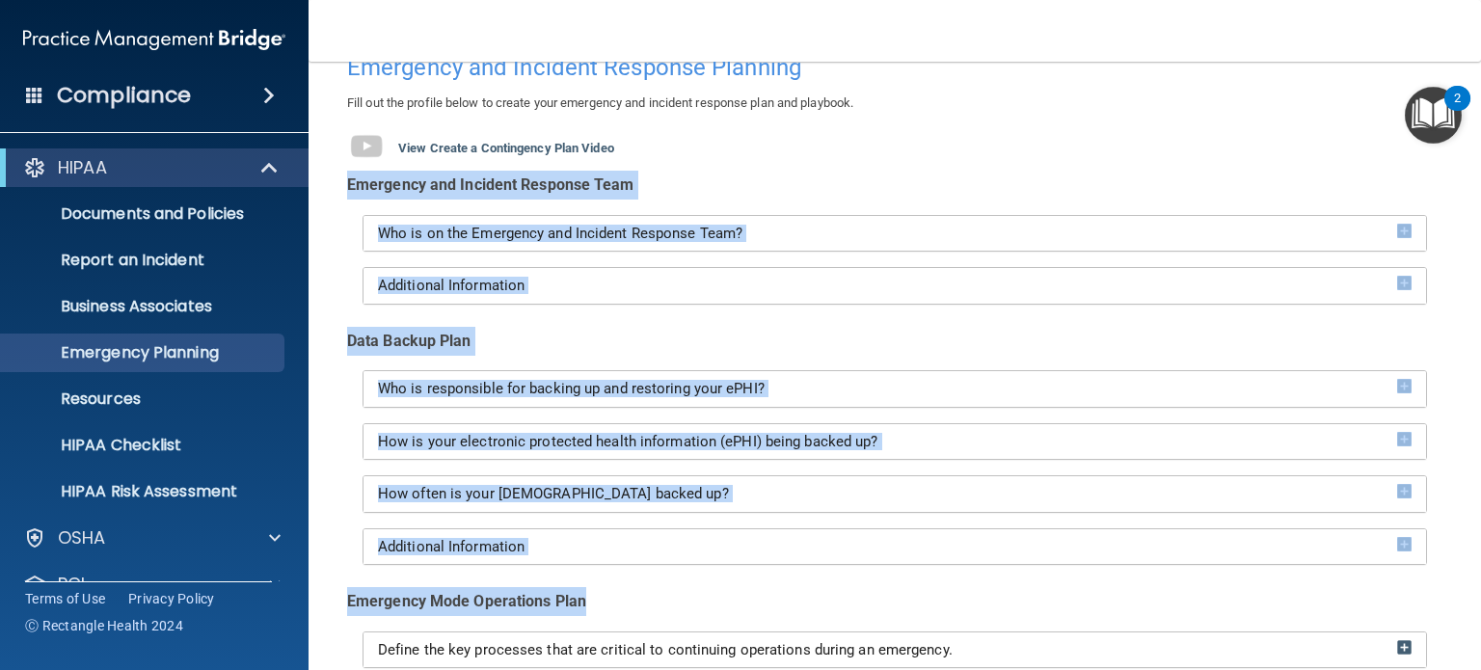
drag, startPoint x: 336, startPoint y: 176, endPoint x: 743, endPoint y: 582, distance: 574.2
click at [733, 610] on div "Emergency and Incident Response Team Who is on the Emergency and Incident Respo…" at bounding box center [895, 510] width 1124 height 678
click at [744, 581] on div "Emergency and Incident Response Team Who is on the Emergency and Incident Respo…" at bounding box center [895, 510] width 1124 height 678
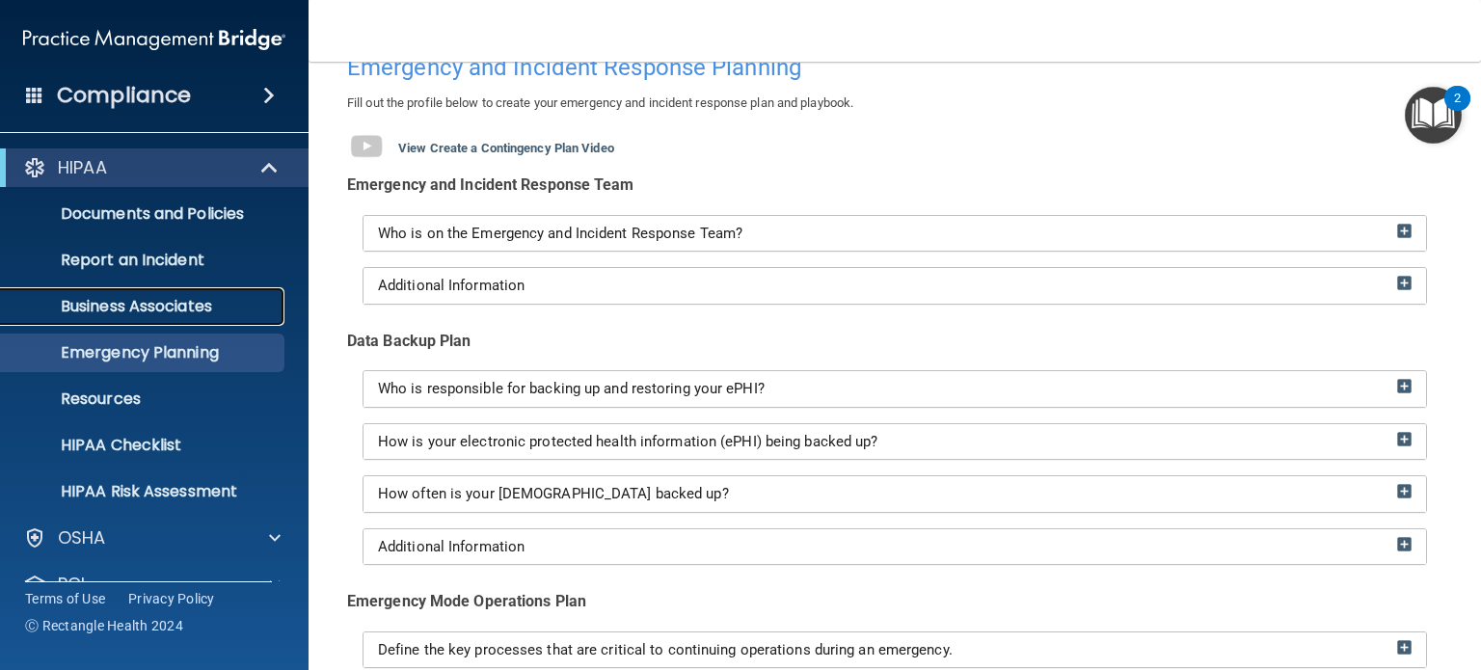
click at [158, 307] on p "Business Associates" at bounding box center [144, 306] width 263 height 19
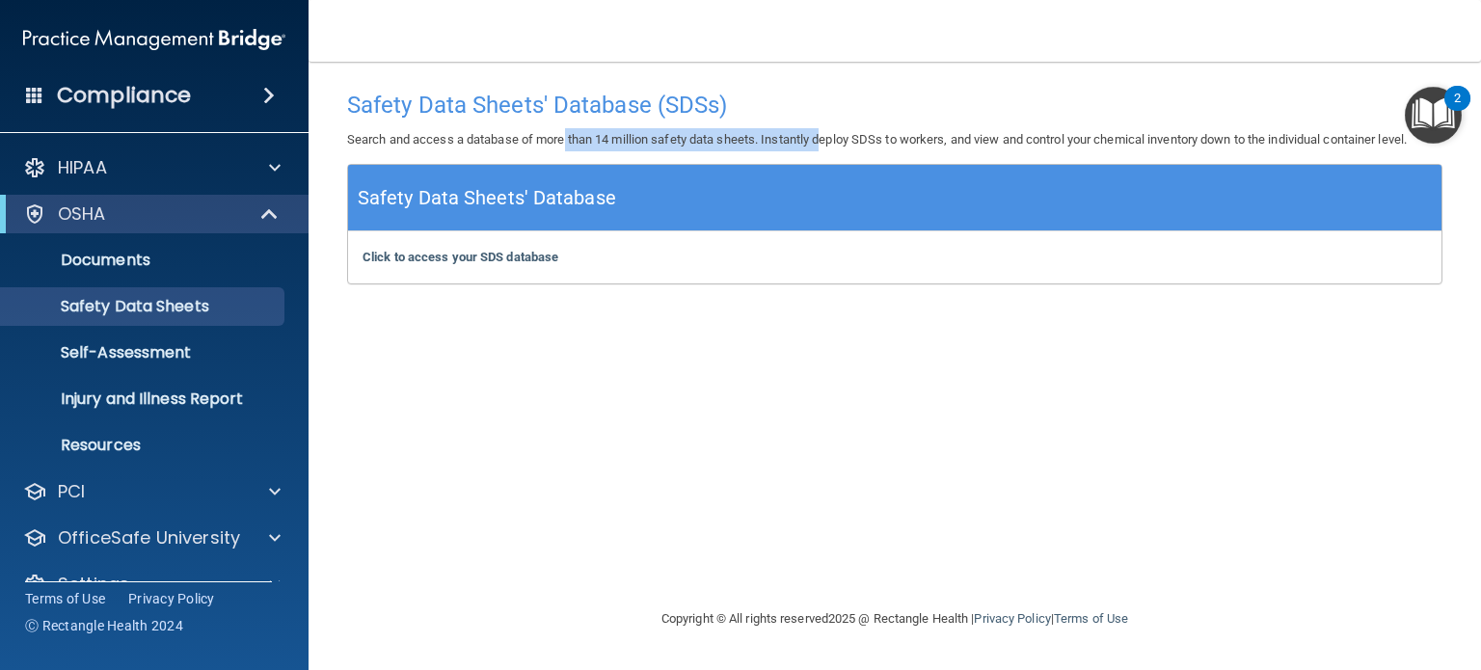
drag, startPoint x: 567, startPoint y: 138, endPoint x: 826, endPoint y: 136, distance: 258.5
click at [826, 136] on p "Search and access a database of more than 14 million safety data sheets. Instan…" at bounding box center [895, 139] width 1096 height 23
click at [524, 254] on b "Click to access your SDS database" at bounding box center [461, 257] width 196 height 14
click at [268, 211] on span at bounding box center [271, 214] width 16 height 23
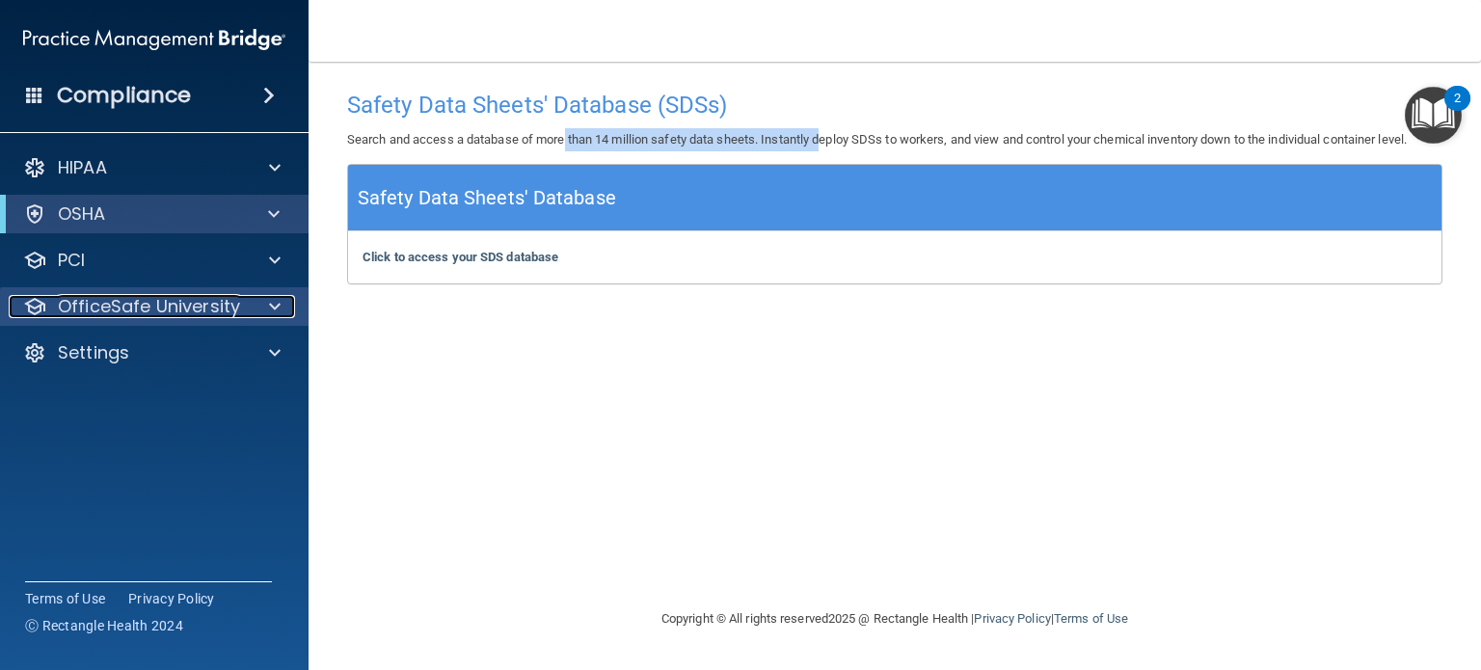
click at [270, 300] on span at bounding box center [275, 306] width 12 height 23
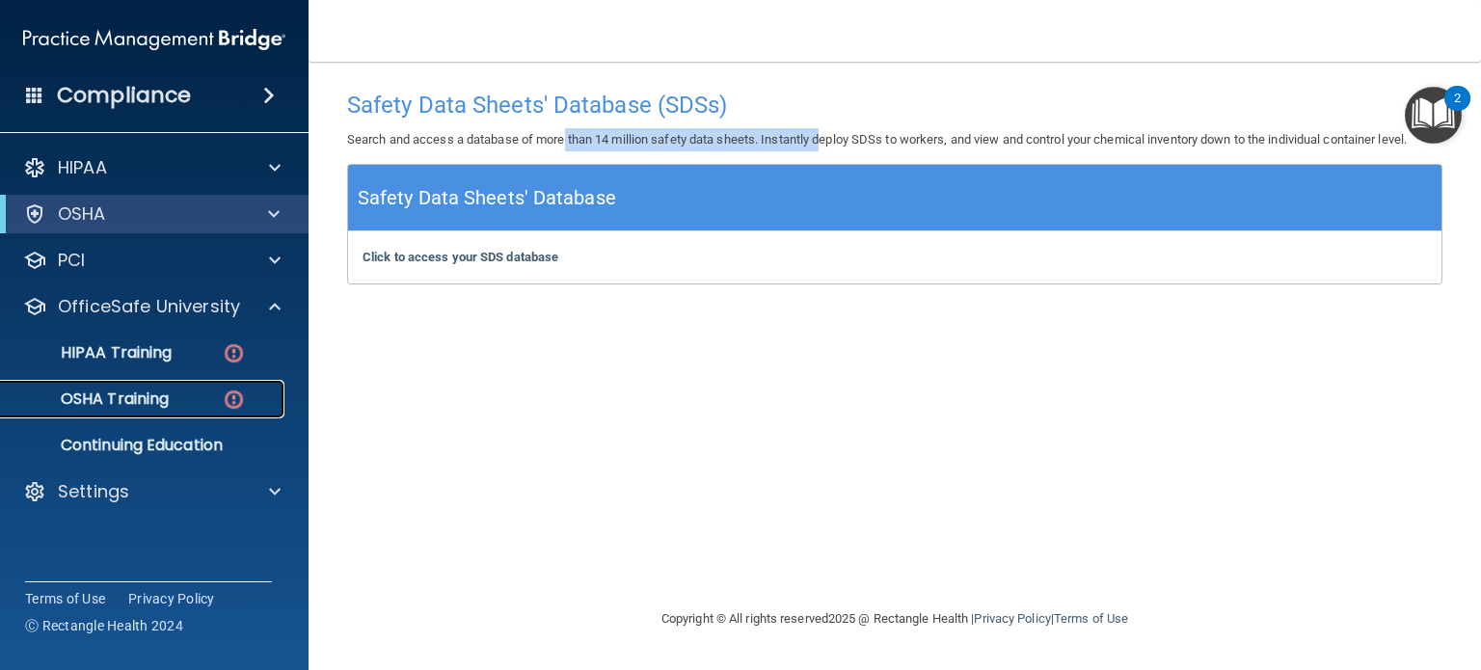
click at [137, 401] on p "OSHA Training" at bounding box center [91, 399] width 156 height 19
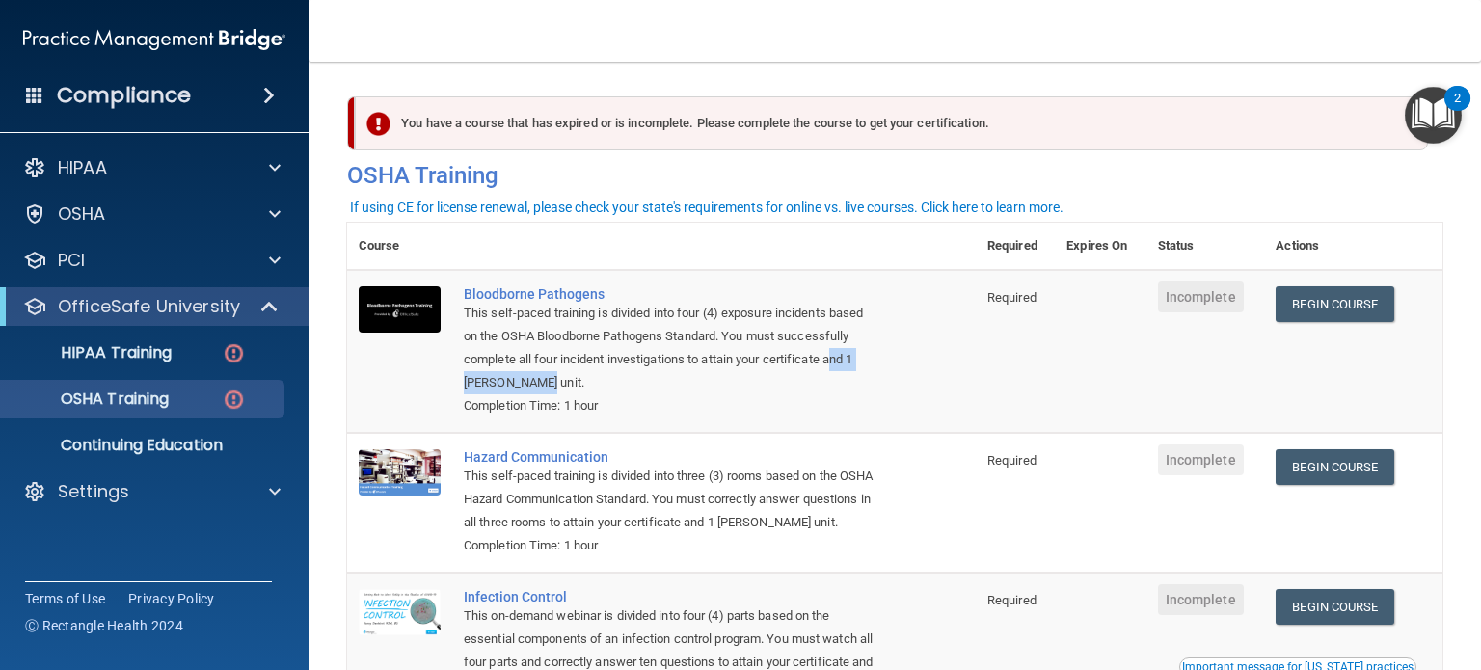
drag, startPoint x: 841, startPoint y: 360, endPoint x: 860, endPoint y: 388, distance: 34.0
click at [860, 388] on div "This self-paced training is divided into four (4) exposure incidents based on t…" at bounding box center [672, 348] width 416 height 93
click at [837, 392] on div "This self-paced training is divided into four (4) exposure incidents based on t…" at bounding box center [672, 348] width 416 height 93
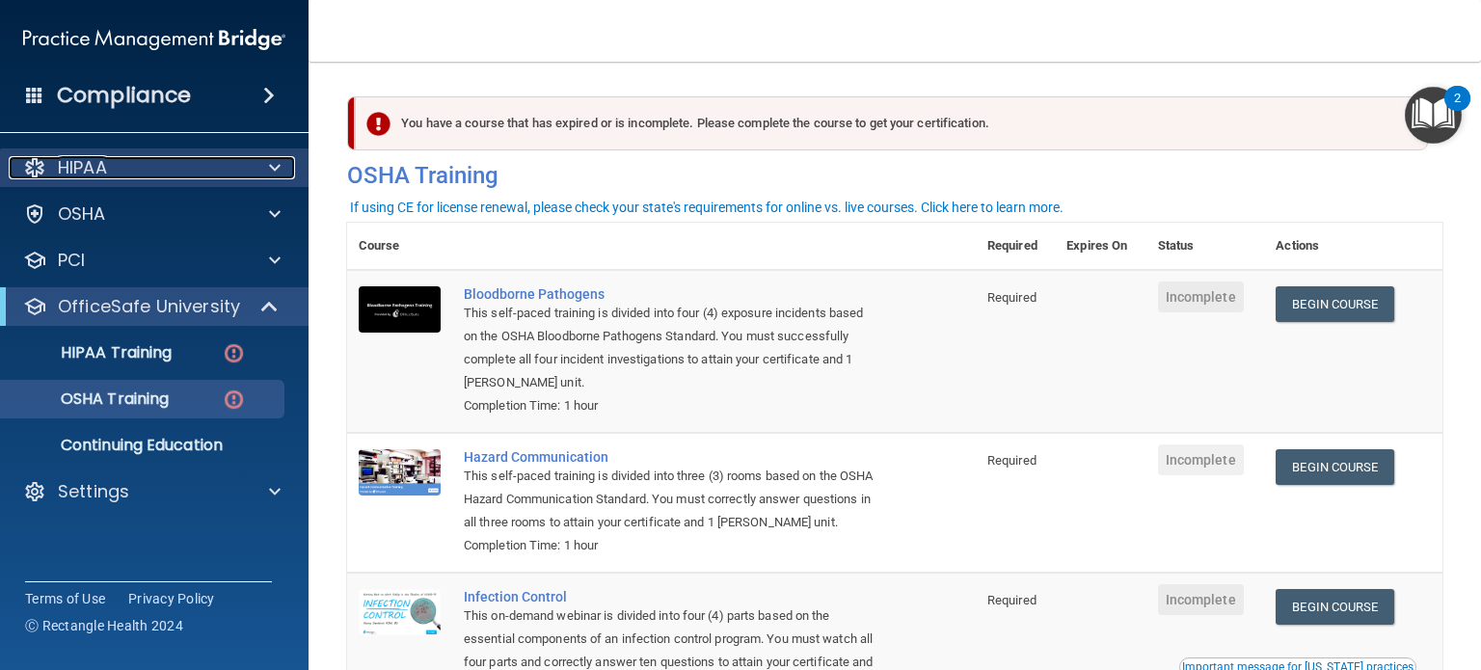
click at [262, 174] on div at bounding box center [272, 167] width 48 height 23
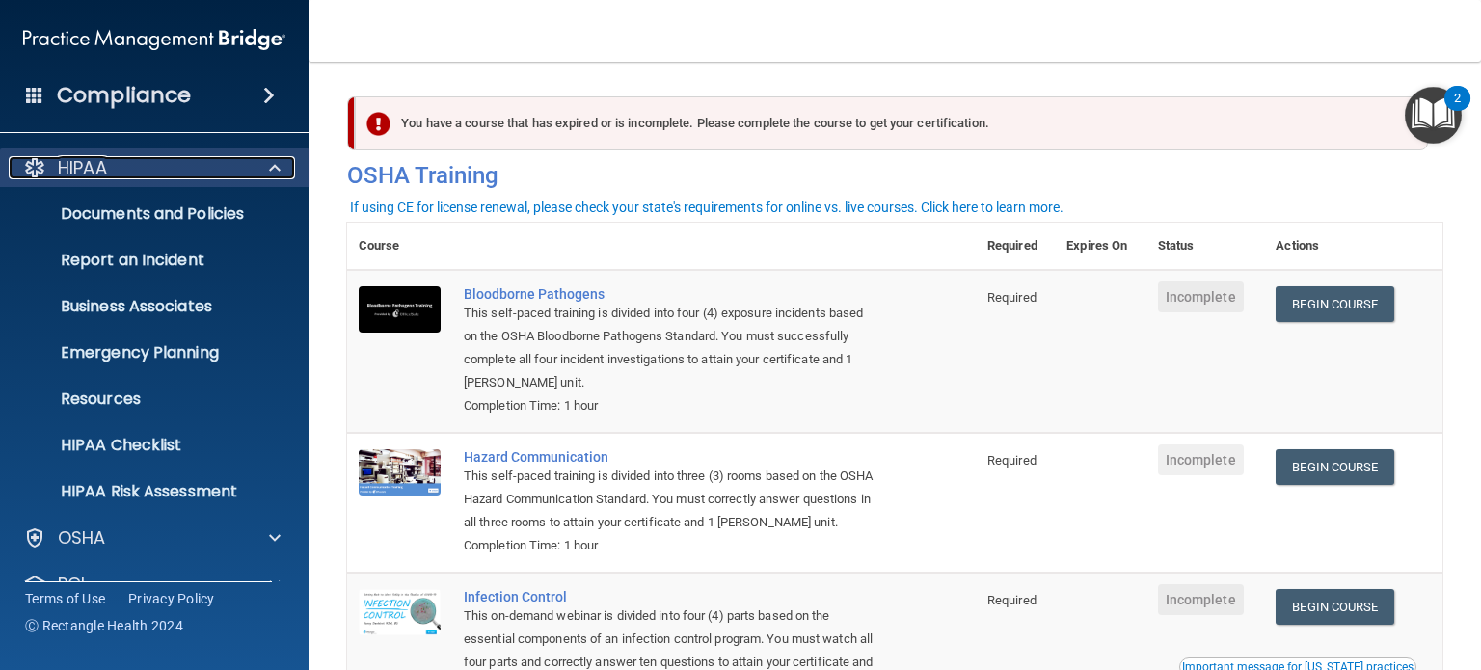
click at [272, 172] on span at bounding box center [275, 167] width 12 height 23
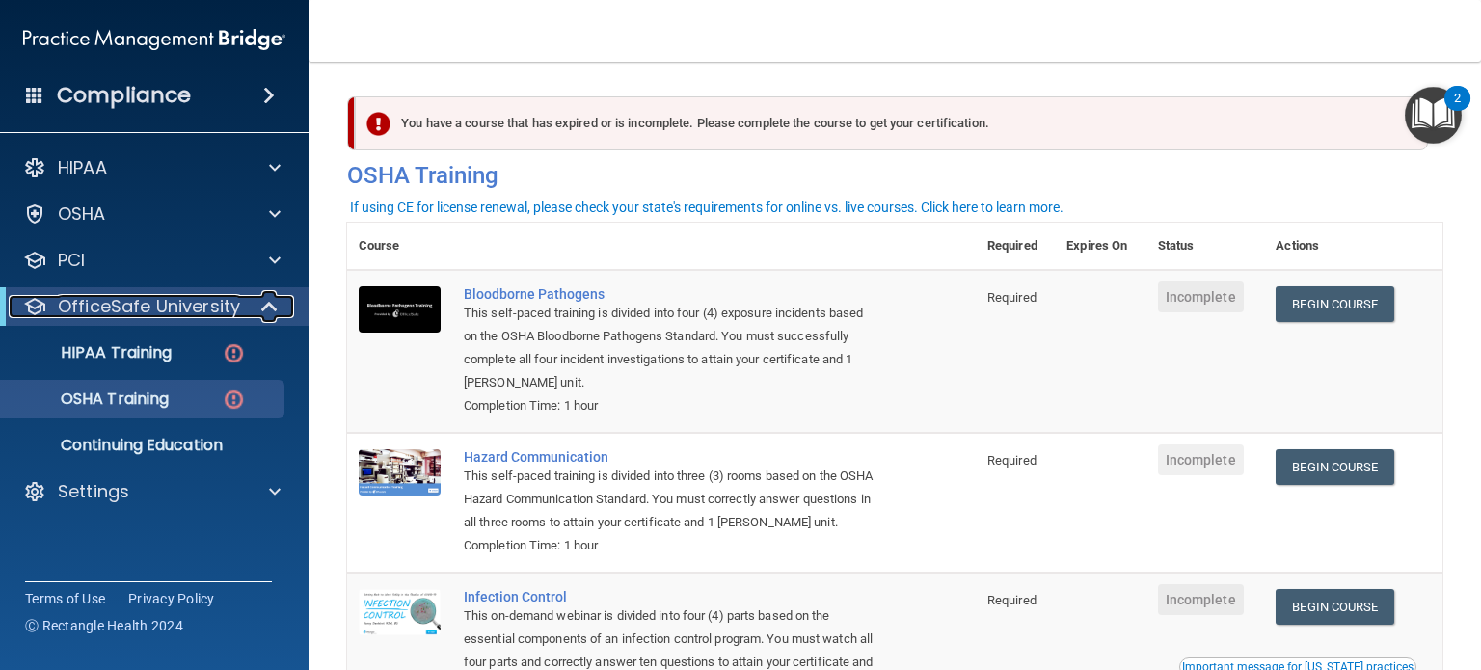
click at [270, 300] on span at bounding box center [271, 306] width 16 height 23
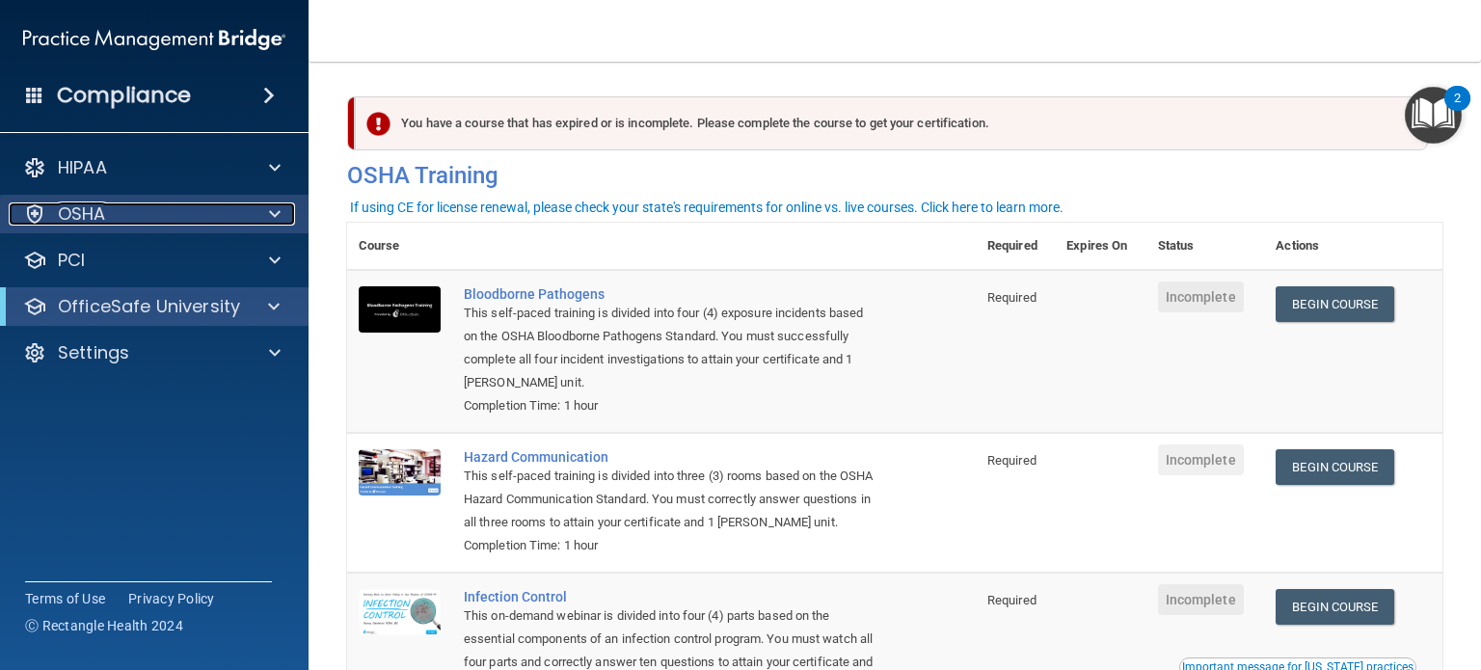
click at [269, 211] on span at bounding box center [275, 214] width 12 height 23
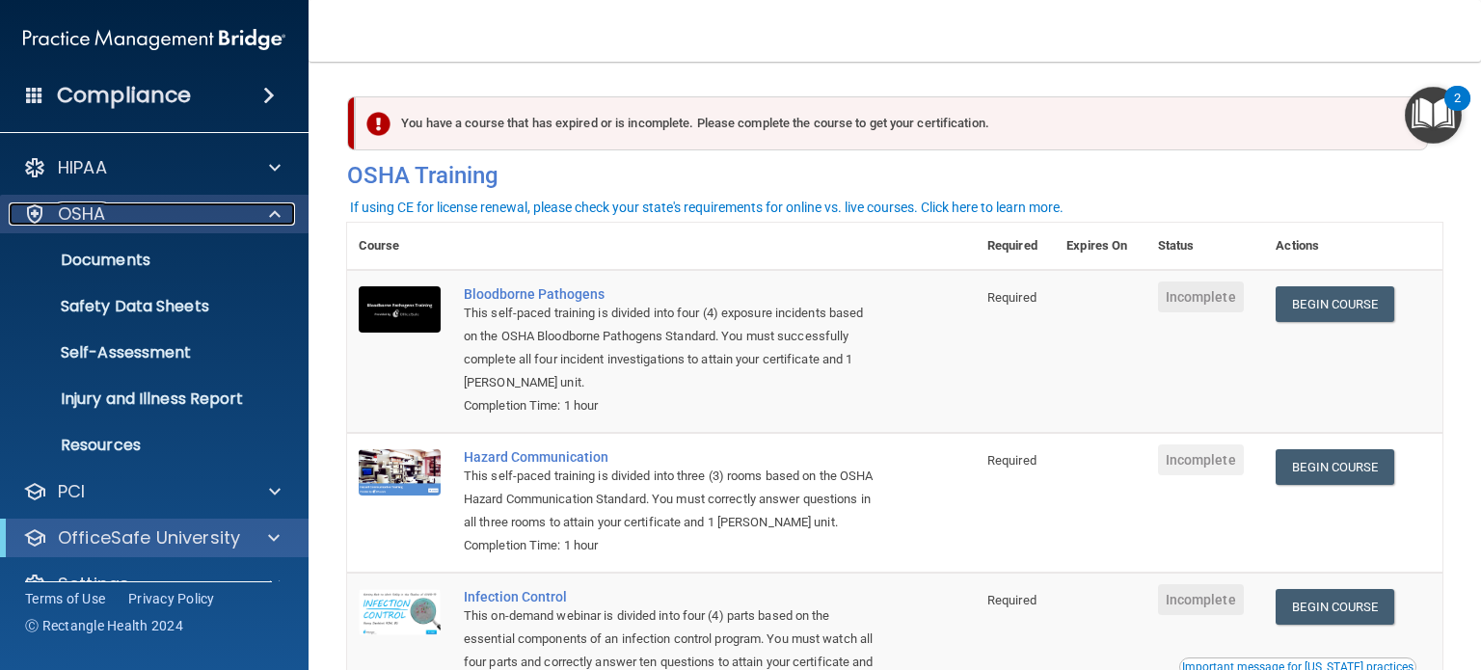
click at [264, 222] on div at bounding box center [272, 214] width 48 height 23
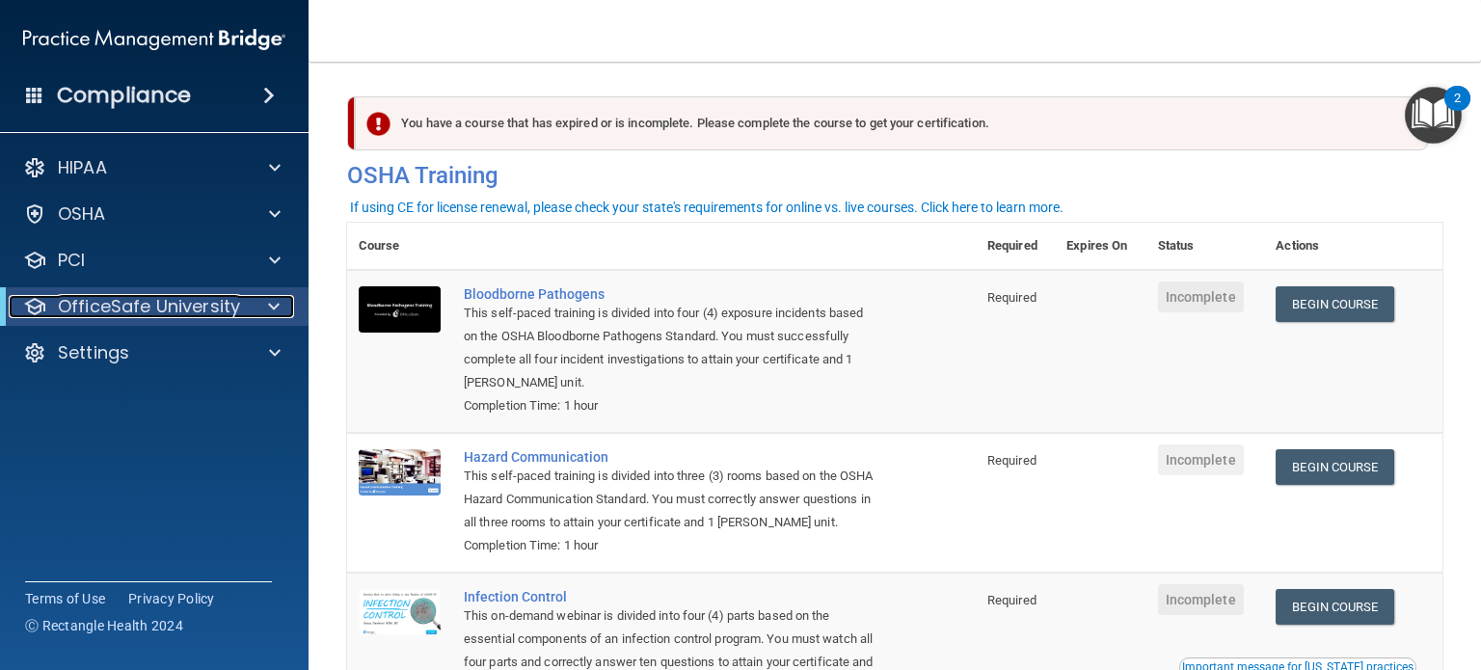
click at [272, 309] on span at bounding box center [274, 306] width 12 height 23
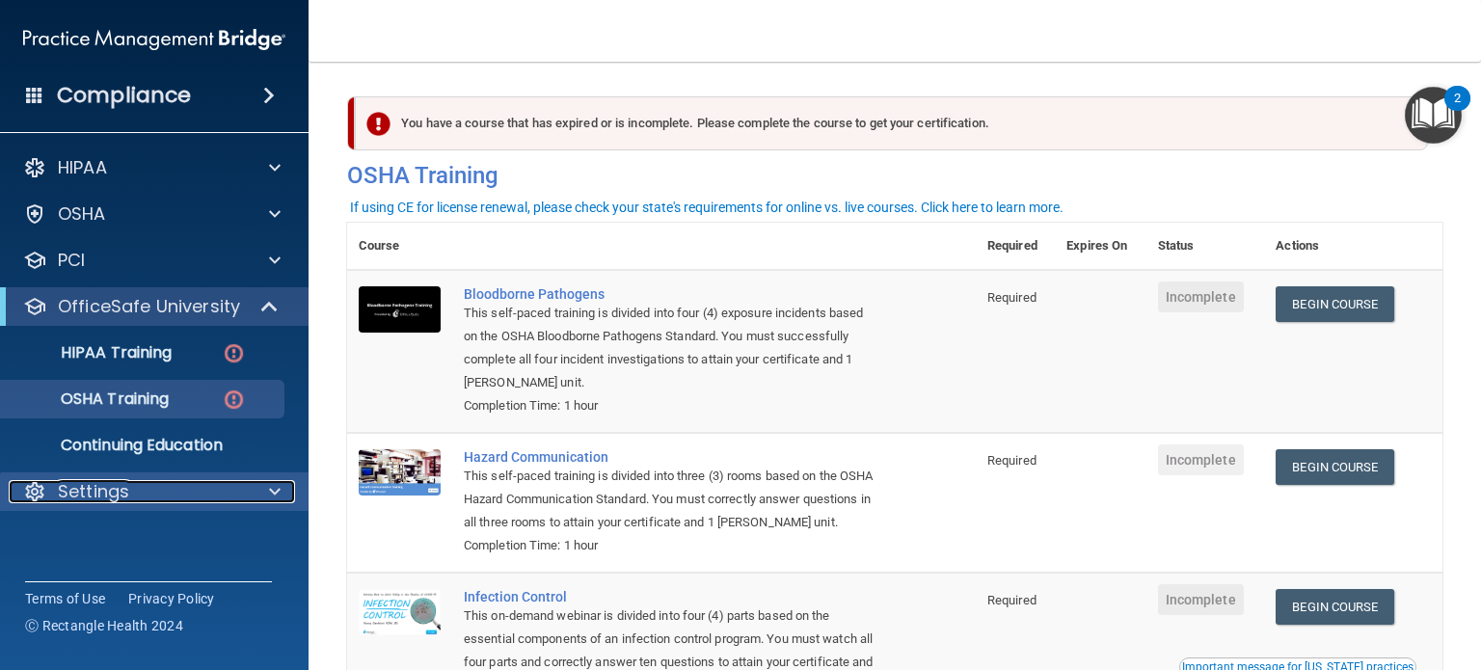
click at [271, 486] on span at bounding box center [275, 491] width 12 height 23
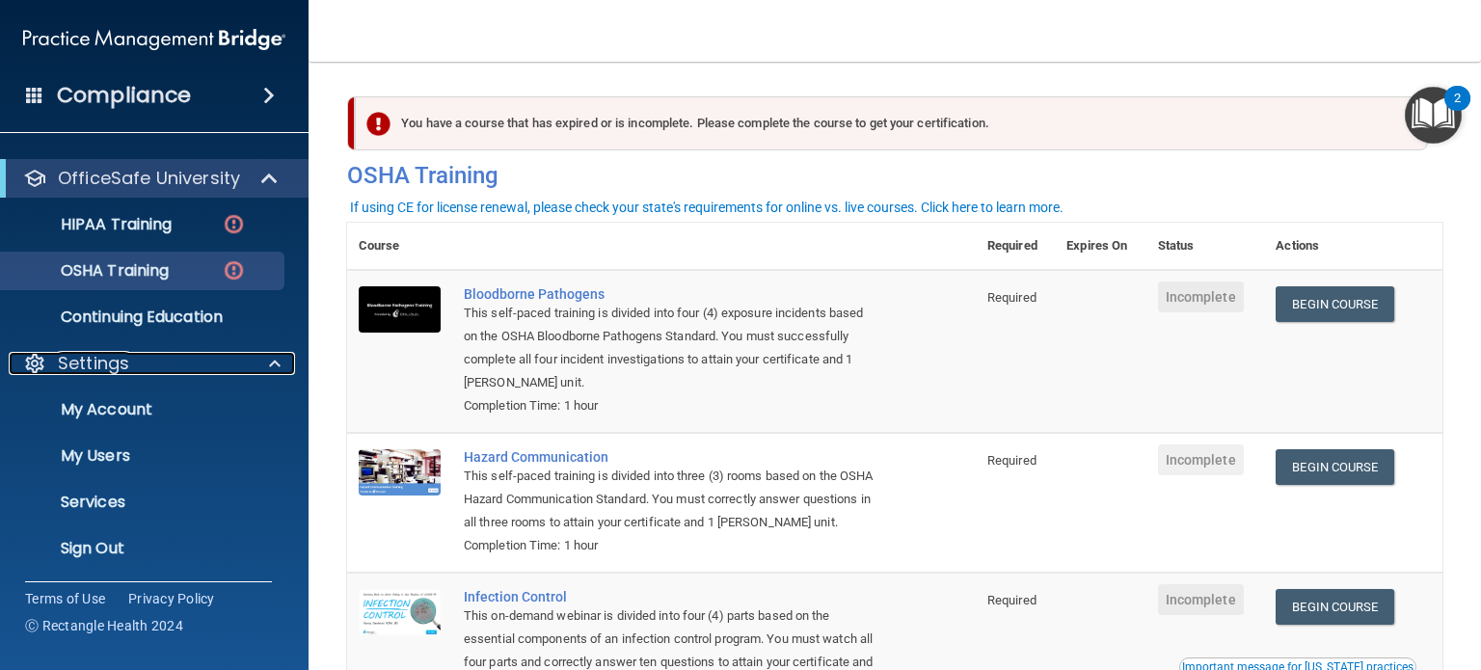
scroll to position [129, 0]
click at [184, 462] on p "My Users" at bounding box center [144, 455] width 263 height 19
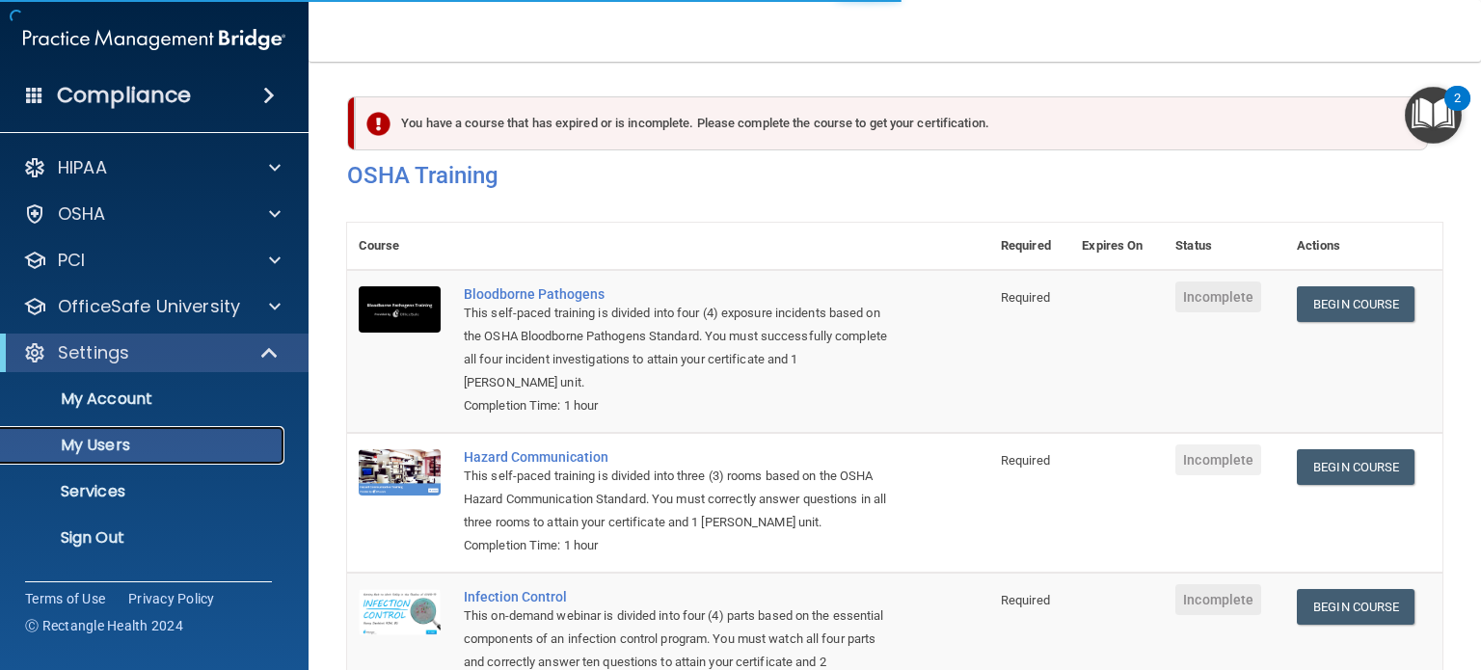
select select "20"
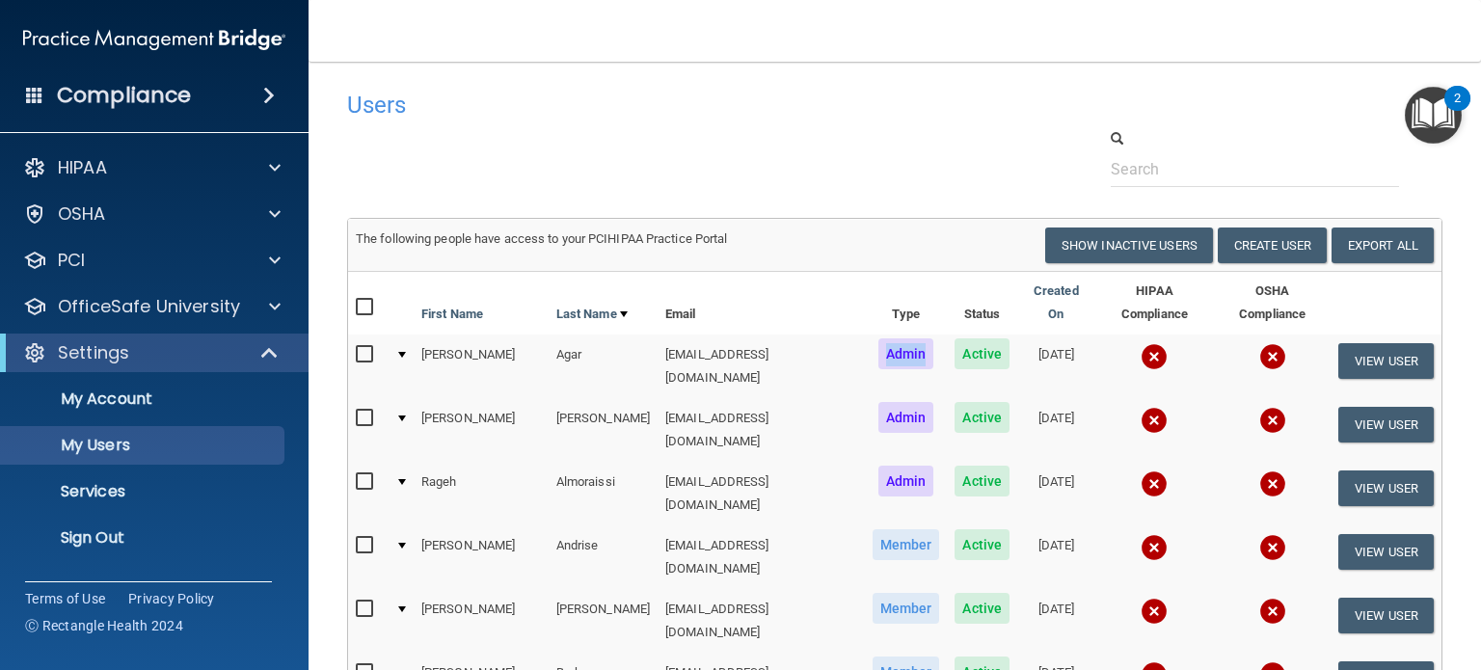
drag, startPoint x: 856, startPoint y: 336, endPoint x: 903, endPoint y: 336, distance: 46.3
click at [903, 336] on td "Admin" at bounding box center [906, 367] width 83 height 64
drag, startPoint x: 713, startPoint y: 494, endPoint x: 1155, endPoint y: 490, distance: 442.7
click at [1155, 526] on tr "Susan Andrise sandrise@rectanglehealth.com Member Active 01/19/2024 View User" at bounding box center [895, 558] width 1094 height 64
click at [1097, 526] on td at bounding box center [1156, 558] width 120 height 64
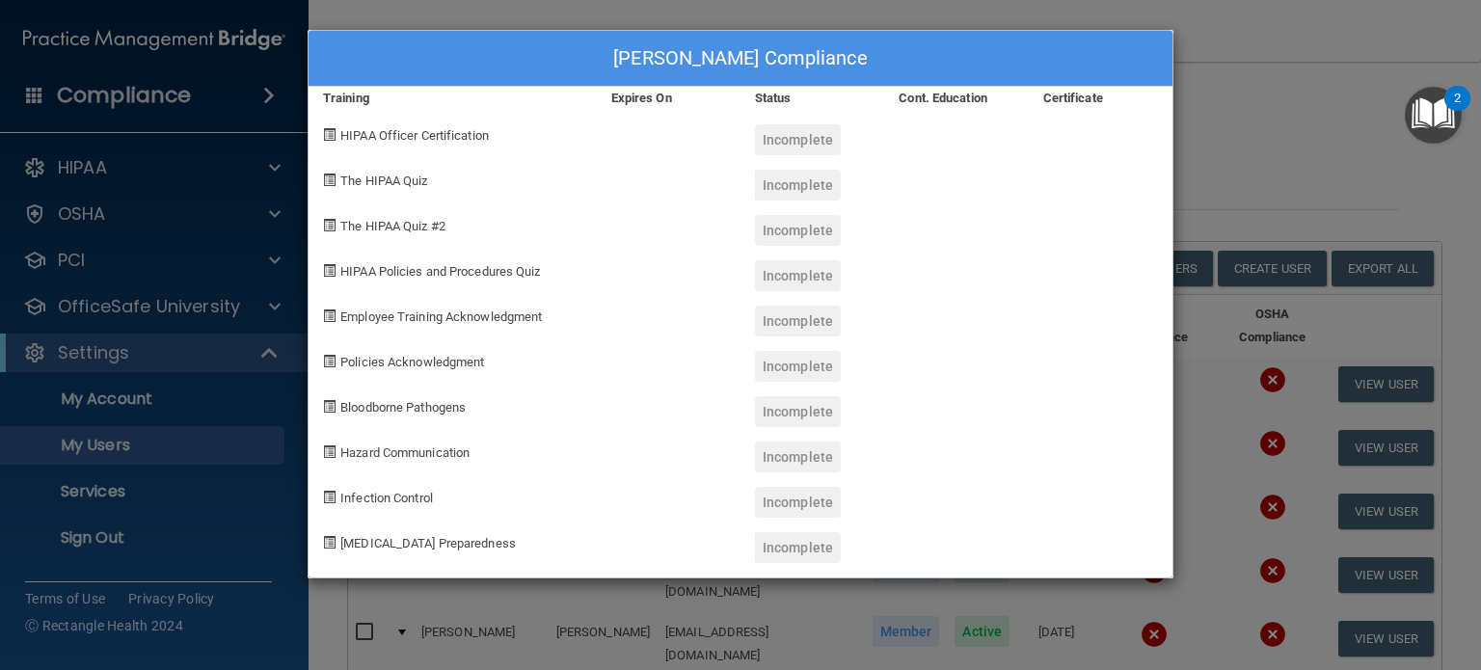
click at [1204, 59] on div "Susan Andrise's Compliance Training Expires On Status Cont. Education Certifica…" at bounding box center [740, 335] width 1481 height 670
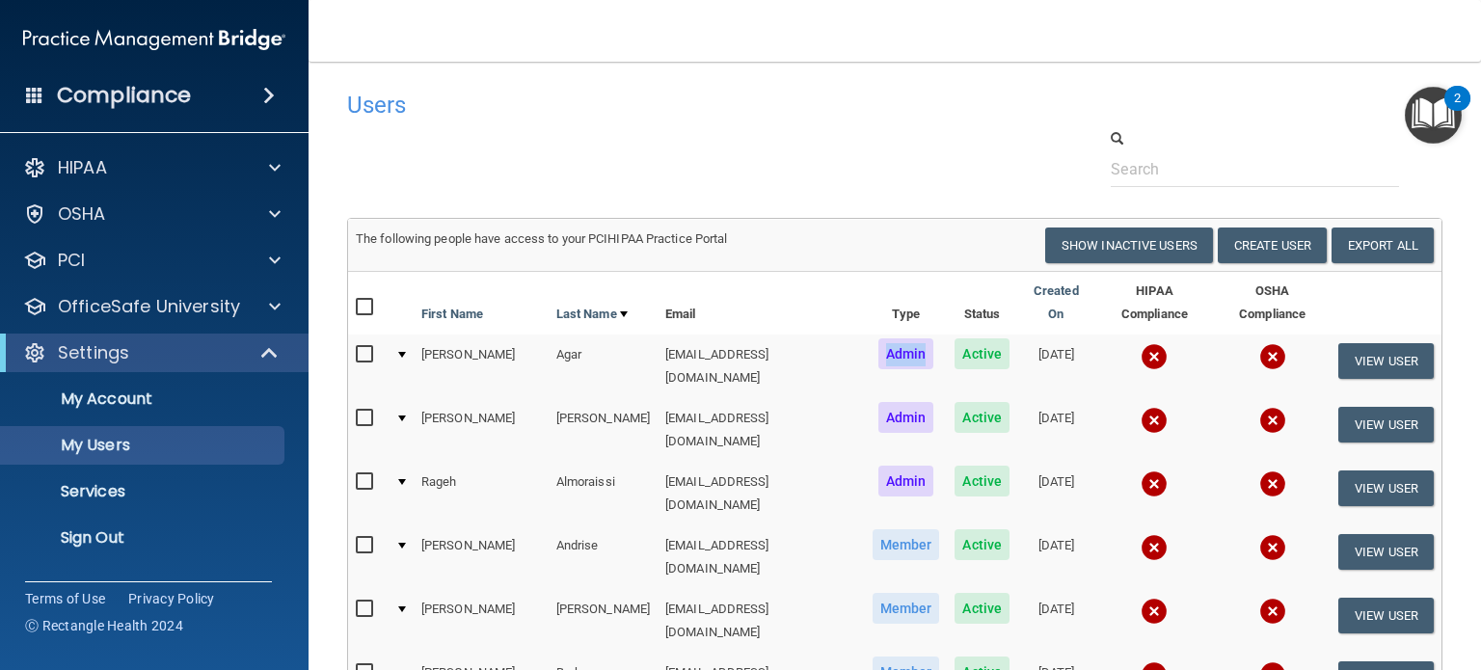
drag, startPoint x: 853, startPoint y: 336, endPoint x: 895, endPoint y: 335, distance: 42.4
click at [895, 339] on span "Admin" at bounding box center [907, 354] width 56 height 31
drag, startPoint x: 856, startPoint y: 386, endPoint x: 895, endPoint y: 412, distance: 46.5
click at [897, 402] on span "Admin" at bounding box center [907, 417] width 56 height 31
drag, startPoint x: 853, startPoint y: 447, endPoint x: 906, endPoint y: 452, distance: 53.4
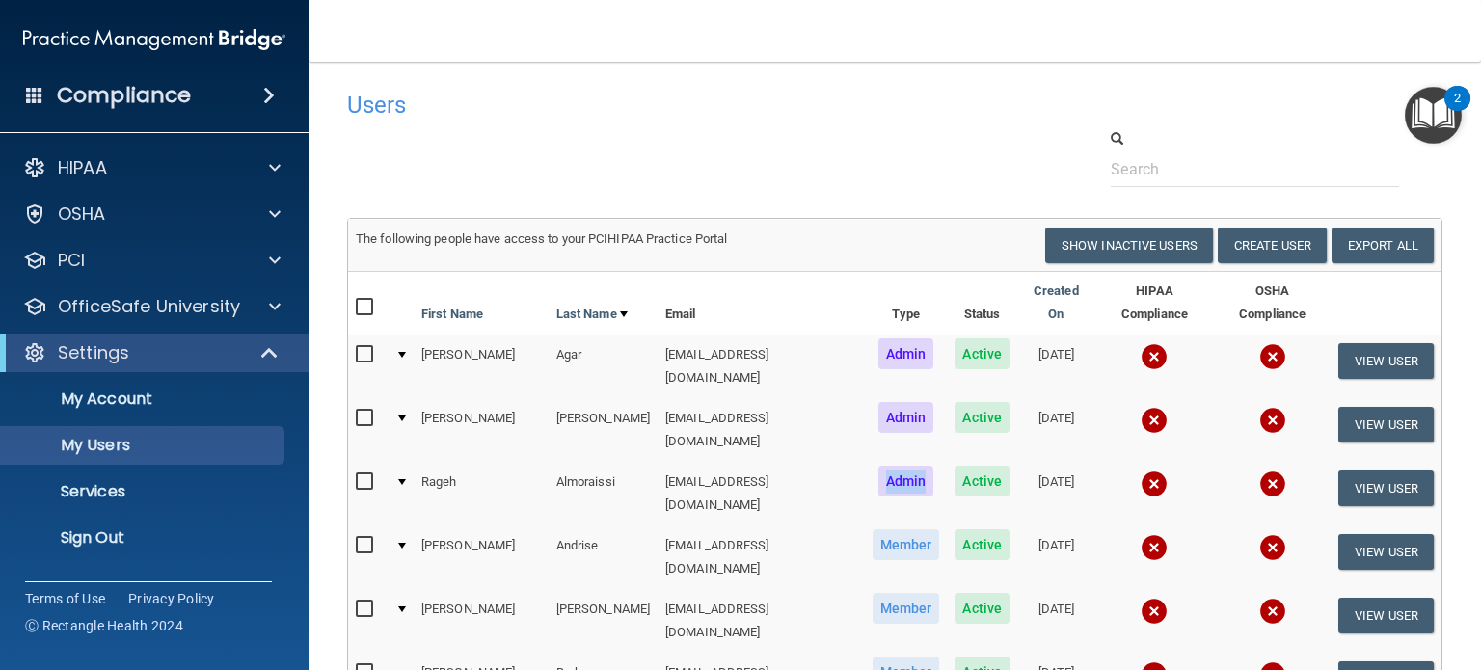
click at [906, 462] on td "Admin" at bounding box center [906, 494] width 83 height 64
drag, startPoint x: 856, startPoint y: 651, endPoint x: 894, endPoint y: 652, distance: 37.6
click at [1076, 251] on button "Show Inactive Users" at bounding box center [1129, 246] width 168 height 36
select select "20"
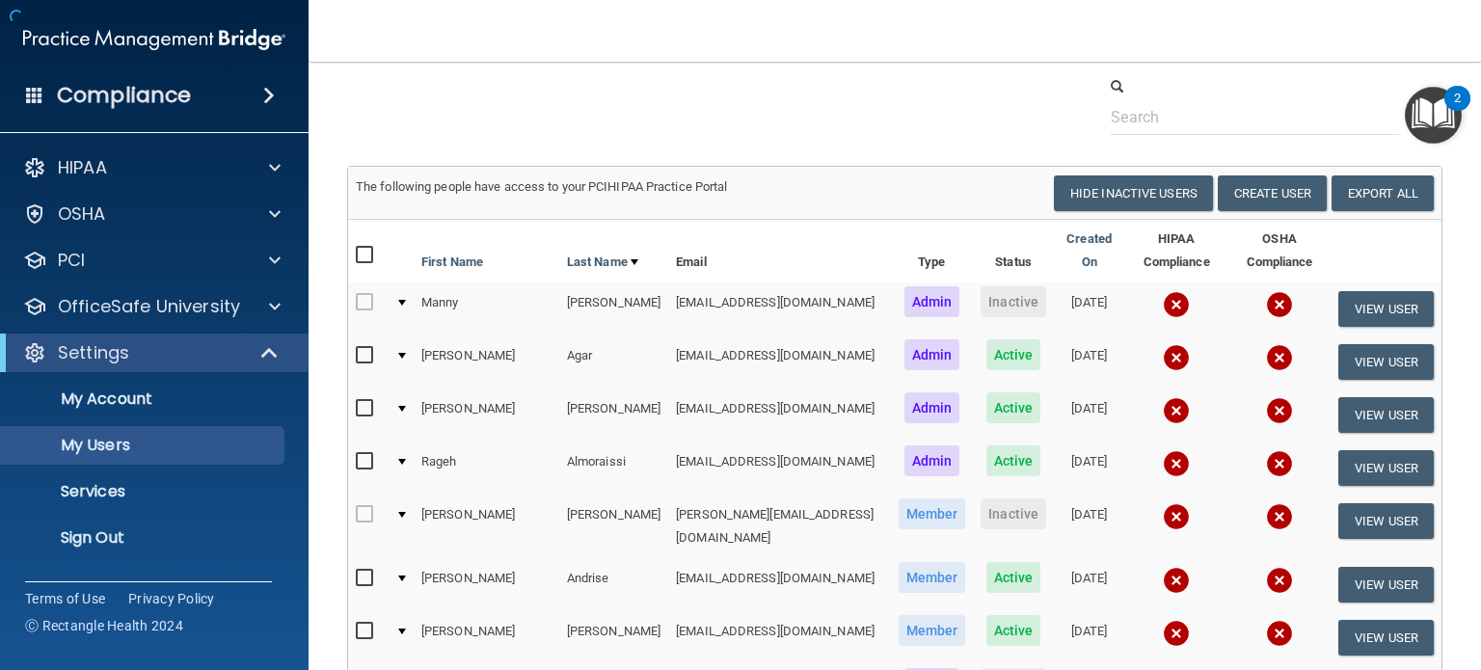
scroll to position [96, 0]
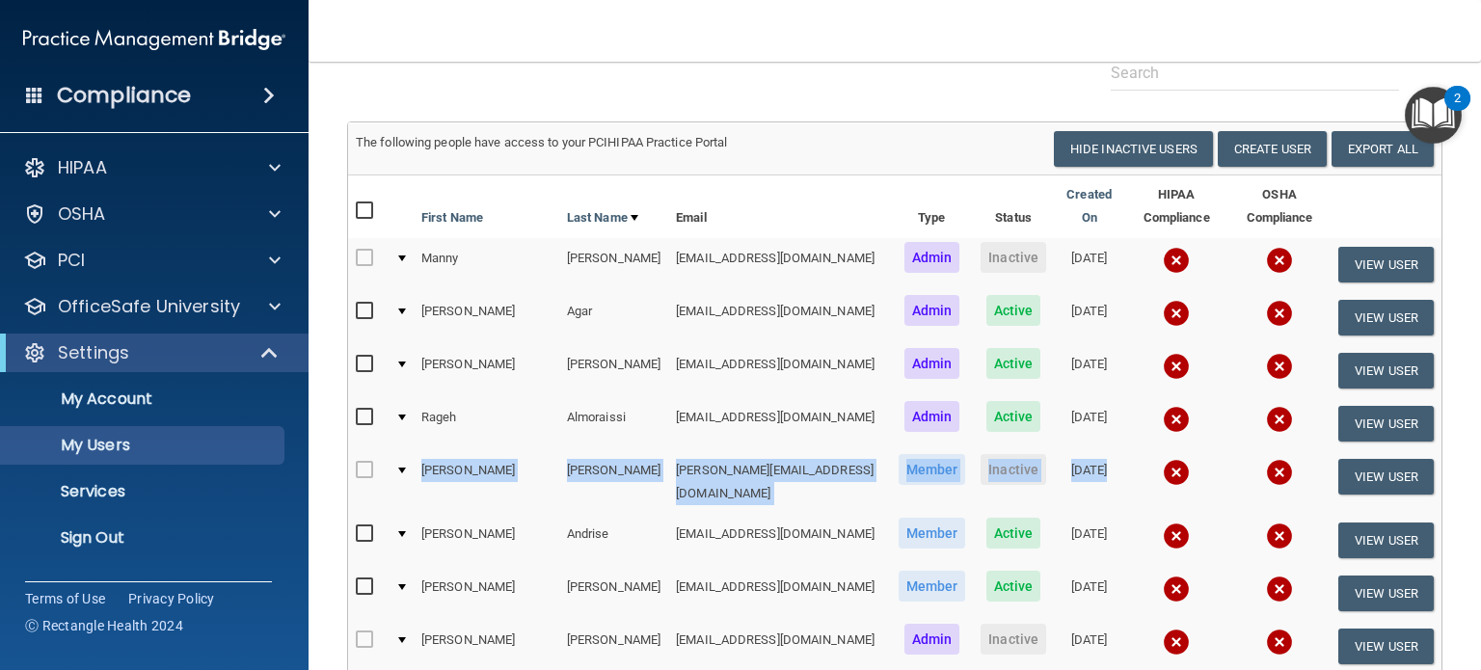
drag, startPoint x: 1086, startPoint y: 466, endPoint x: 388, endPoint y: 467, distance: 698.2
click at [388, 467] on tr "Sam Anderson sanderson@rectanglehealth.com Member Inactive 10/26/2022 View User" at bounding box center [895, 482] width 1094 height 64
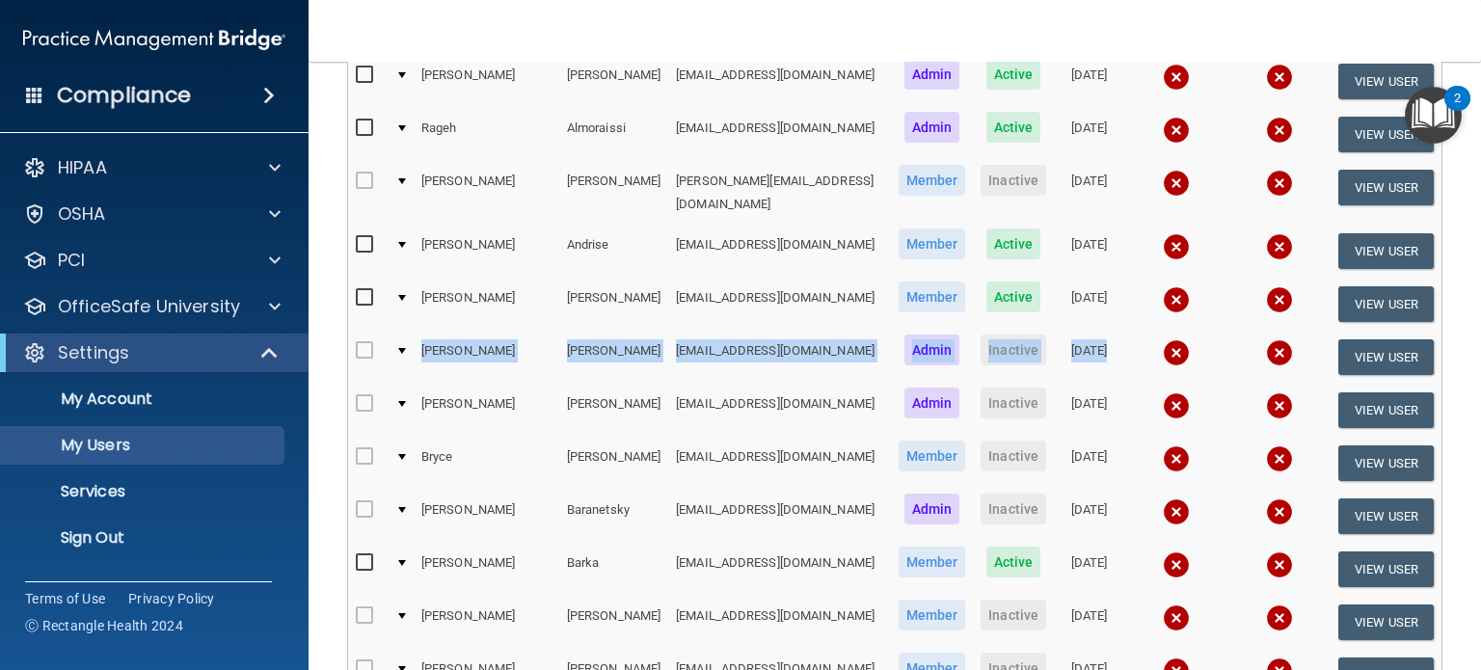
drag, startPoint x: 1085, startPoint y: 353, endPoint x: 393, endPoint y: 358, distance: 691.5
click at [393, 358] on tr "Christopher Baker cbaker@rectanglehealth.com Admin Inactive 01/29/2024 View User" at bounding box center [895, 357] width 1094 height 53
click at [1069, 376] on td "01/29/2024" at bounding box center [1089, 357] width 70 height 53
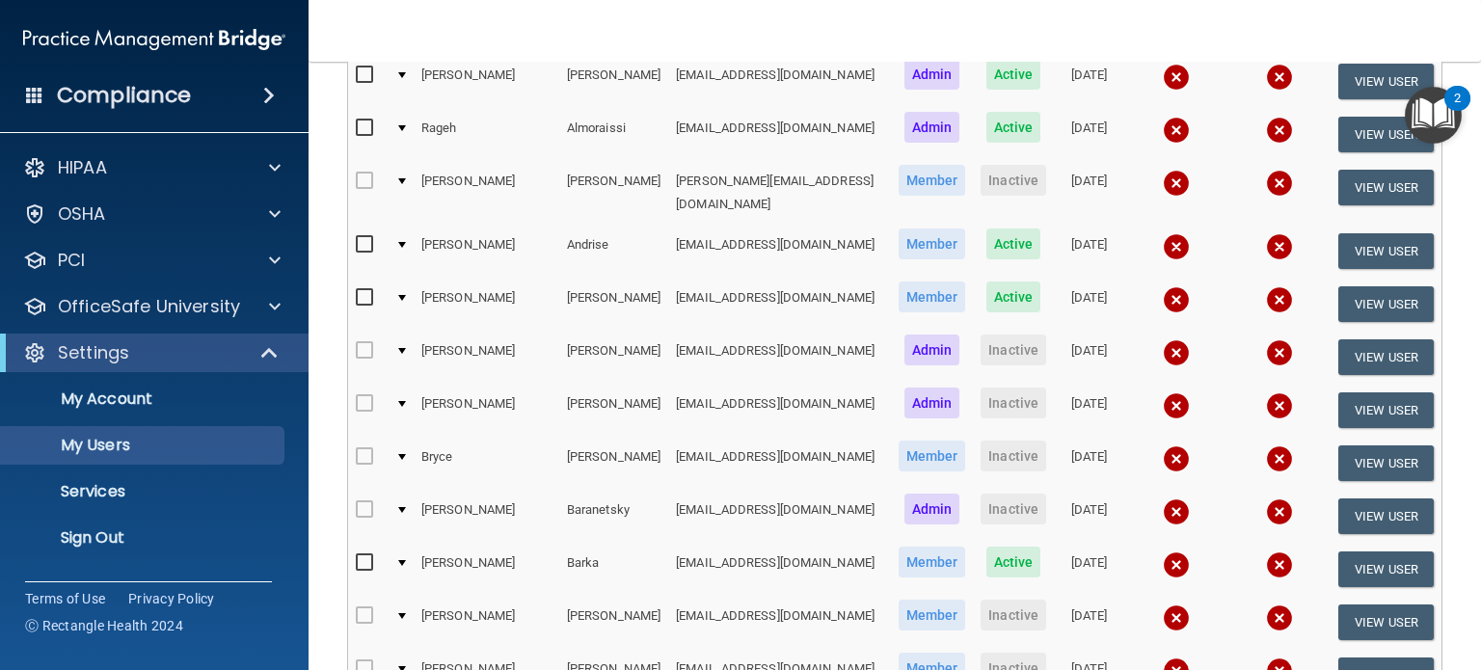
scroll to position [0, 0]
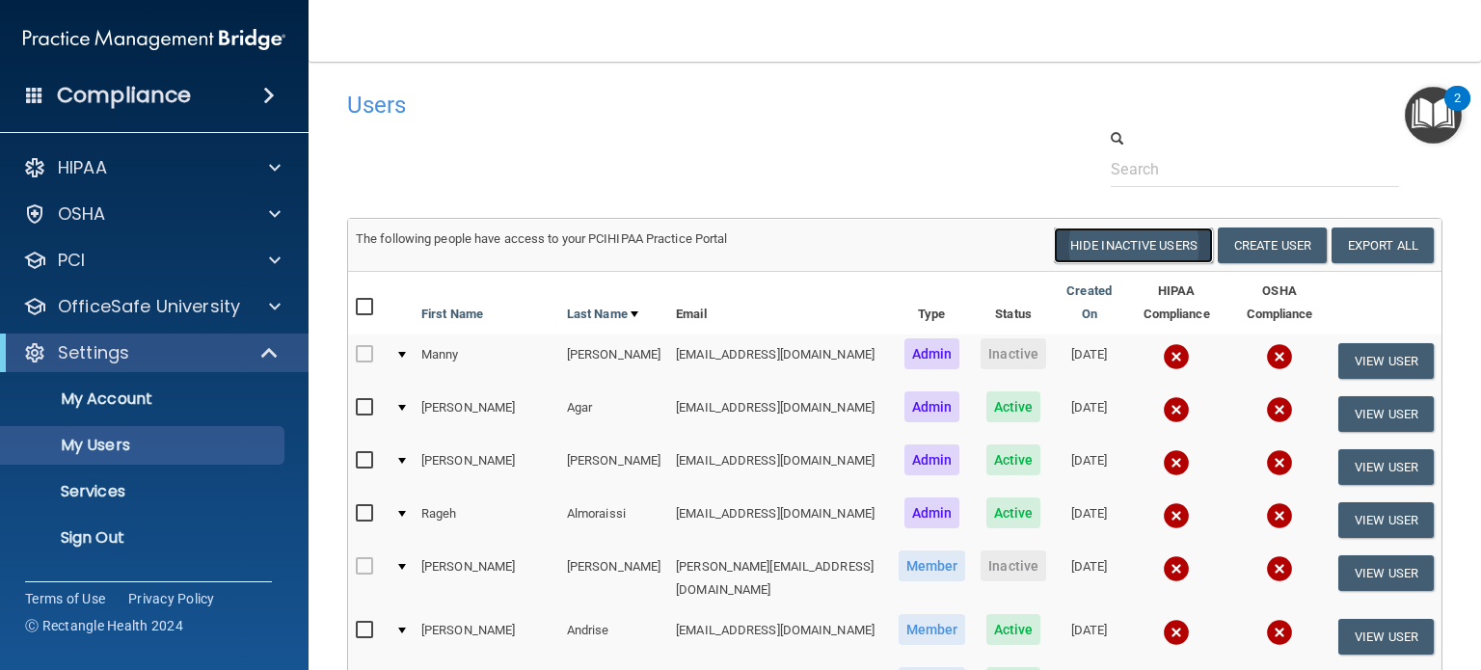
click at [1110, 243] on button "Hide Inactive Users" at bounding box center [1133, 246] width 159 height 36
select select "20"
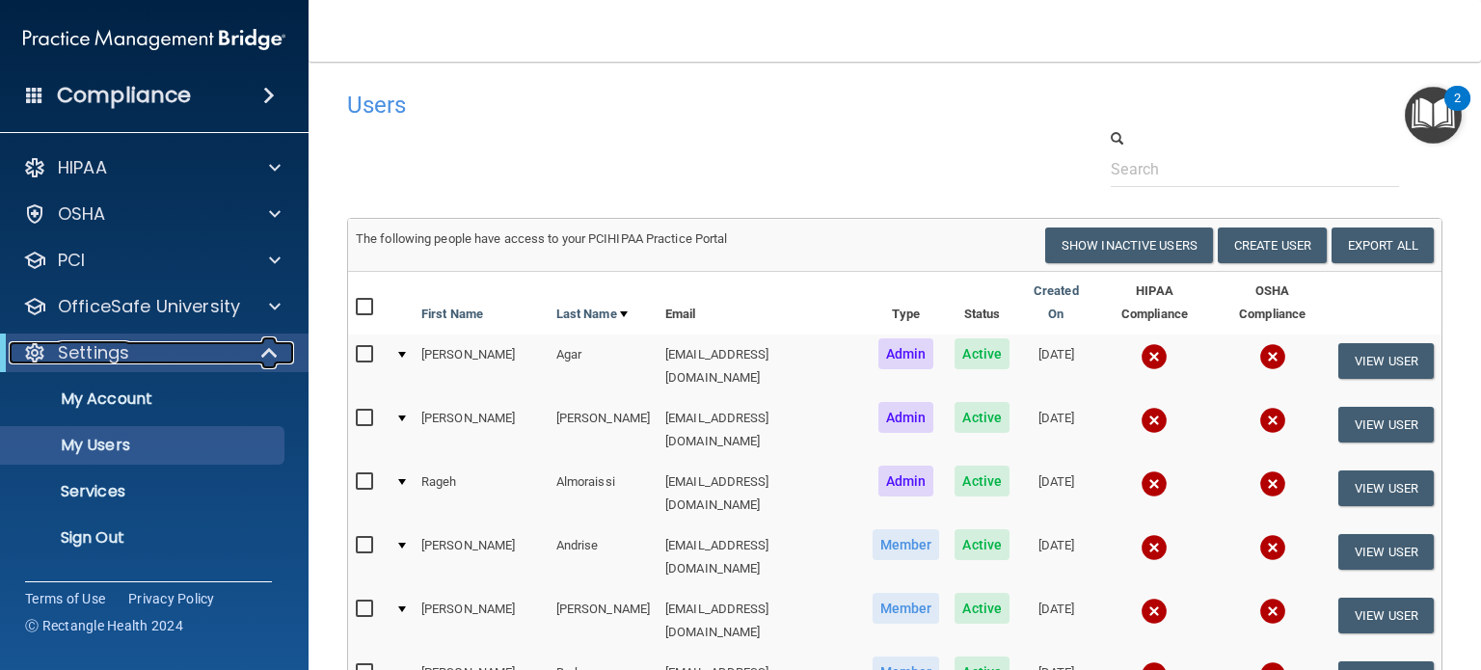
click at [276, 354] on span at bounding box center [271, 352] width 16 height 23
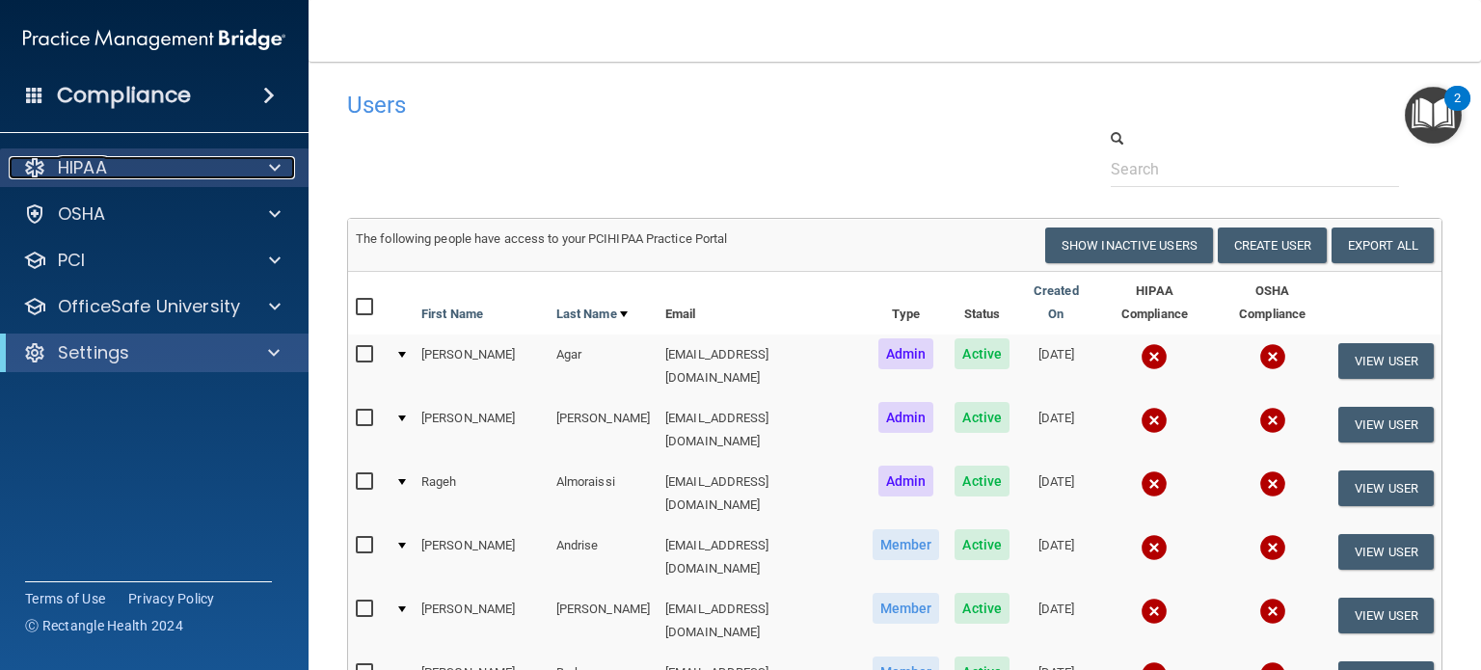
click at [249, 172] on div at bounding box center [272, 167] width 48 height 23
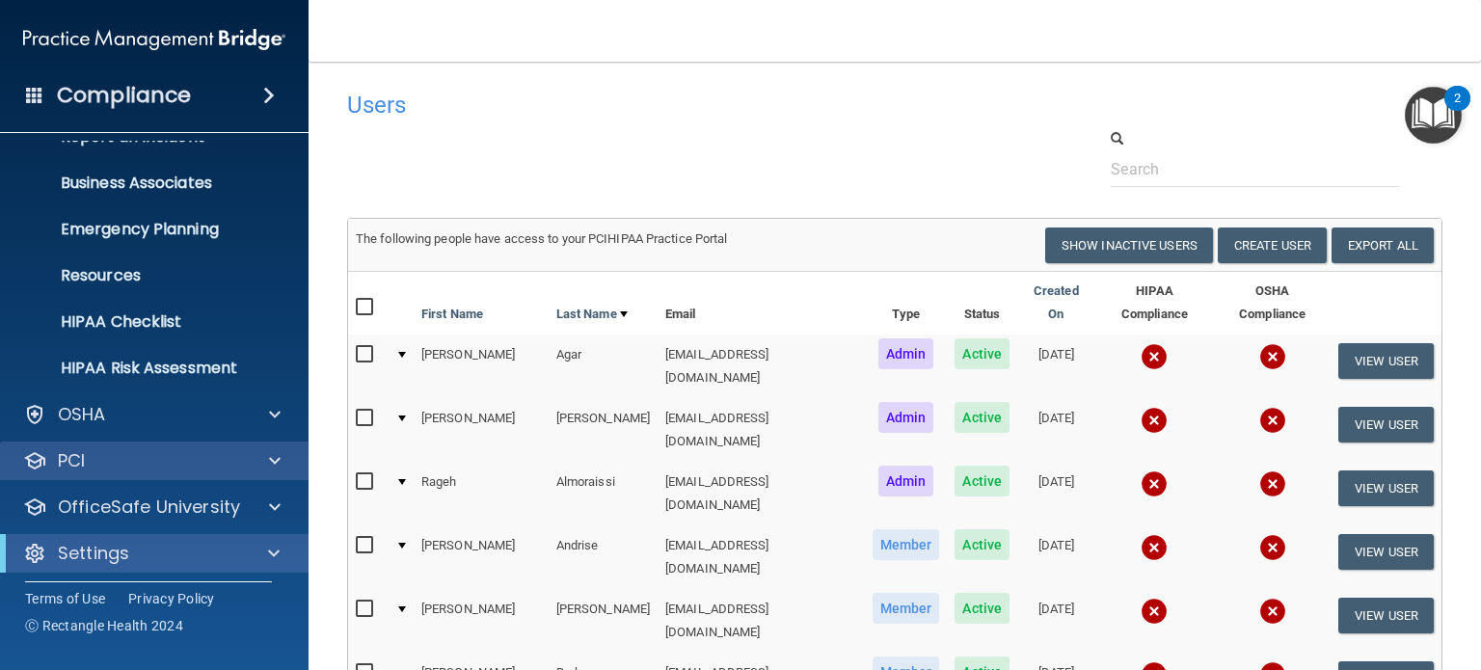
scroll to position [129, 0]
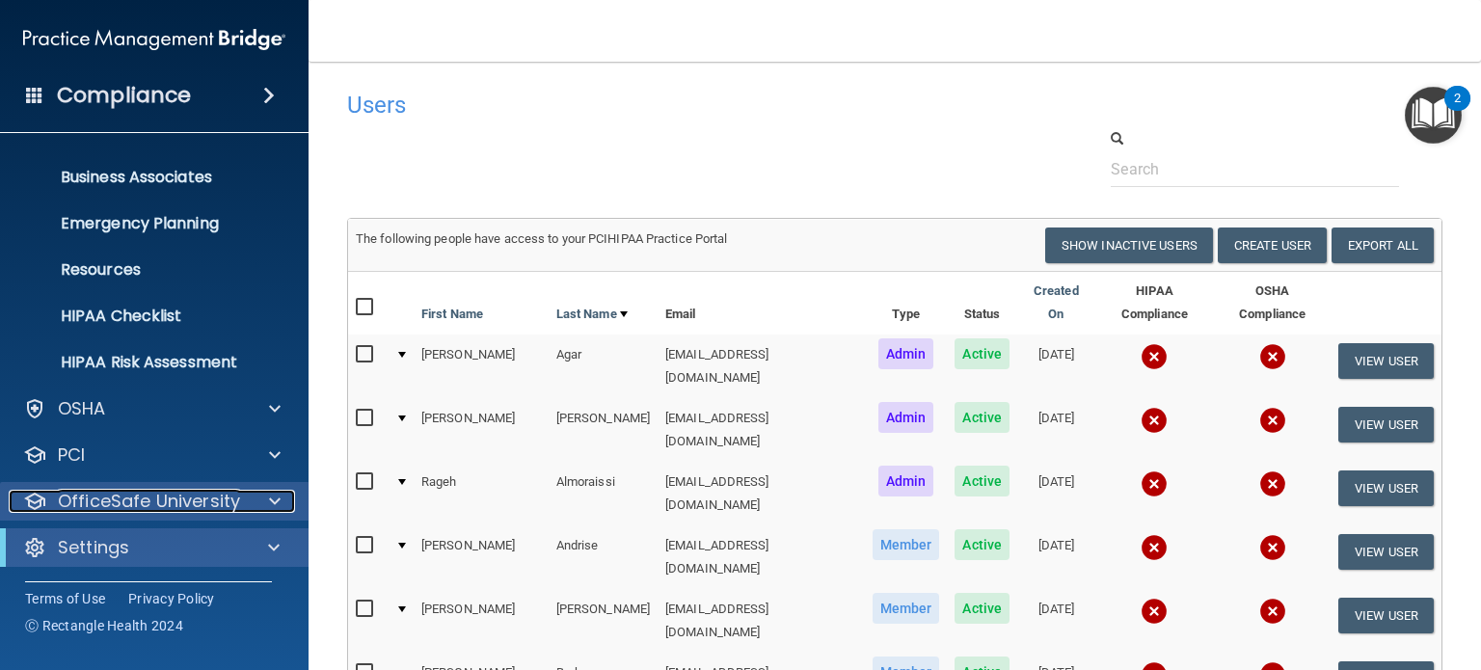
click at [263, 498] on div at bounding box center [272, 501] width 48 height 23
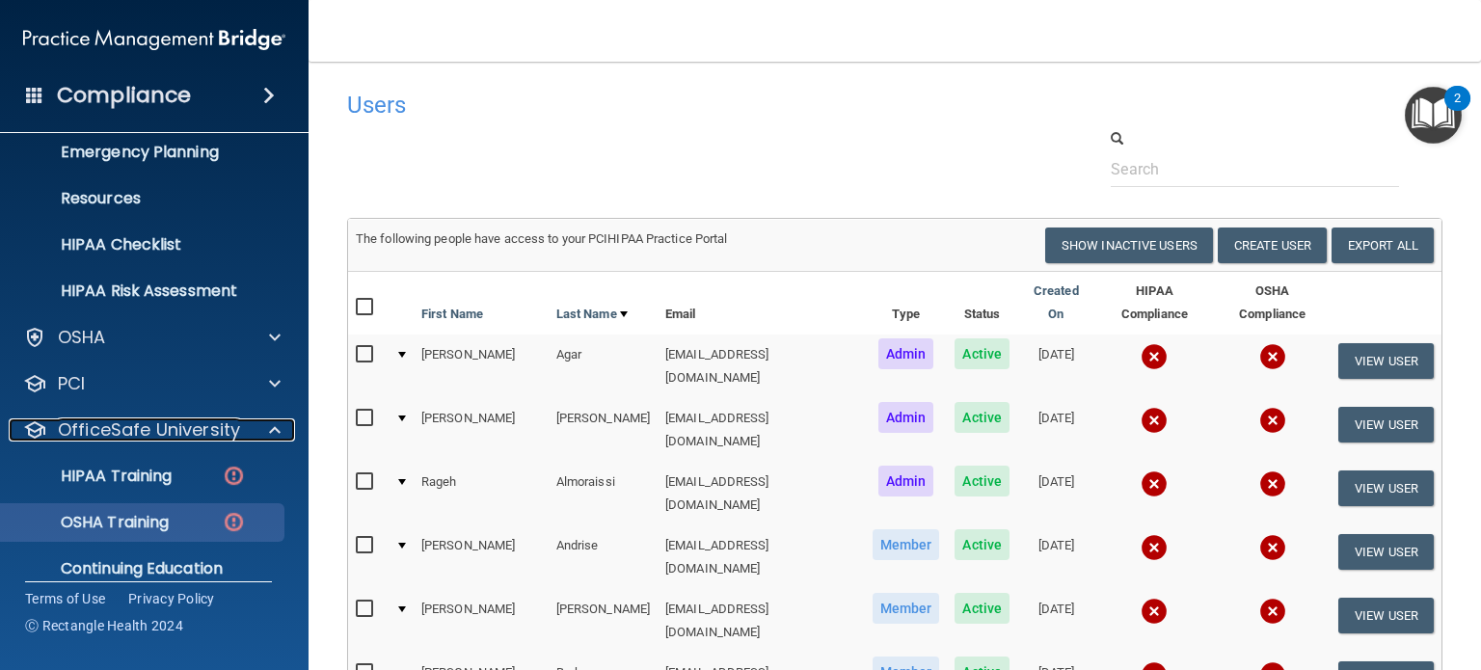
scroll to position [268, 0]
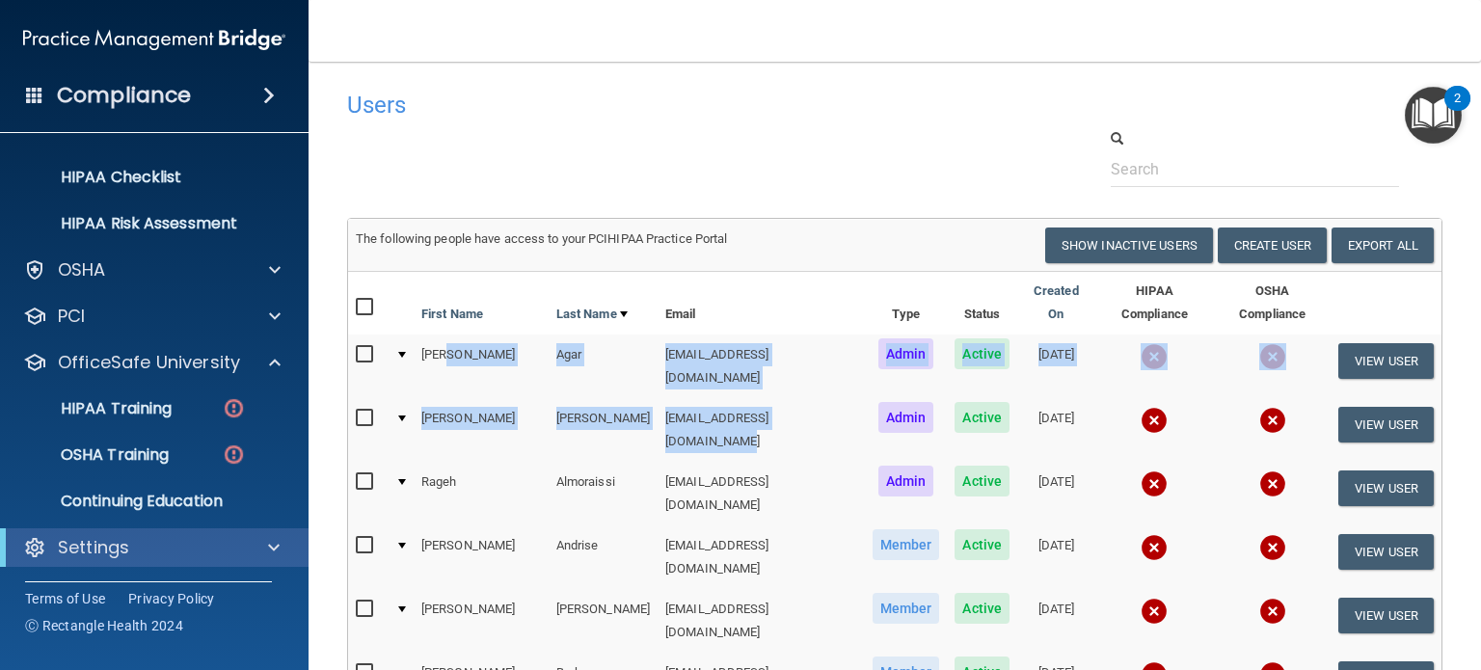
drag, startPoint x: 446, startPoint y: 346, endPoint x: 793, endPoint y: 383, distance: 349.1
click at [1096, 367] on td at bounding box center [1156, 367] width 120 height 64
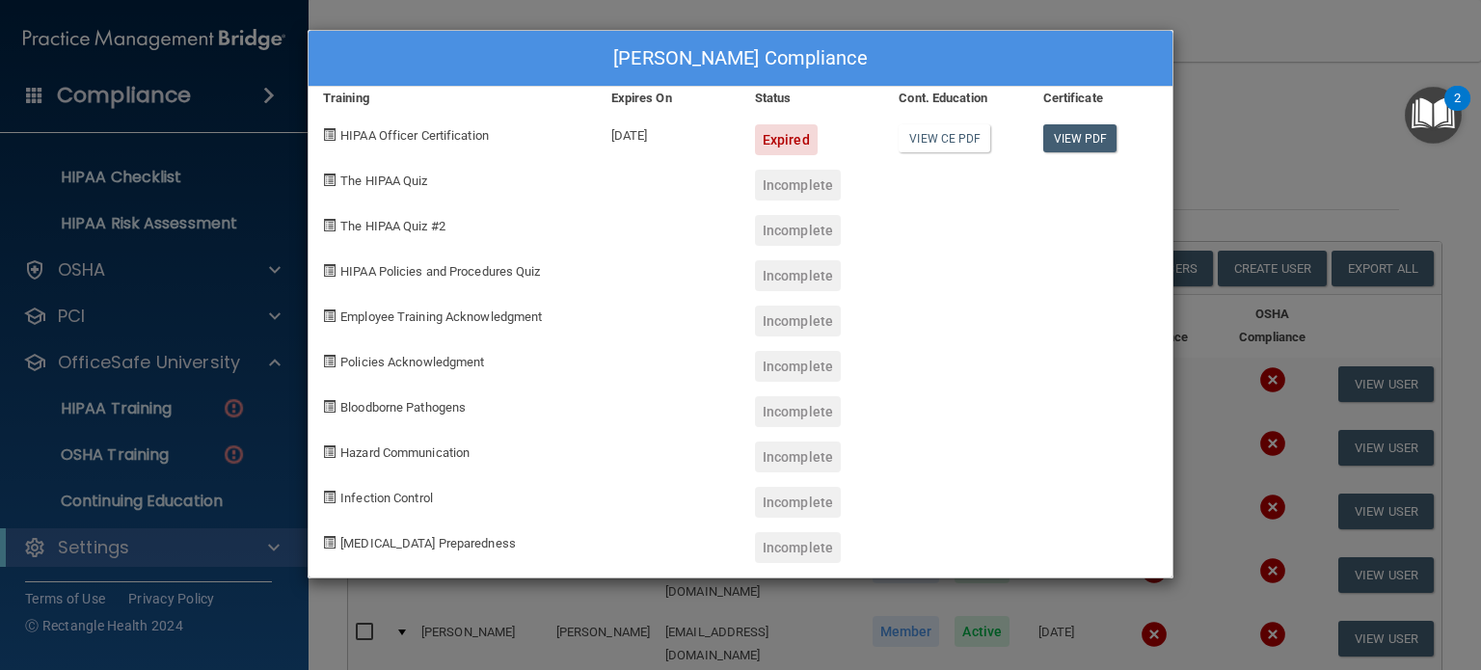
click at [1193, 20] on div "Jason Agar's Compliance Training Expires On Status Cont. Education Certificate …" at bounding box center [740, 335] width 1481 height 670
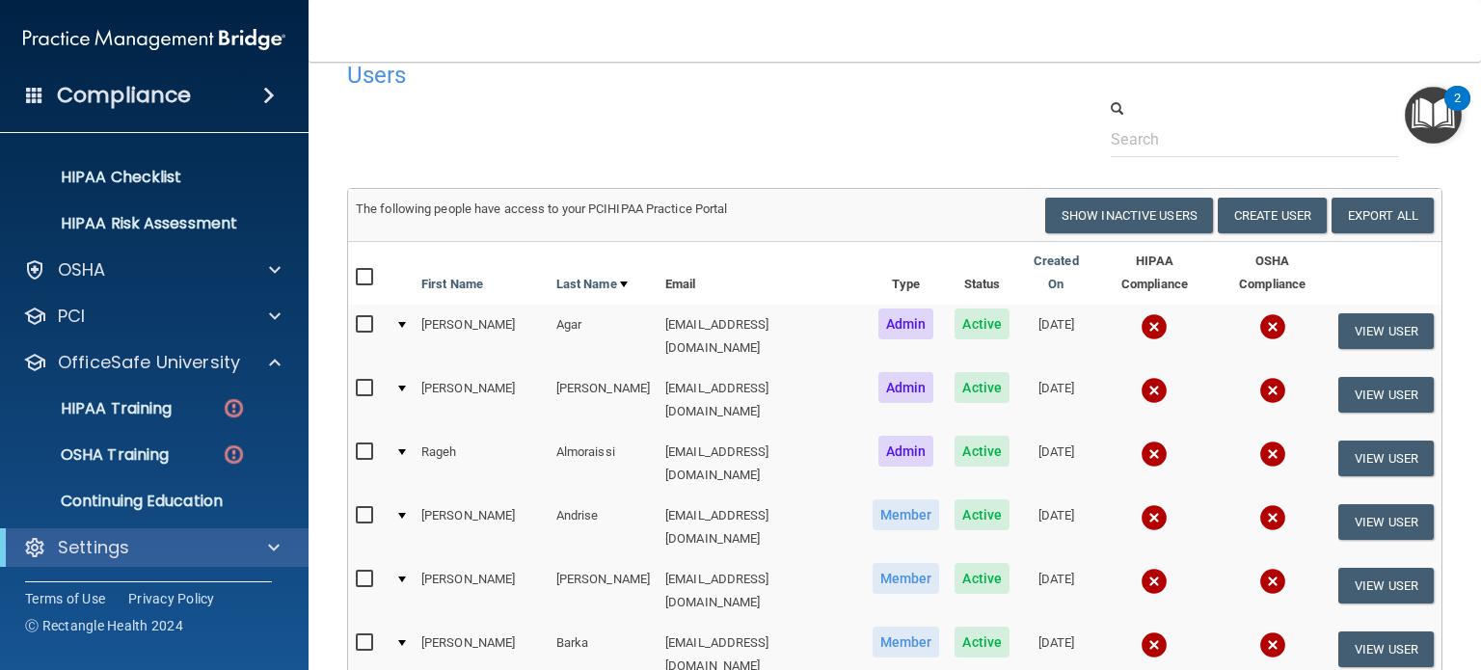
scroll to position [0, 0]
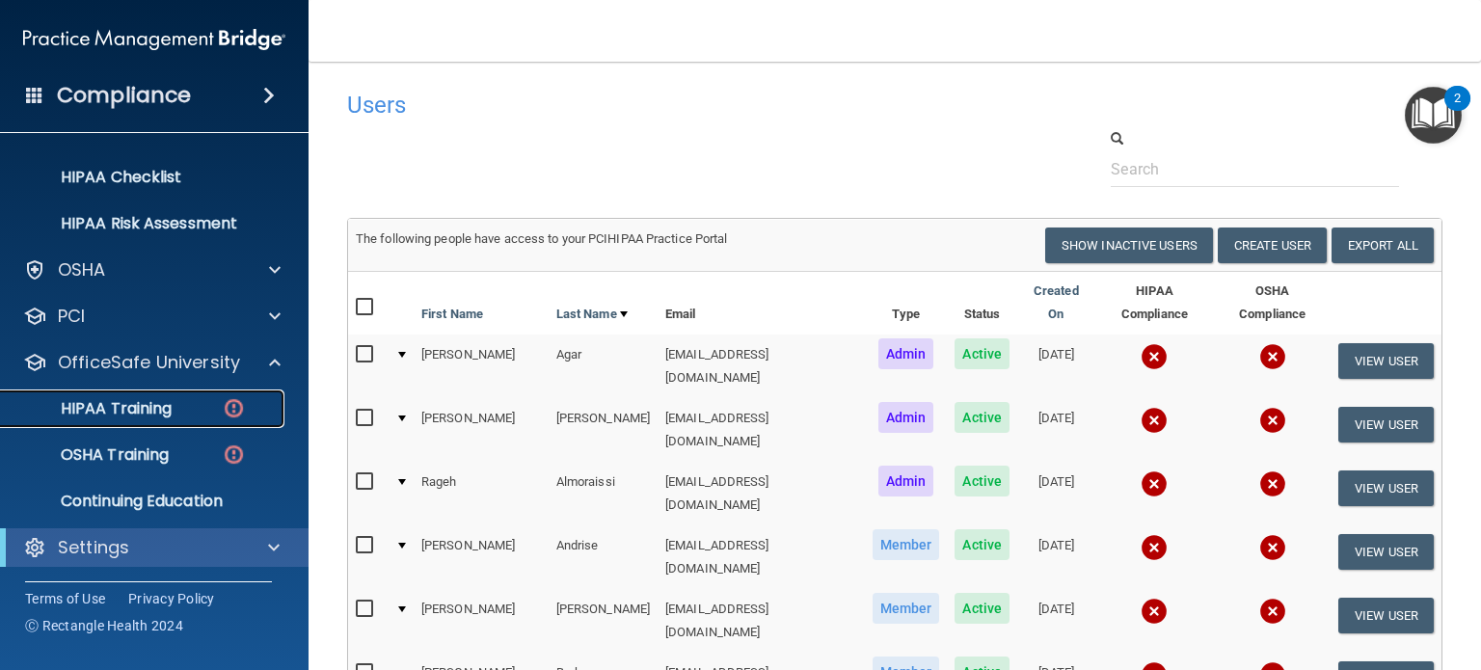
drag, startPoint x: 138, startPoint y: 410, endPoint x: 177, endPoint y: 407, distance: 39.6
click at [138, 410] on p "HIPAA Training" at bounding box center [92, 408] width 159 height 19
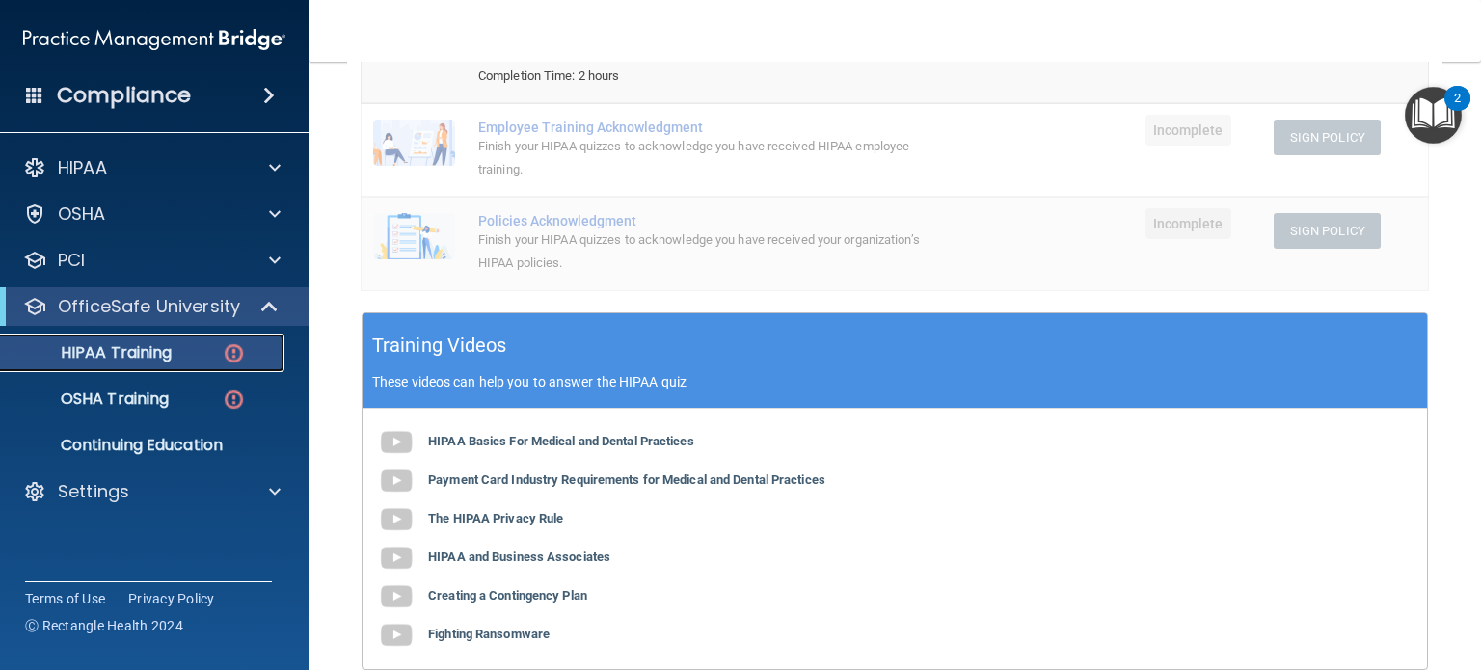
scroll to position [482, 0]
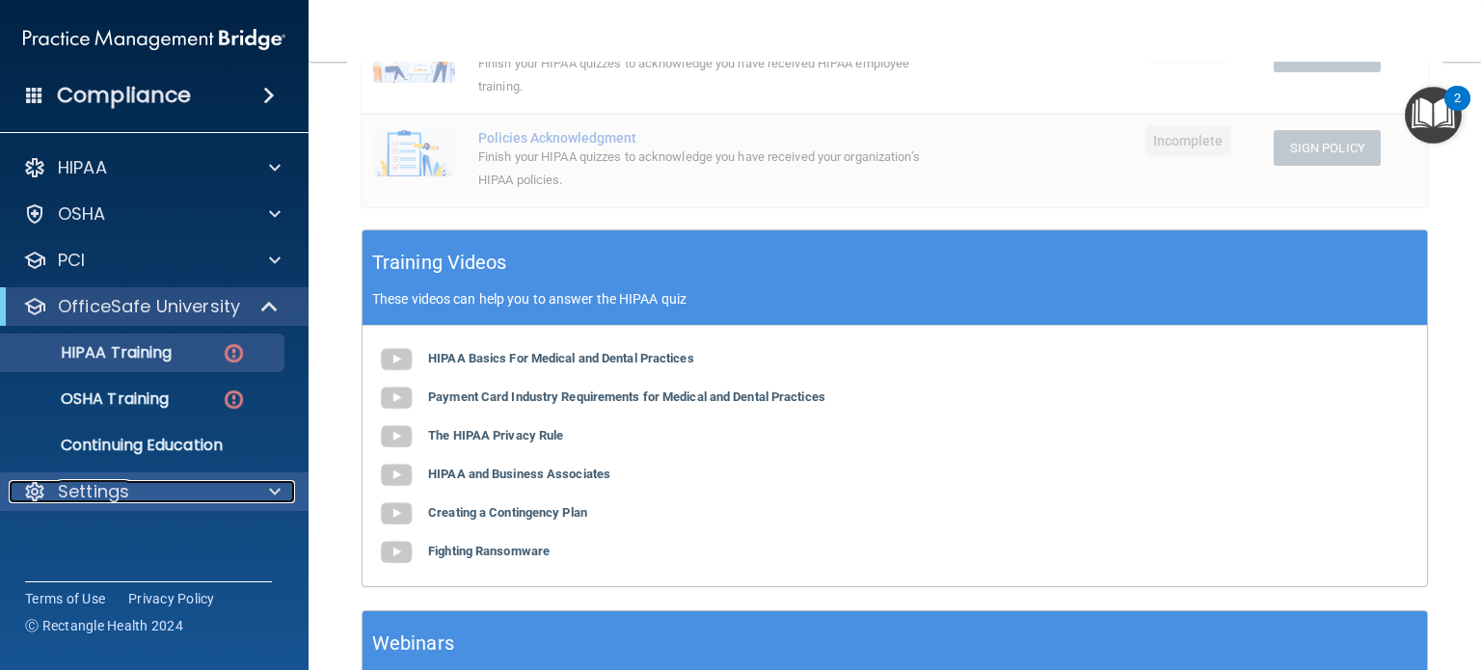
click at [171, 486] on div "Settings" at bounding box center [128, 491] width 239 height 23
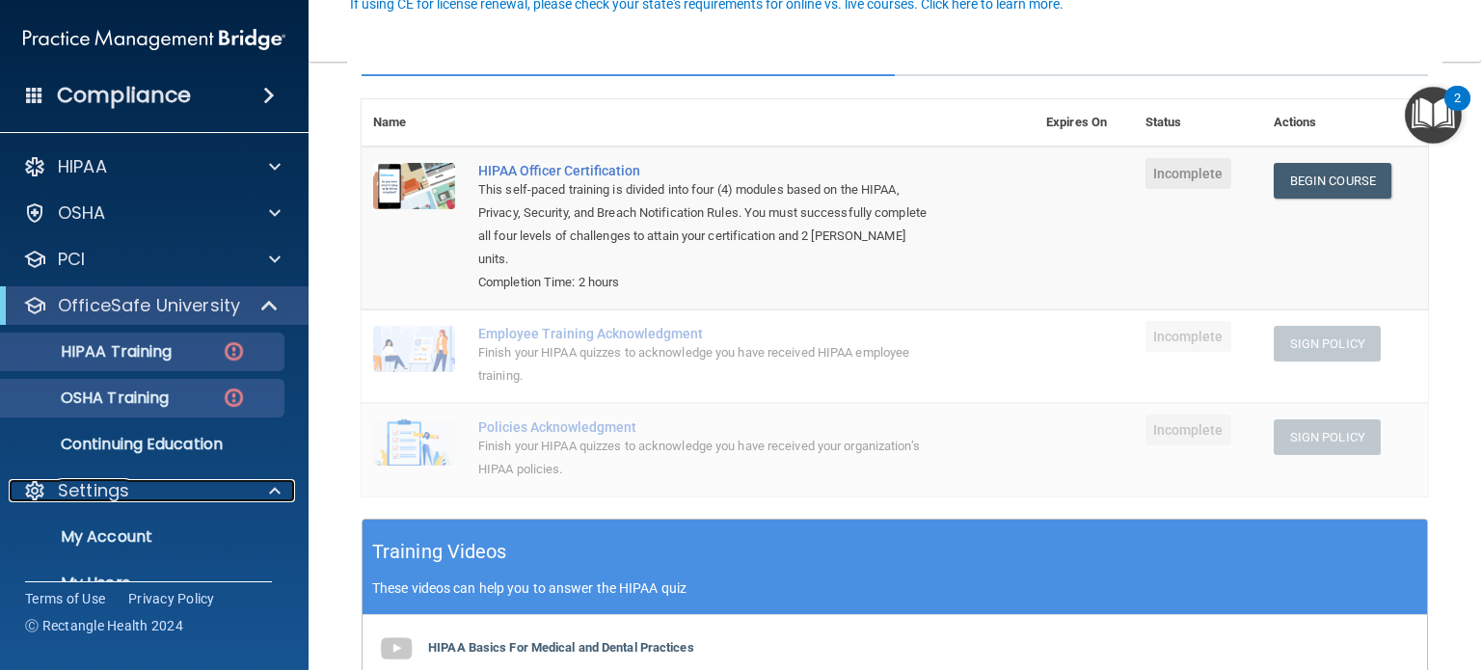
scroll to position [0, 0]
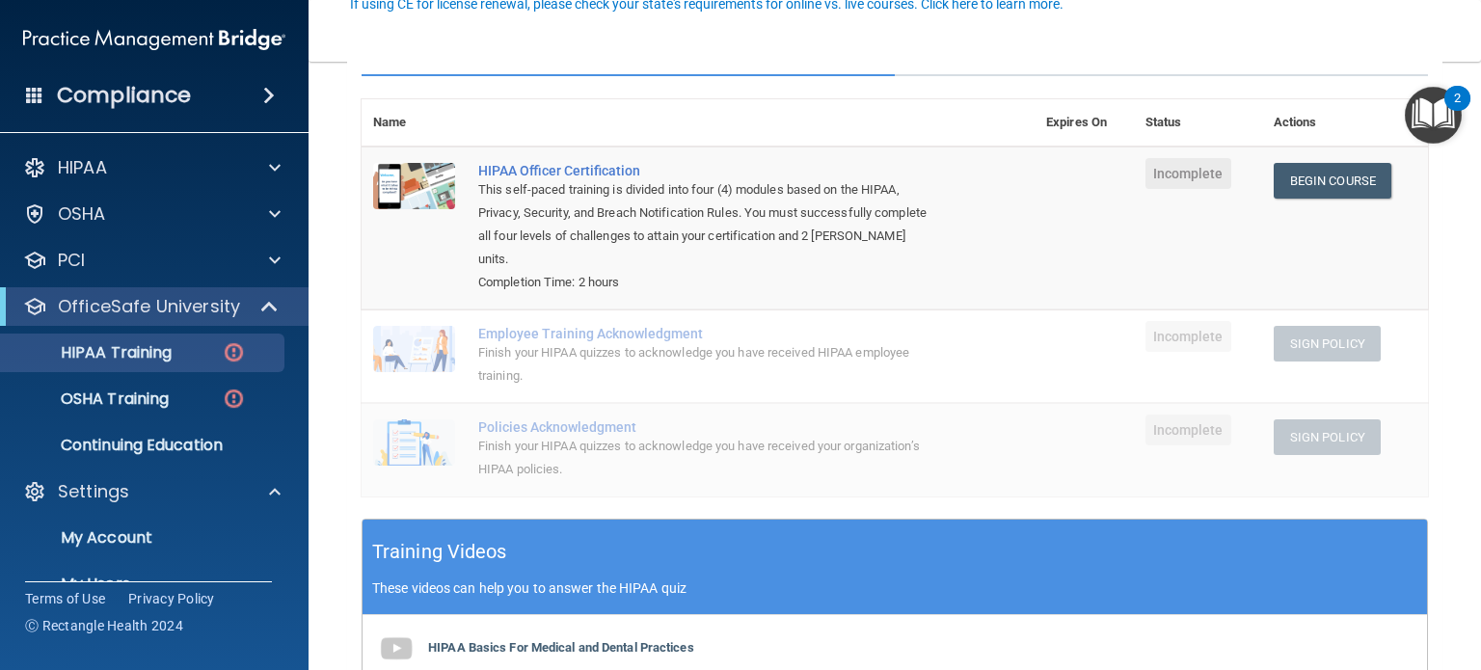
click at [263, 91] on span at bounding box center [269, 95] width 12 height 23
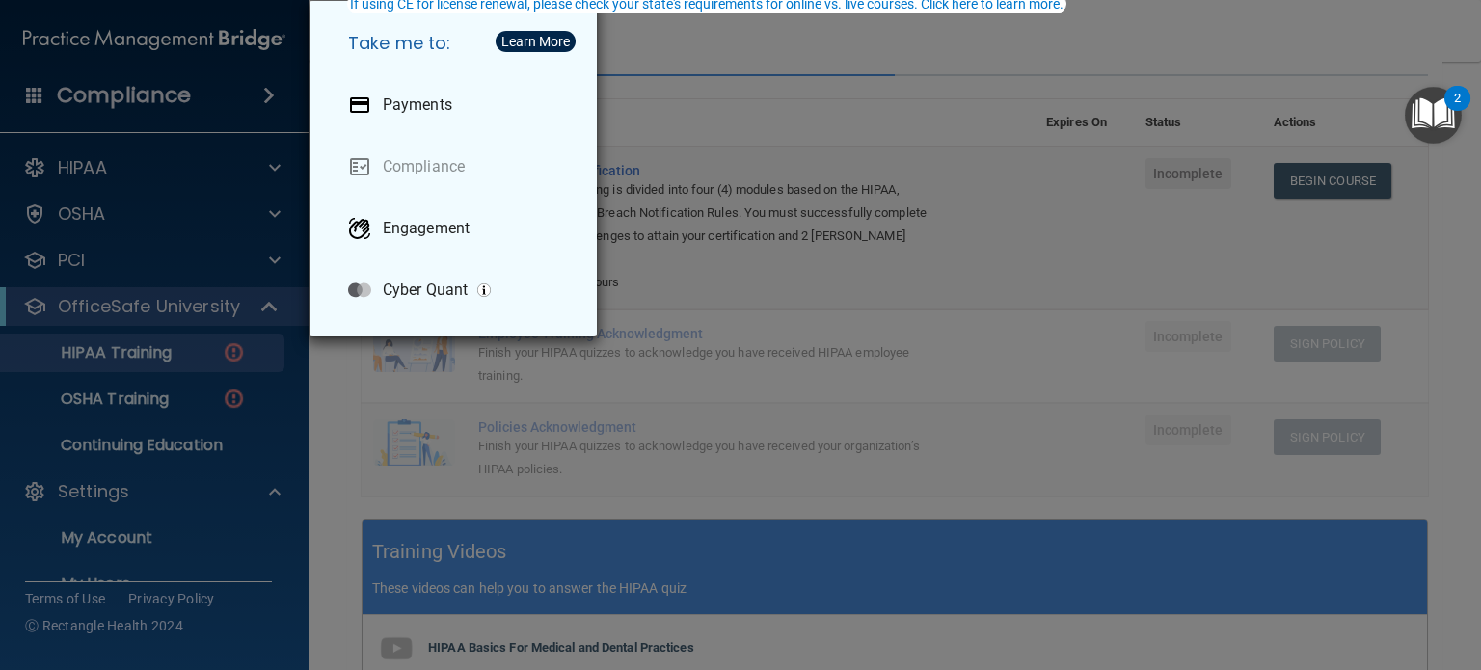
click at [683, 84] on div "Take me to: Payments Compliance Engagement Cyber Quant" at bounding box center [740, 335] width 1481 height 670
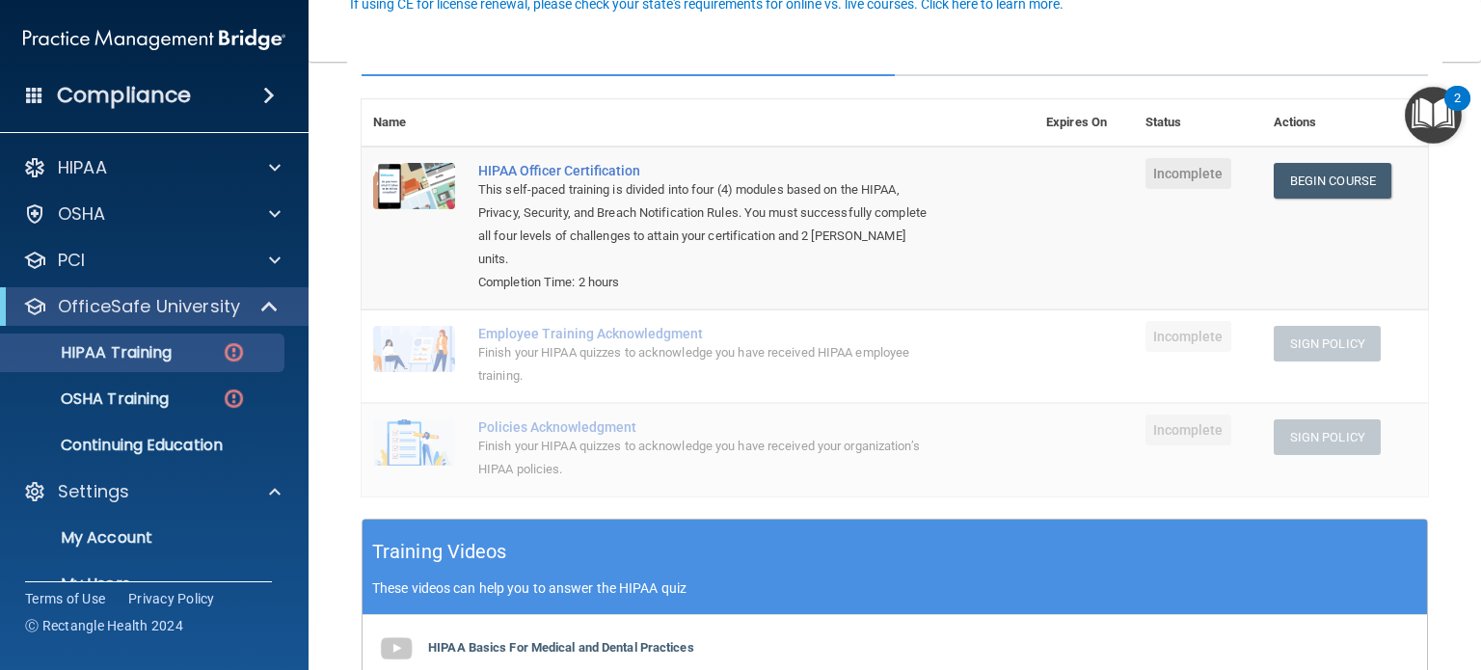
click at [438, 37] on nav "Toggle navigation David Goulart dgoulart@rectanglehealth.com Manage My Enterpri…" at bounding box center [895, 31] width 1173 height 62
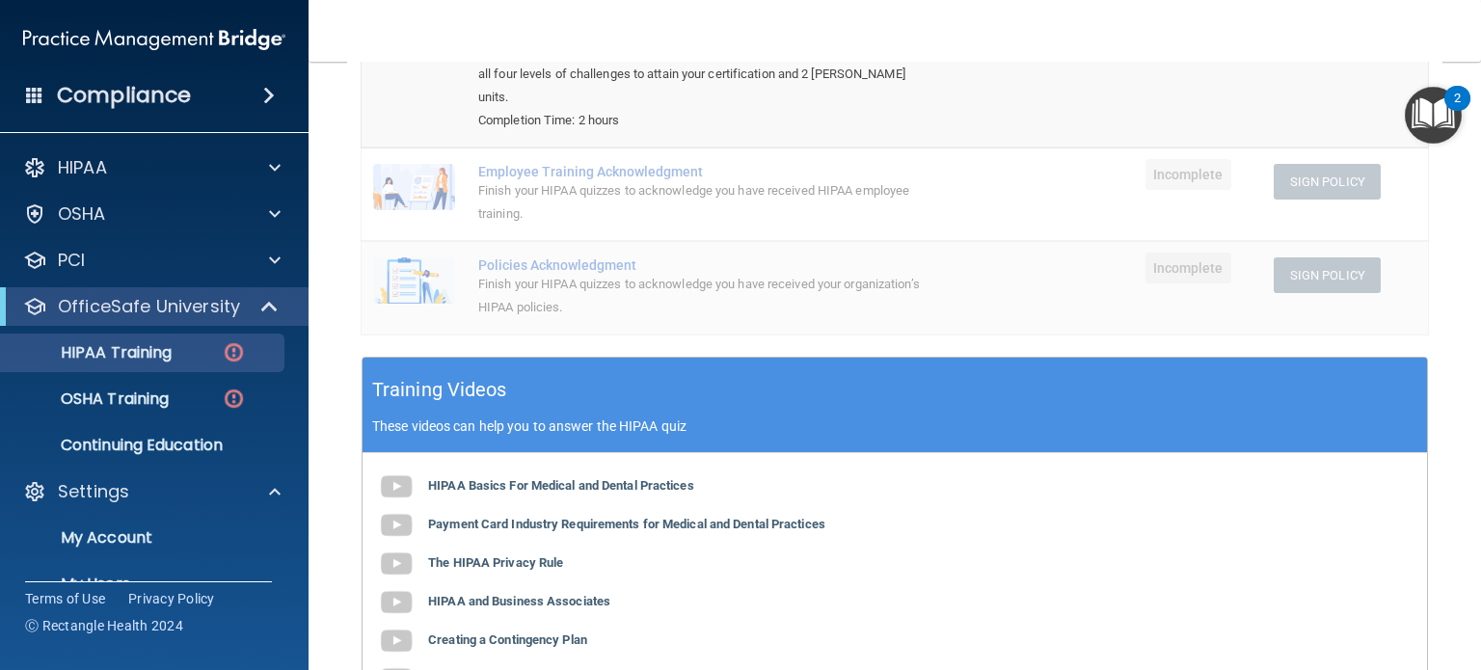
scroll to position [482, 0]
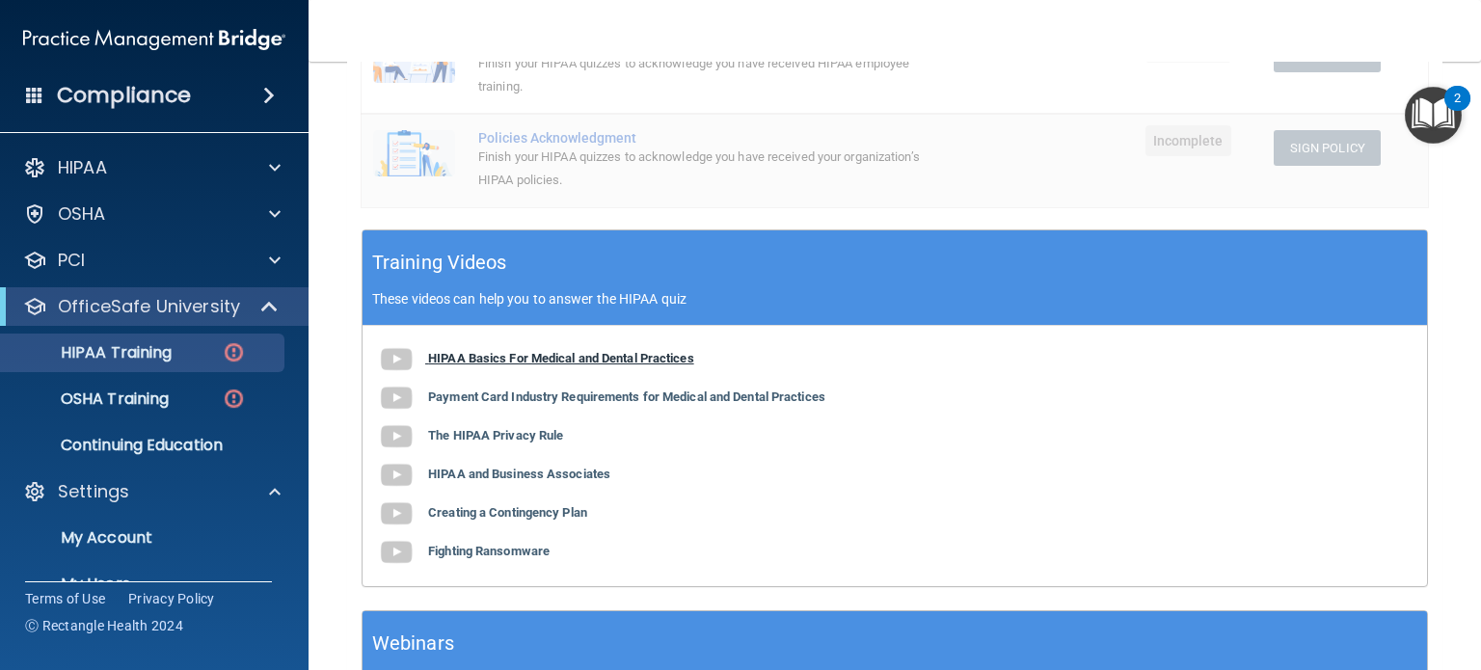
click at [620, 355] on b "HIPAA Basics For Medical and Dental Practices" at bounding box center [561, 358] width 266 height 14
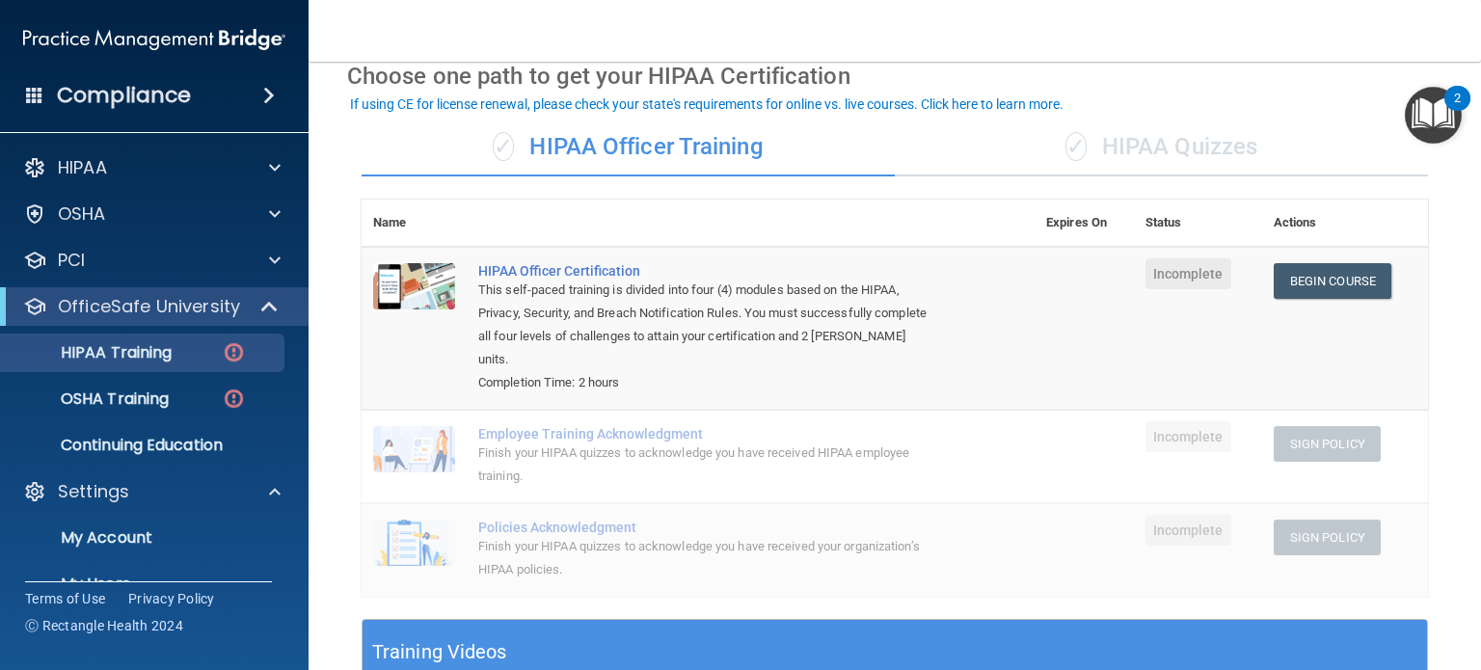
scroll to position [0, 0]
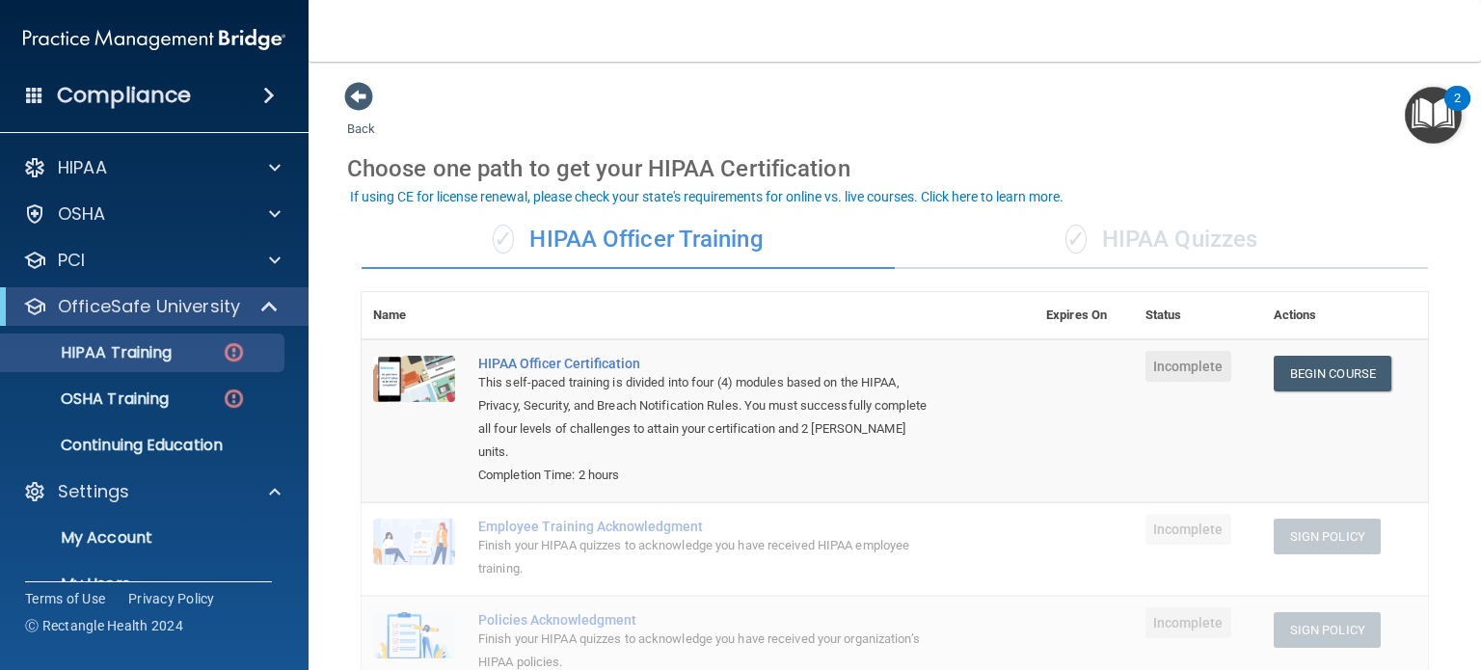
click at [1135, 237] on div "✓ HIPAA Quizzes" at bounding box center [1161, 240] width 533 height 58
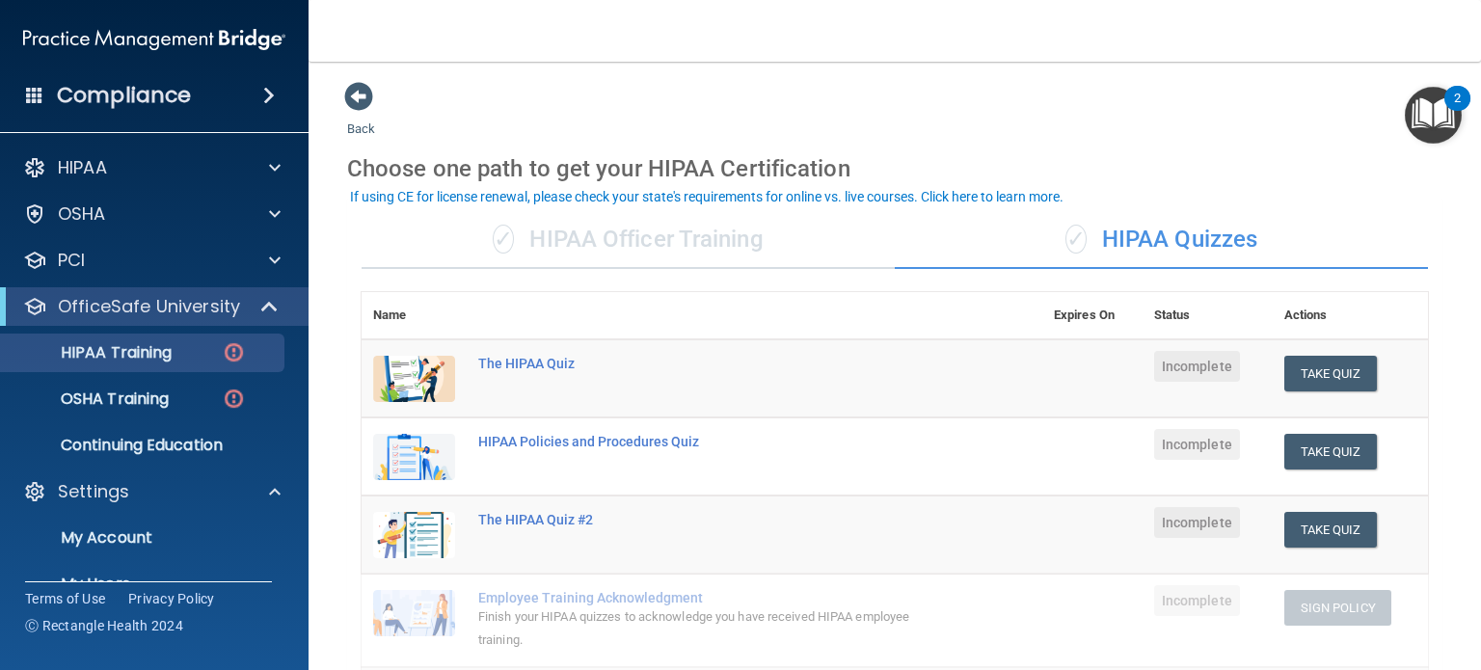
click at [583, 230] on div "✓ HIPAA Officer Training" at bounding box center [628, 240] width 533 height 58
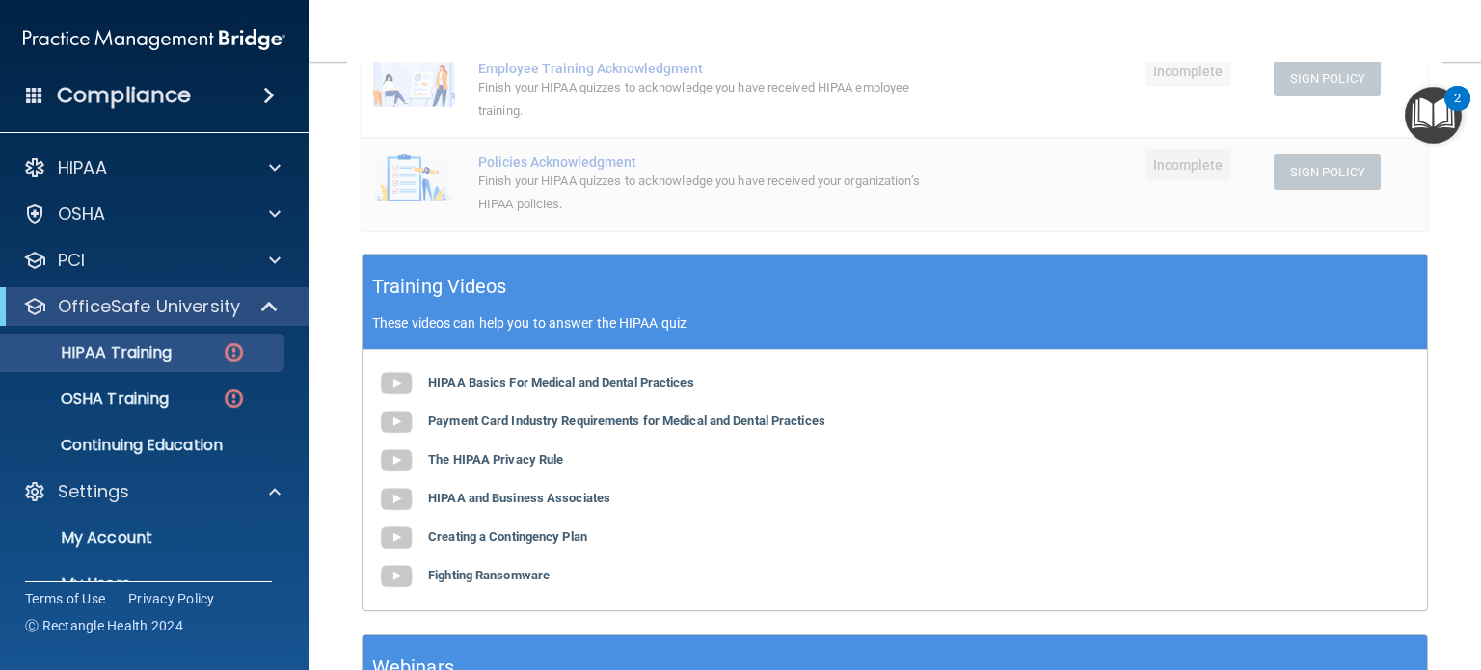
scroll to position [579, 0]
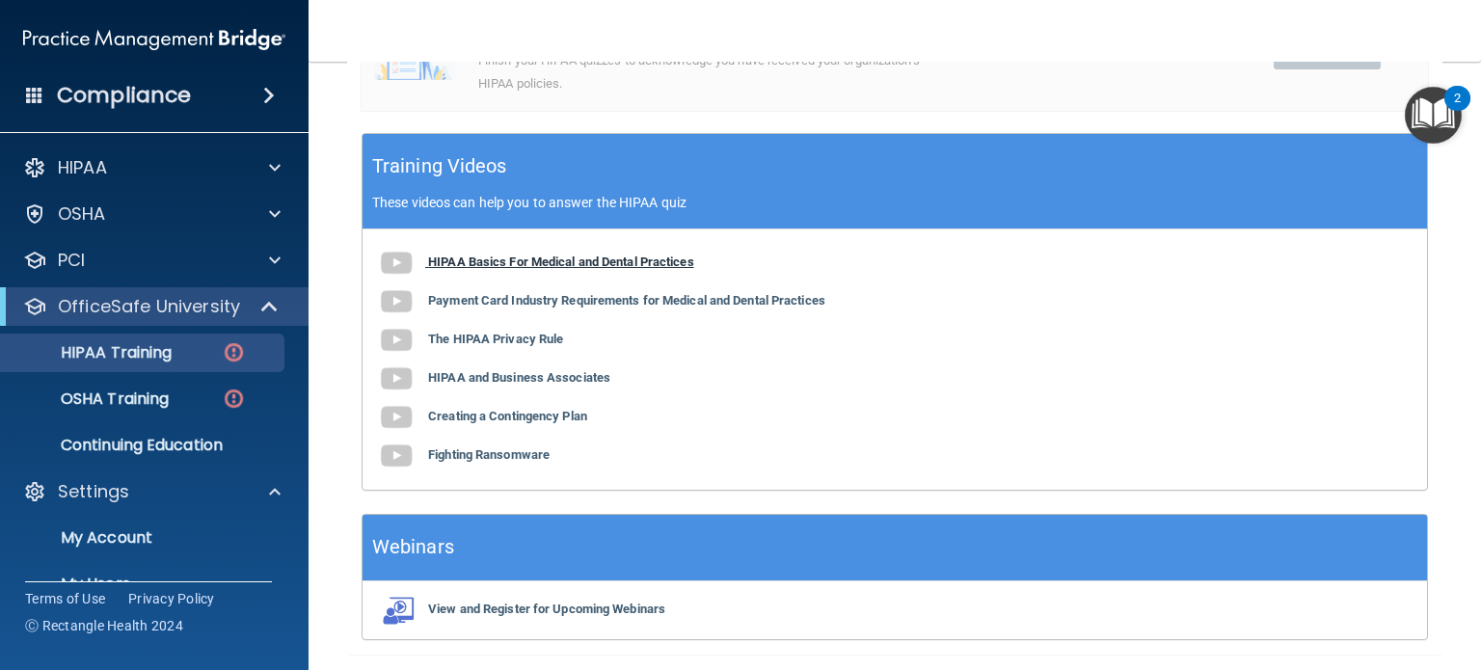
click at [607, 263] on b "HIPAA Basics For Medical and Dental Practices" at bounding box center [561, 262] width 266 height 14
click at [490, 267] on b "HIPAA Basics For Medical and Dental Practices" at bounding box center [561, 262] width 266 height 14
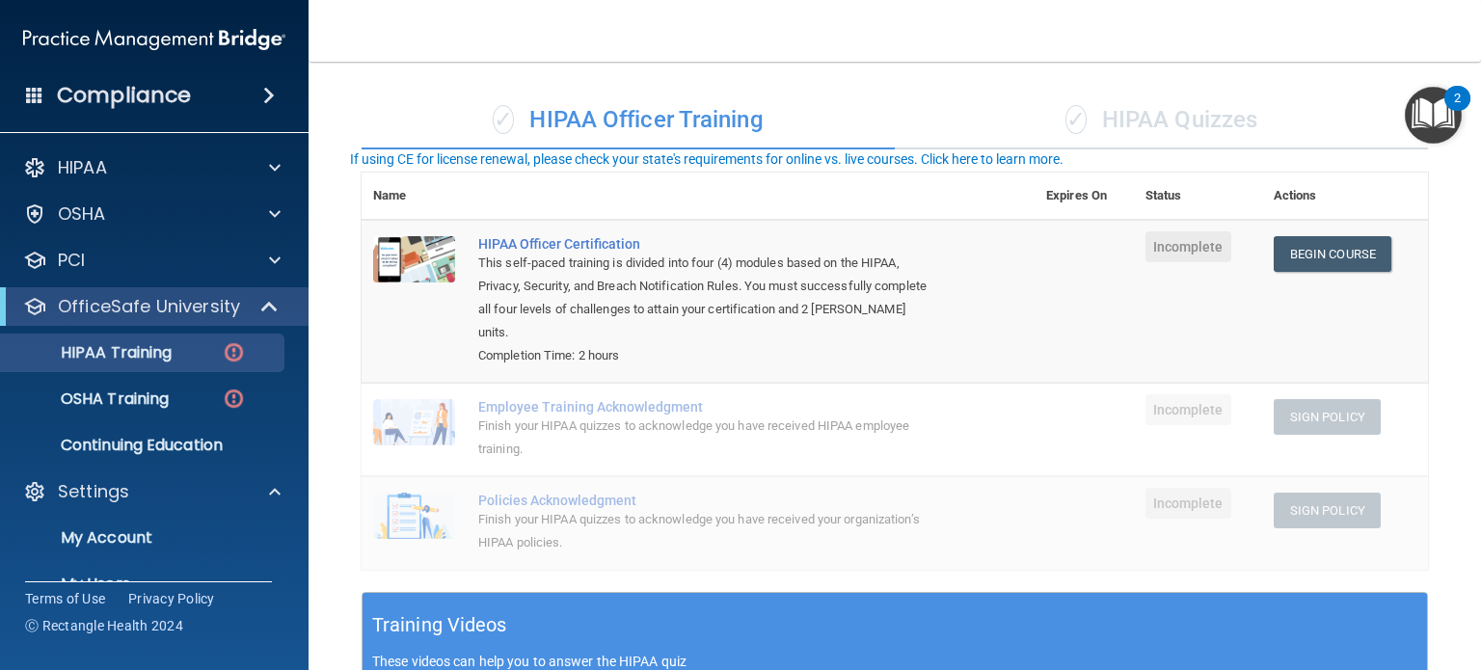
scroll to position [0, 0]
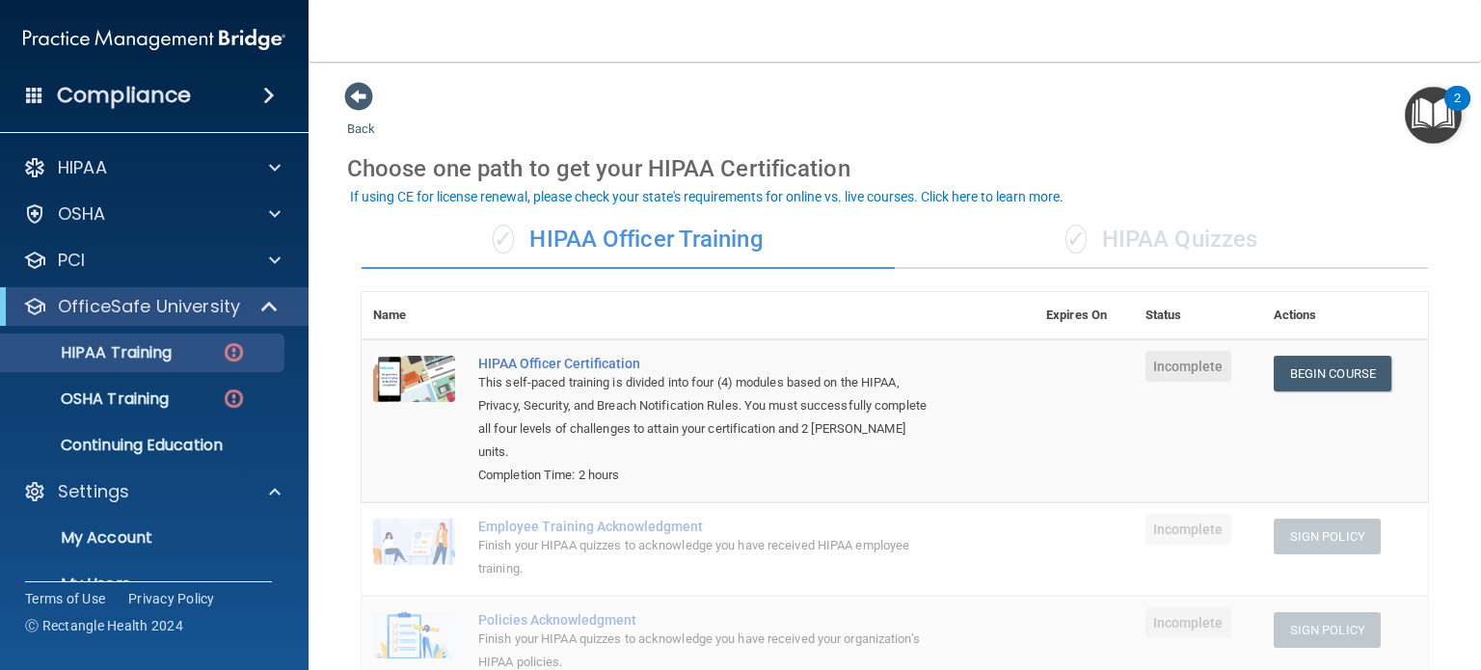
click at [1162, 238] on div "✓ HIPAA Quizzes" at bounding box center [1161, 240] width 533 height 58
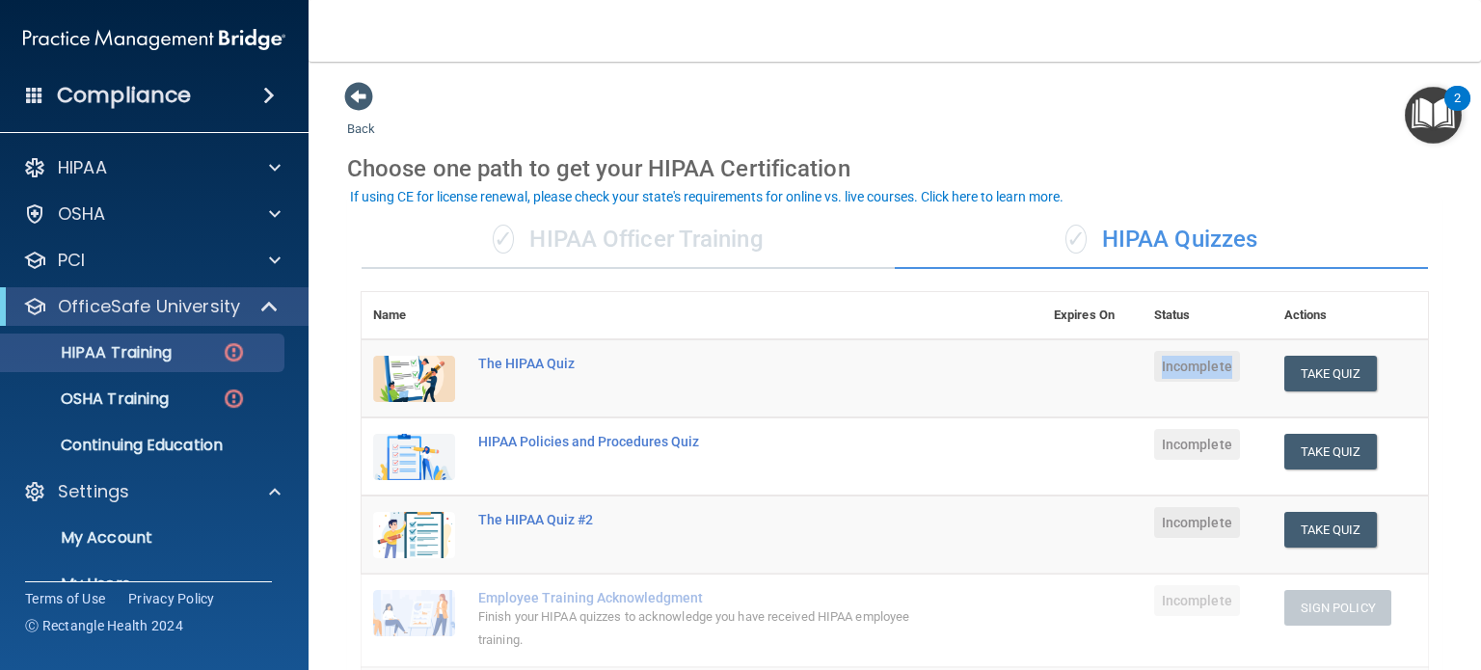
drag, startPoint x: 749, startPoint y: 354, endPoint x: 1221, endPoint y: 374, distance: 472.0
click at [1221, 374] on tr "The HIPAA Quiz Incomplete Take Quiz Download Certificate" at bounding box center [895, 378] width 1067 height 79
click at [1204, 381] on td "Incomplete" at bounding box center [1208, 378] width 130 height 79
drag, startPoint x: 1152, startPoint y: 366, endPoint x: 1223, endPoint y: 365, distance: 70.4
click at [1223, 365] on td "Incomplete" at bounding box center [1208, 378] width 130 height 79
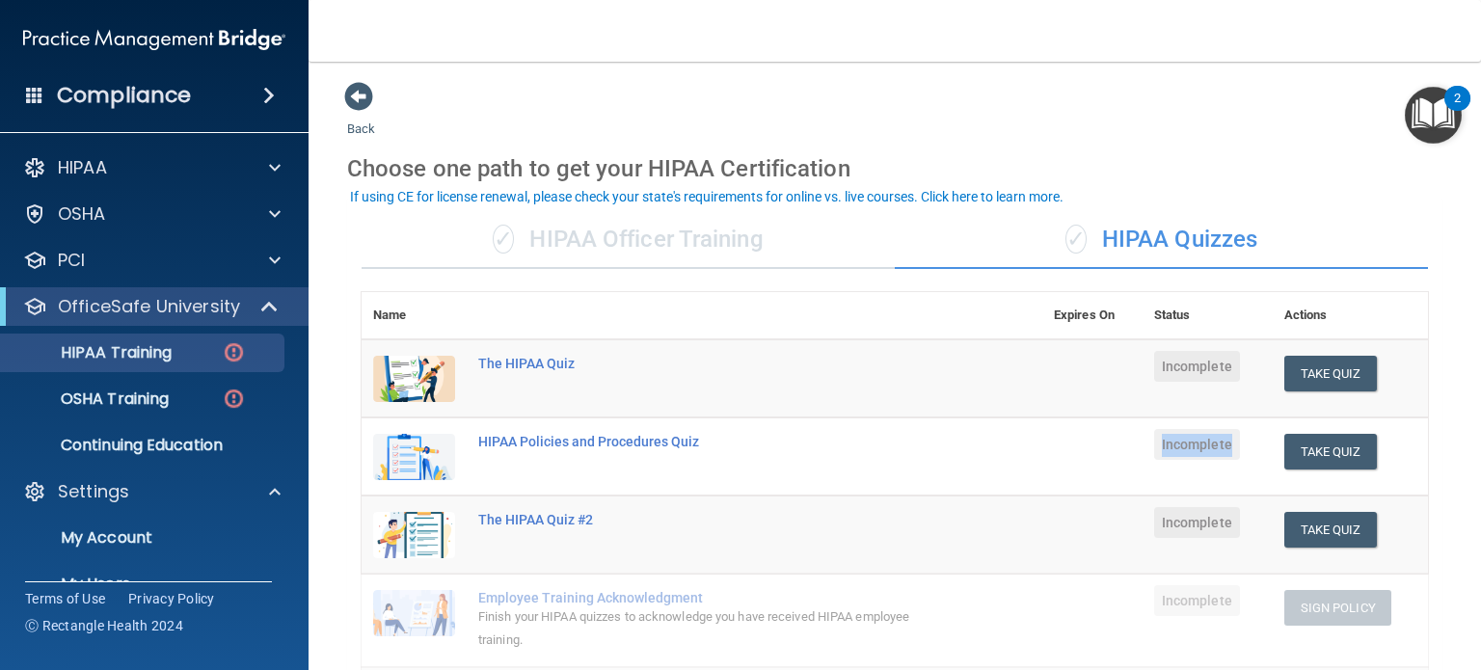
drag, startPoint x: 1150, startPoint y: 447, endPoint x: 1227, endPoint y: 441, distance: 77.4
click at [1227, 441] on span "Incomplete" at bounding box center [1197, 444] width 86 height 31
click at [1154, 446] on span "Incomplete" at bounding box center [1197, 444] width 86 height 31
drag, startPoint x: 1152, startPoint y: 446, endPoint x: 1223, endPoint y: 447, distance: 70.4
click at [1223, 447] on span "Incomplete" at bounding box center [1197, 444] width 86 height 31
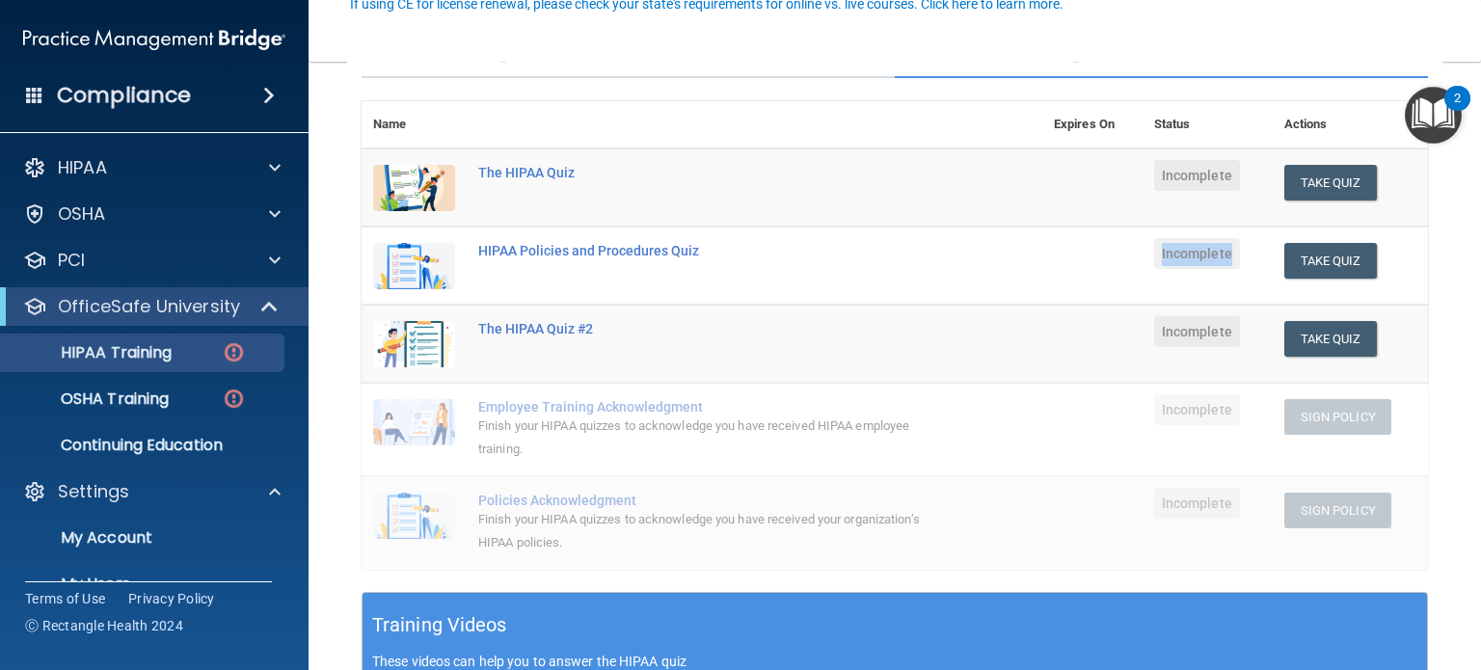
scroll to position [193, 0]
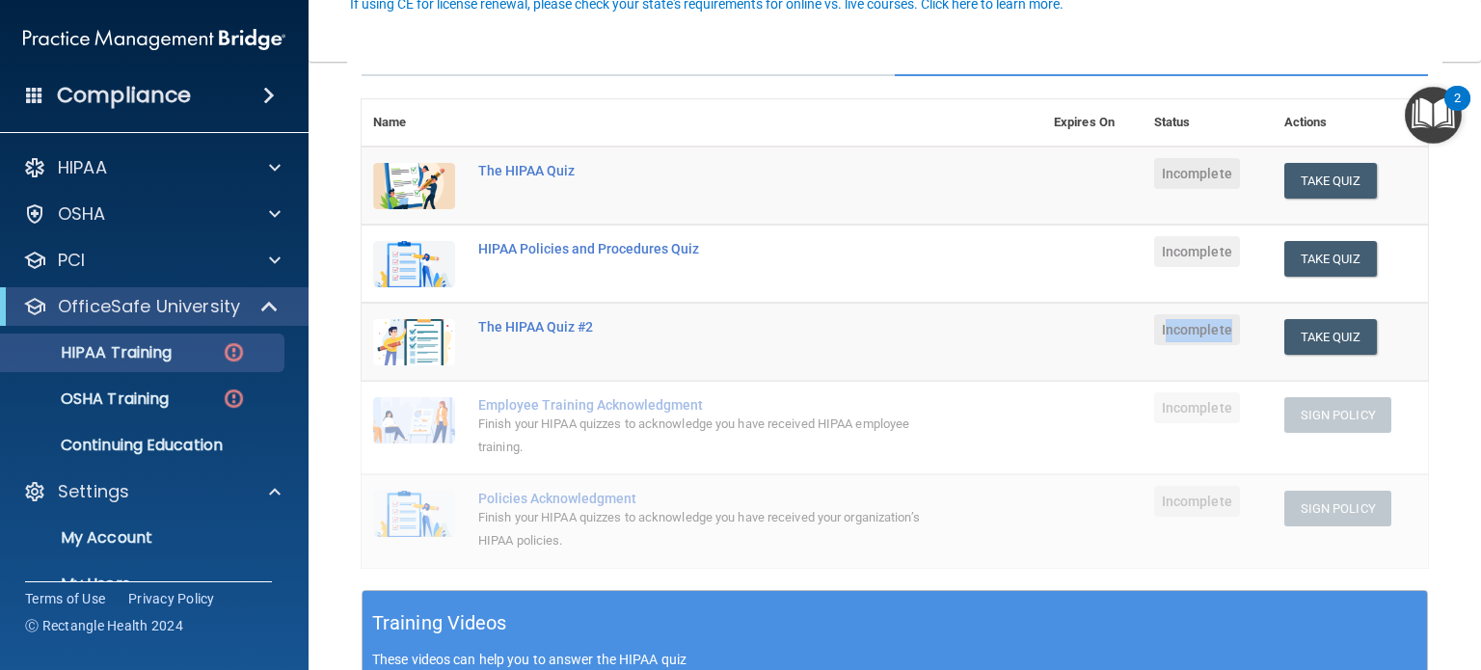
drag, startPoint x: 1156, startPoint y: 328, endPoint x: 1227, endPoint y: 330, distance: 70.4
click at [1227, 330] on span "Incomplete" at bounding box center [1197, 329] width 86 height 31
click at [1124, 335] on td at bounding box center [1093, 342] width 100 height 78
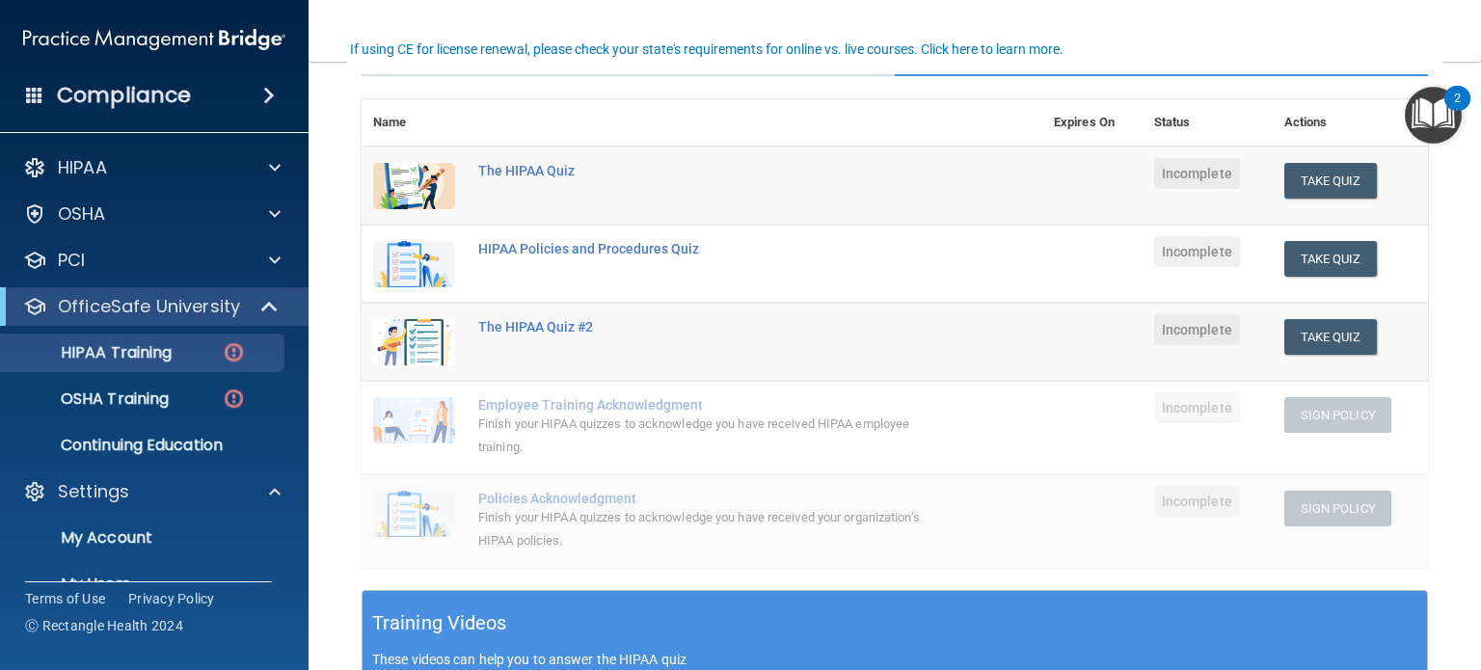
scroll to position [0, 0]
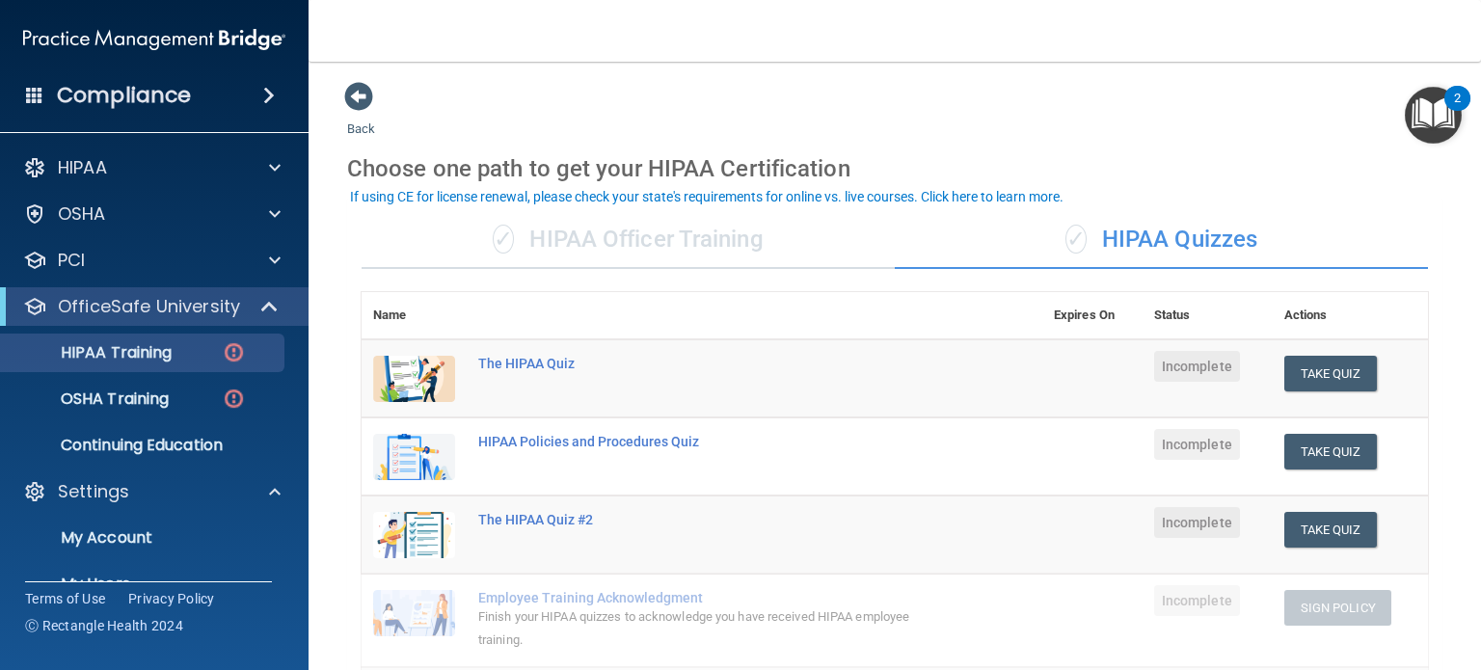
drag, startPoint x: 622, startPoint y: 259, endPoint x: 632, endPoint y: 250, distance: 13.6
click at [622, 259] on div "✓ HIPAA Officer Training" at bounding box center [628, 240] width 533 height 58
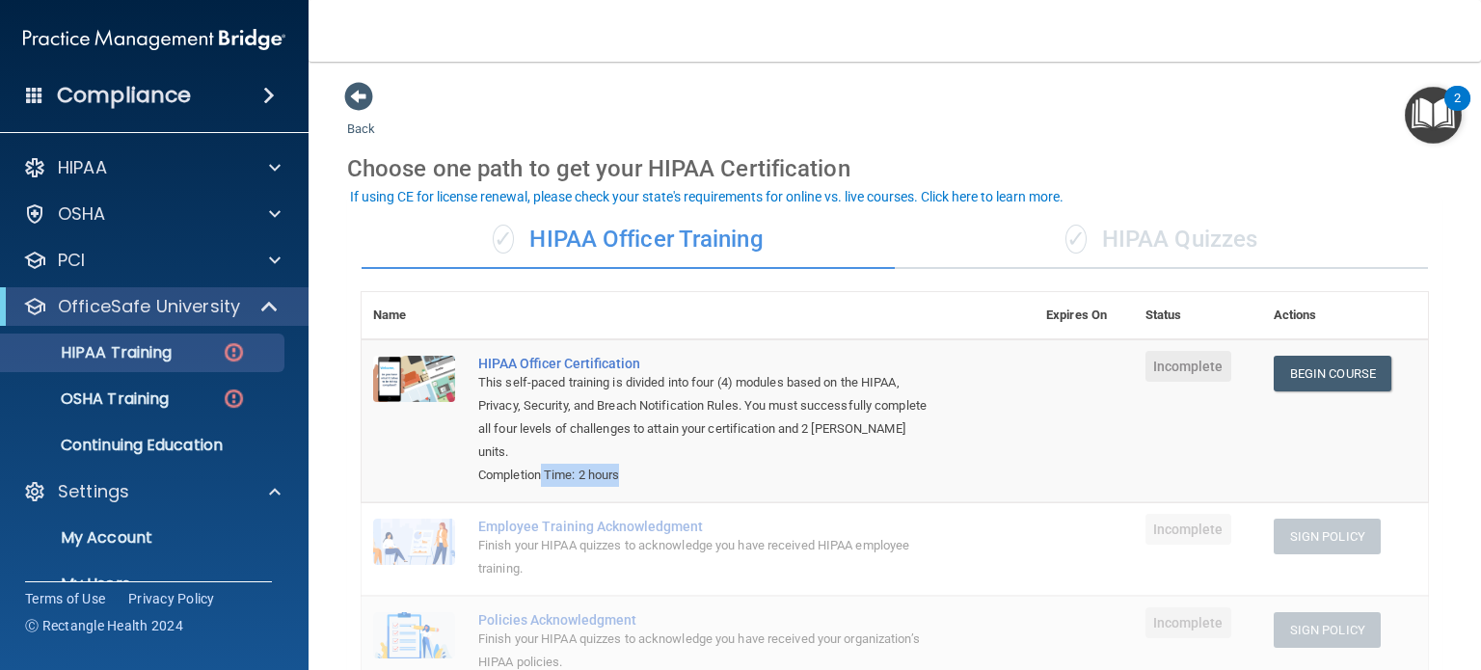
drag, startPoint x: 545, startPoint y: 471, endPoint x: 653, endPoint y: 482, distance: 108.6
click at [653, 482] on div "Completion Time: 2 hours" at bounding box center [708, 475] width 460 height 23
click at [658, 474] on div "Completion Time: 2 hours" at bounding box center [708, 475] width 460 height 23
drag, startPoint x: 1150, startPoint y: 369, endPoint x: 1209, endPoint y: 373, distance: 59.9
click at [1209, 373] on span "Incomplete" at bounding box center [1189, 366] width 86 height 31
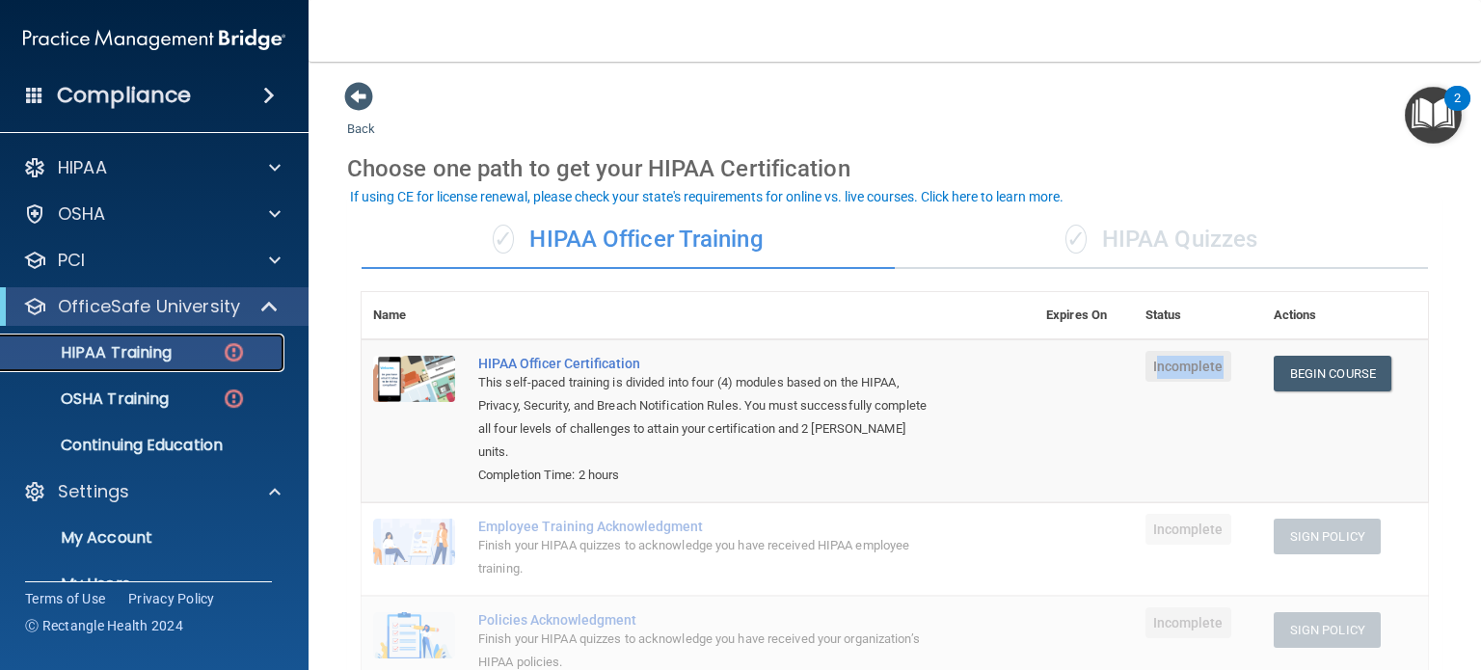
click at [191, 352] on div "HIPAA Training" at bounding box center [144, 352] width 263 height 19
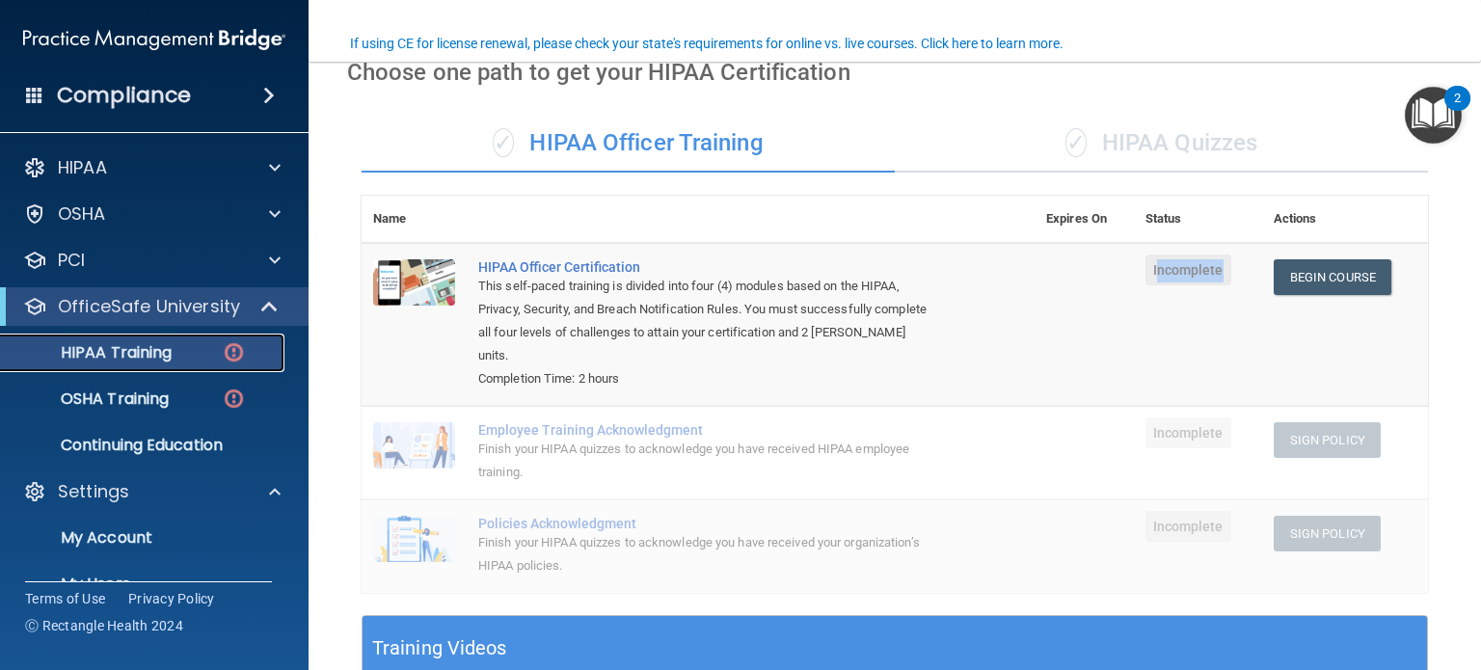
scroll to position [482, 0]
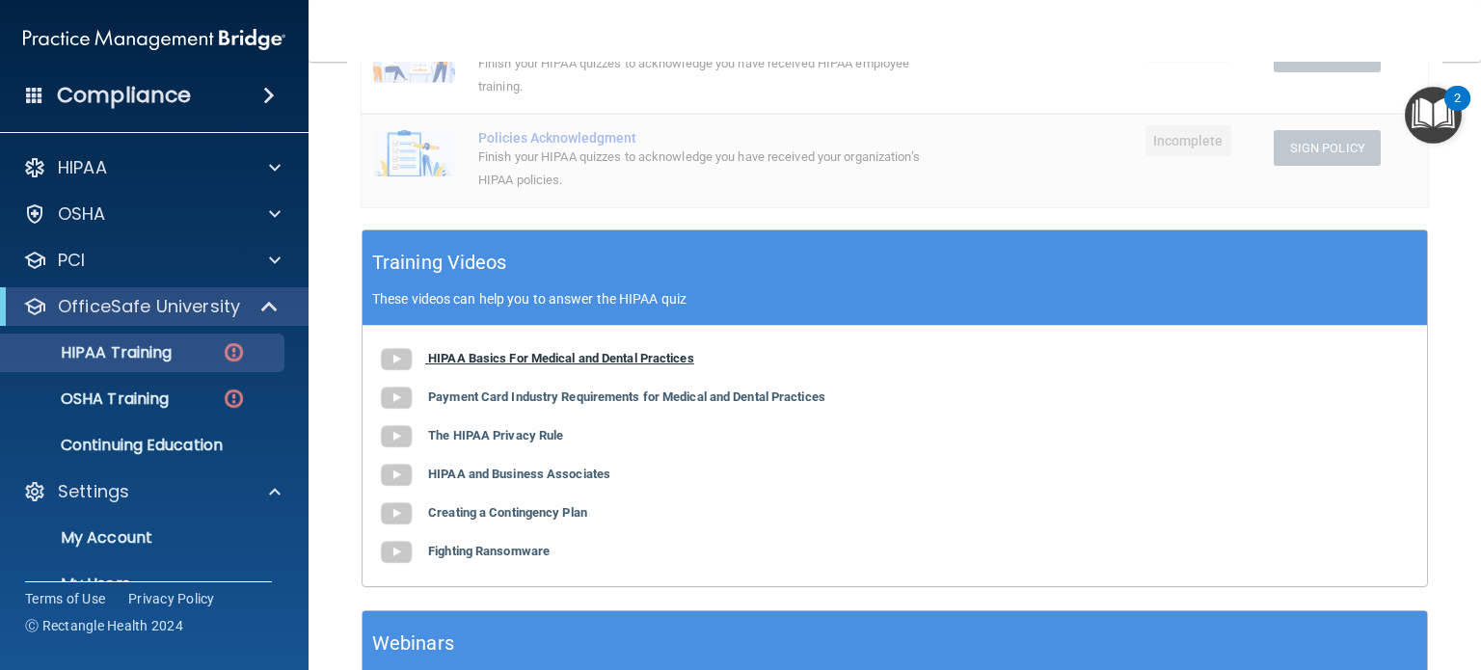
click at [578, 356] on b "HIPAA Basics For Medical and Dental Practices" at bounding box center [561, 358] width 266 height 14
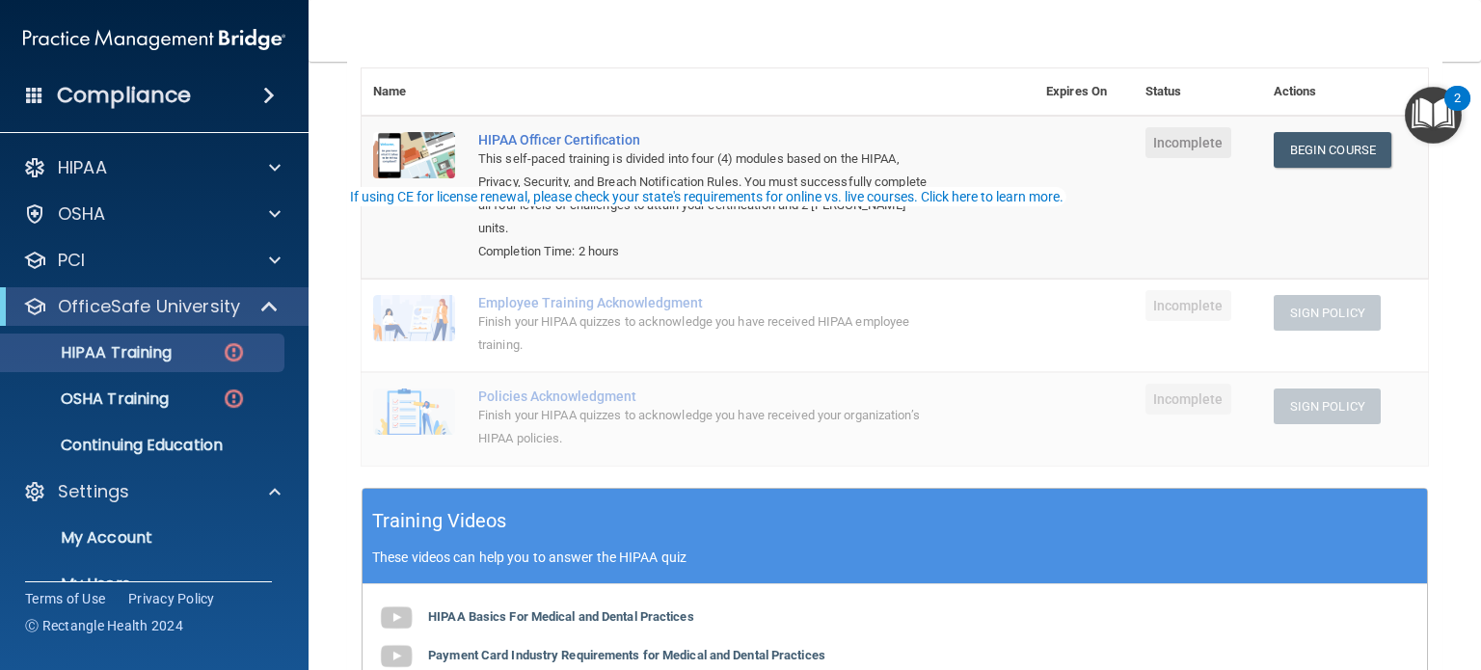
scroll to position [0, 0]
